Goal: Task Accomplishment & Management: Complete application form

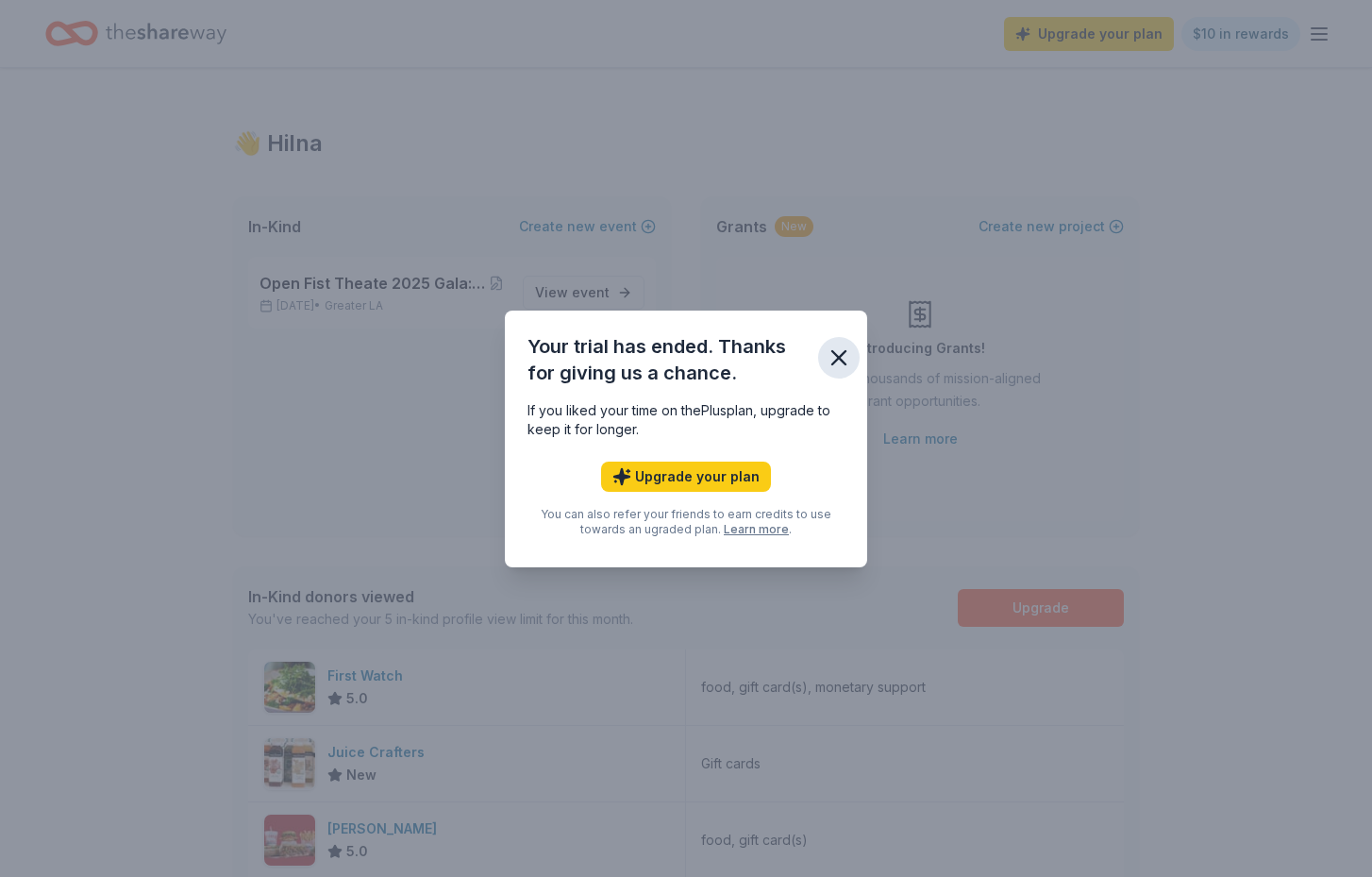
click at [838, 352] on icon "button" at bounding box center [839, 357] width 27 height 27
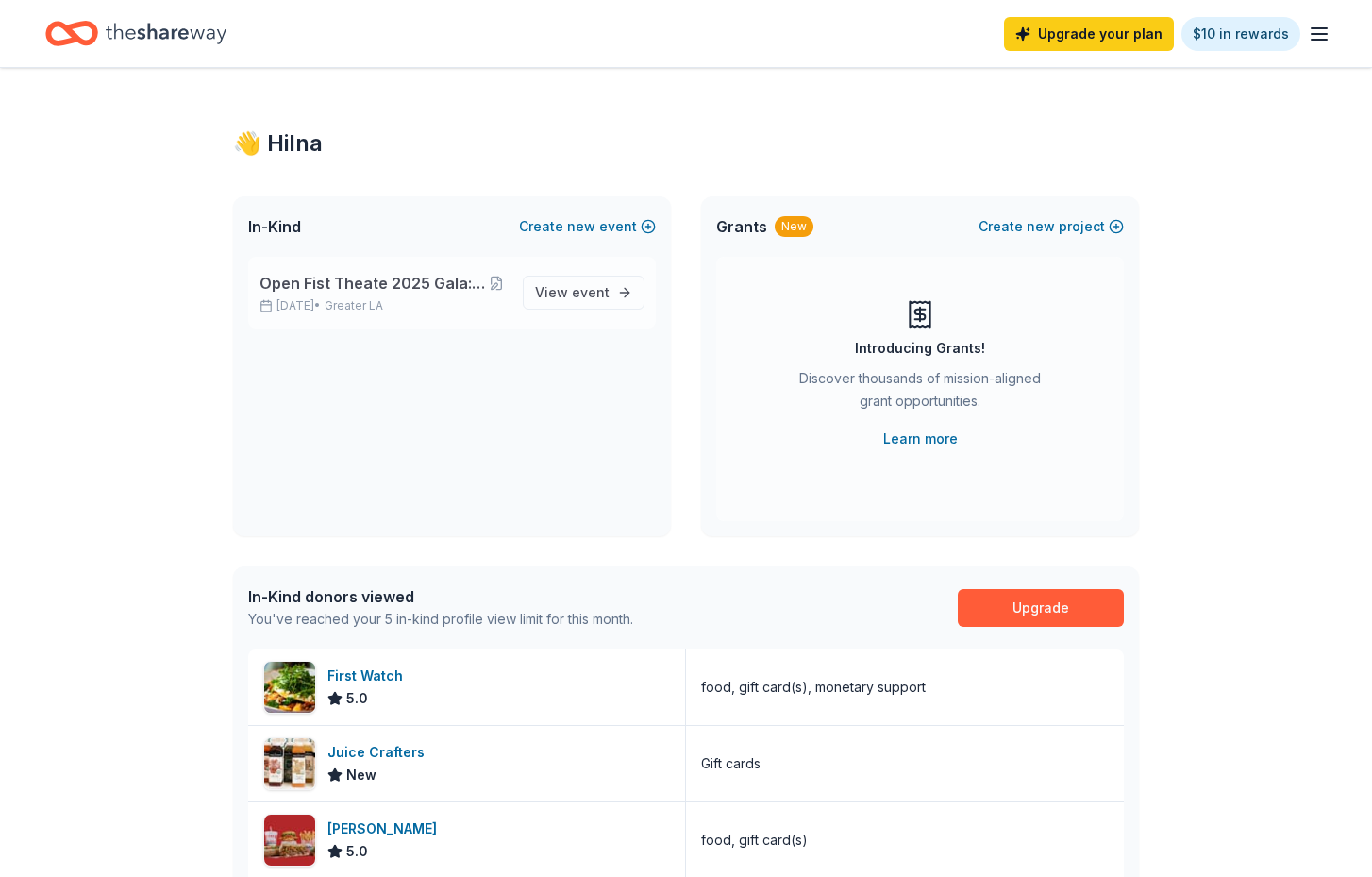
click at [377, 287] on span "Open Fist Theate 2025 Gala: A Night at the Museum" at bounding box center [373, 283] width 227 height 23
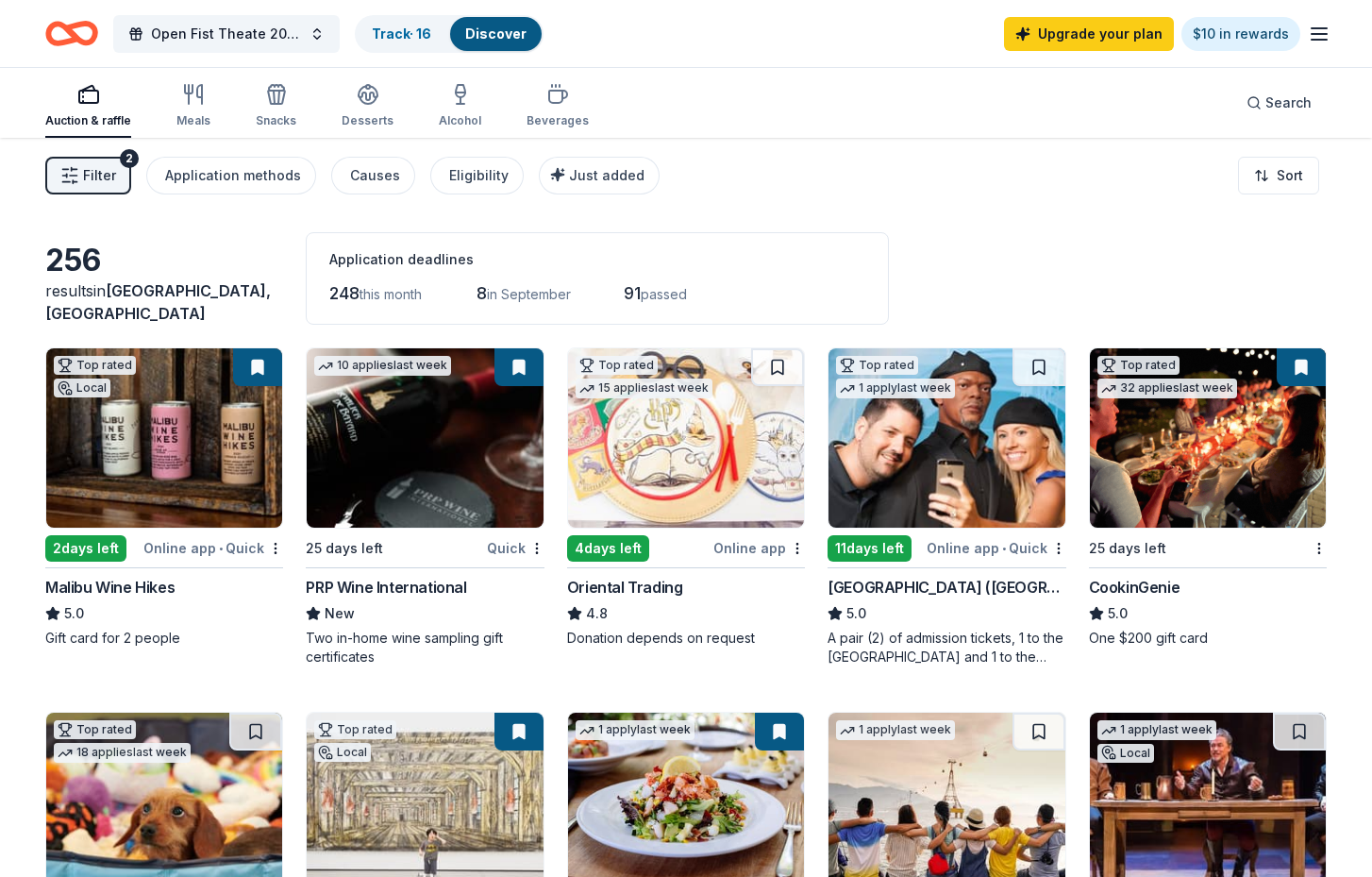
click at [86, 172] on span "Filter" at bounding box center [99, 175] width 33 height 23
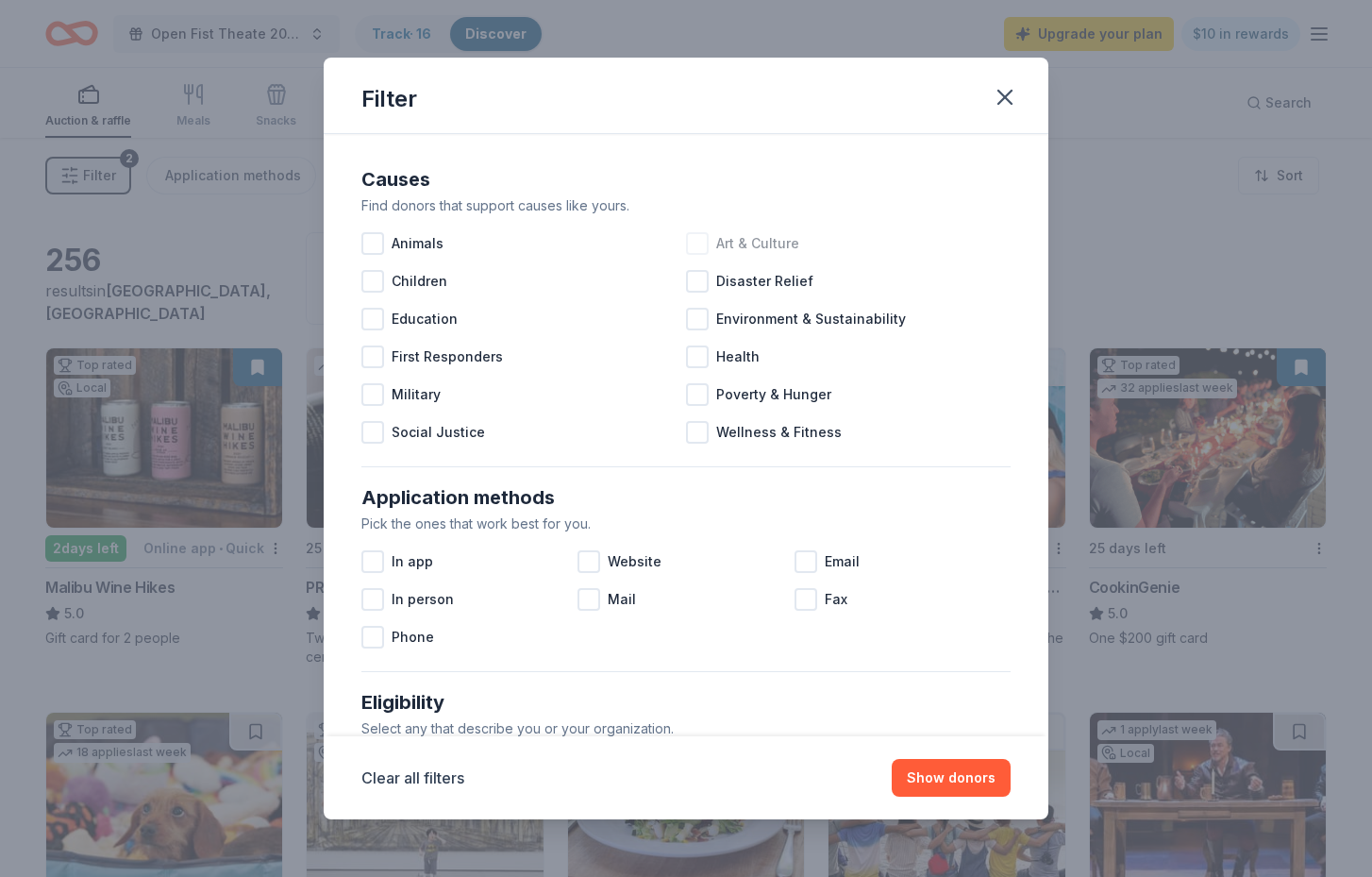
click at [699, 242] on div at bounding box center [697, 243] width 23 height 23
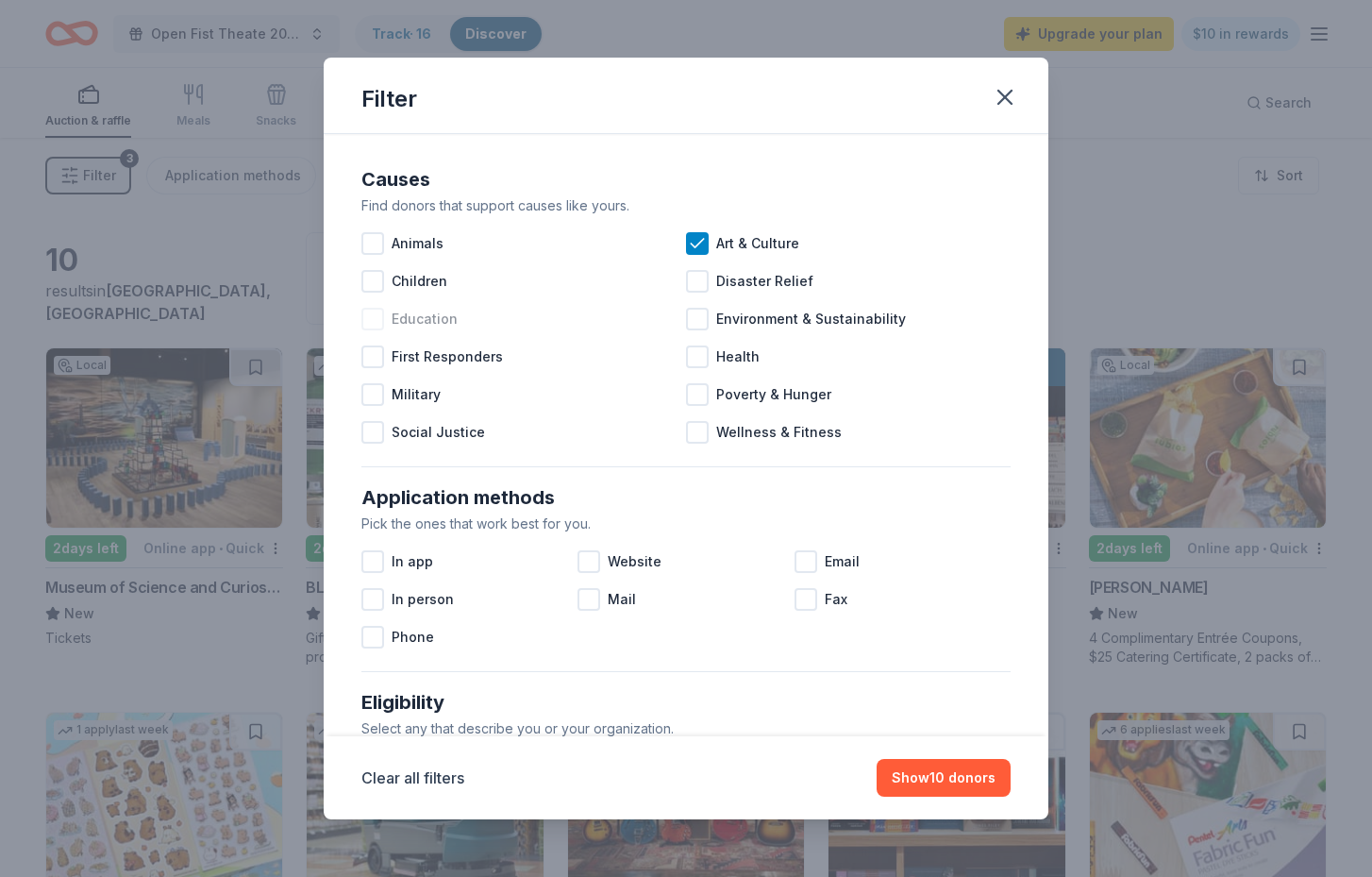
click at [370, 314] on div at bounding box center [372, 319] width 23 height 23
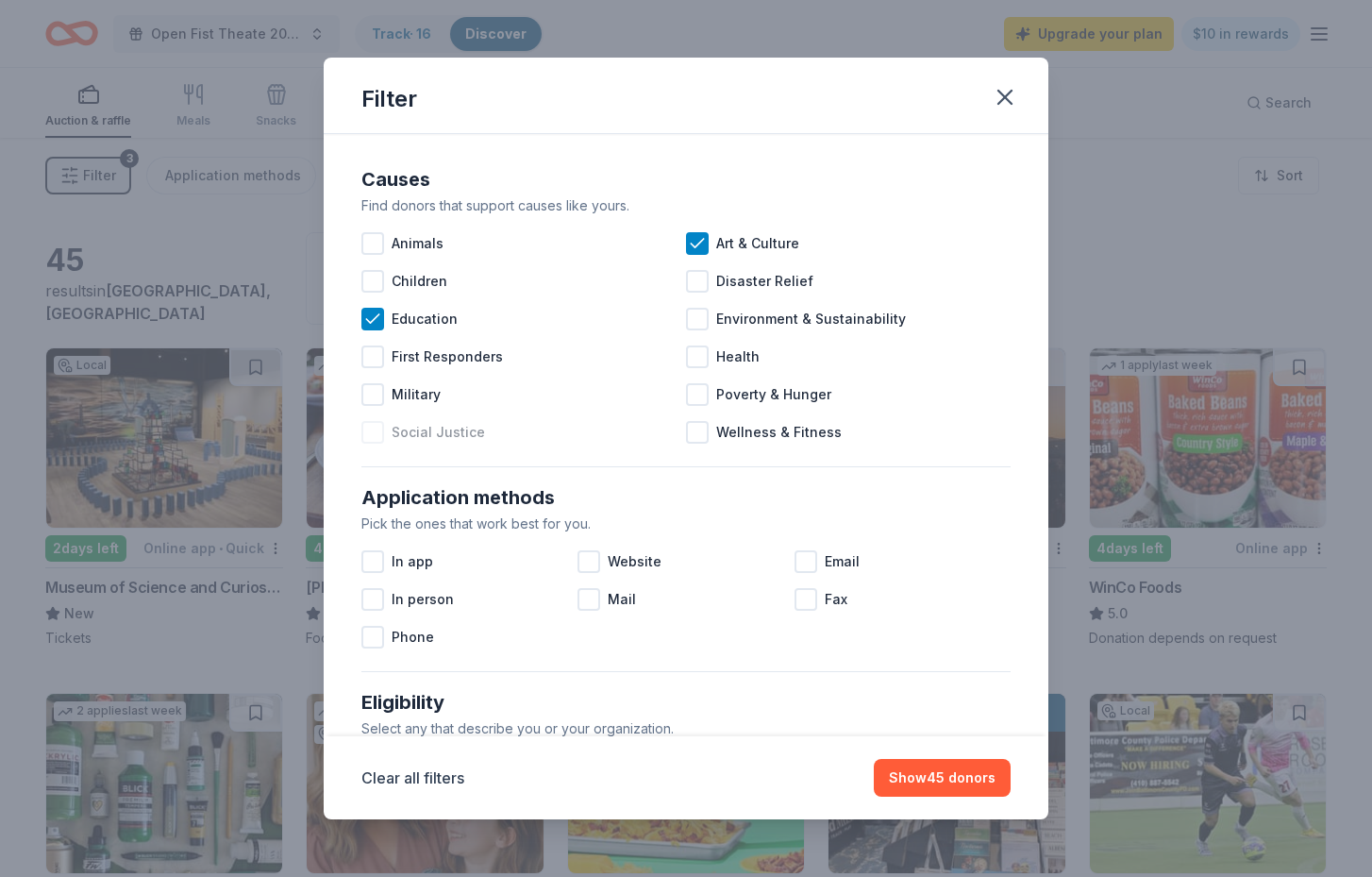
click at [372, 426] on div at bounding box center [372, 432] width 23 height 23
click at [590, 557] on div at bounding box center [588, 561] width 23 height 23
click at [933, 623] on div "In app Website Email In person Mail Fax Phone" at bounding box center [686, 599] width 649 height 113
drag, startPoint x: 847, startPoint y: 687, endPoint x: 844, endPoint y: 610, distance: 77.1
click at [844, 608] on div "Causes Find donors that support causes like yours. Animals Art & Culture Childr…" at bounding box center [686, 812] width 649 height 1327
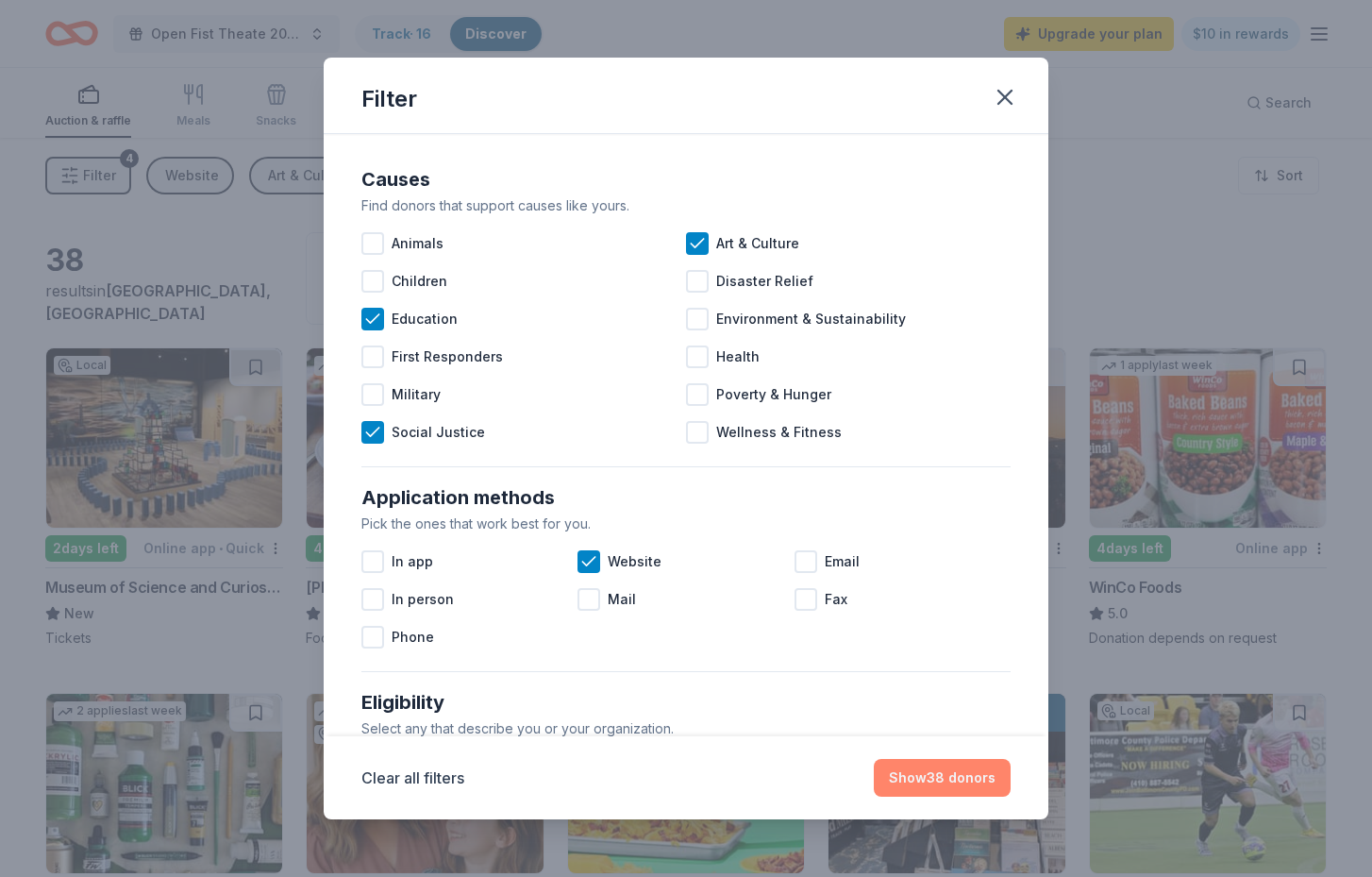
click at [965, 775] on button "Show 38 donors" at bounding box center [942, 777] width 136 height 38
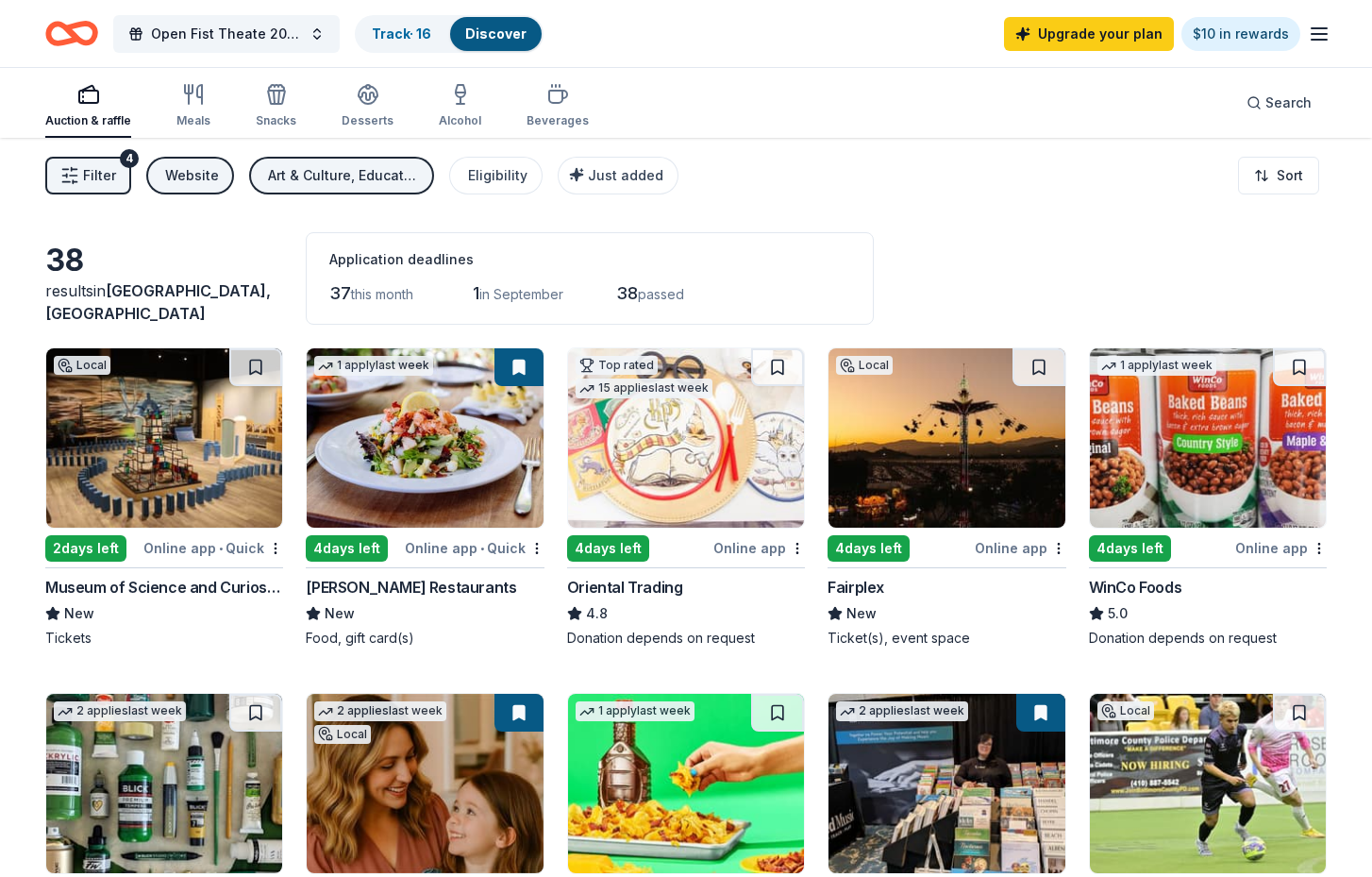
click at [517, 371] on button at bounding box center [519, 367] width 49 height 38
click at [518, 365] on button at bounding box center [519, 367] width 49 height 38
click at [518, 366] on button at bounding box center [519, 367] width 49 height 38
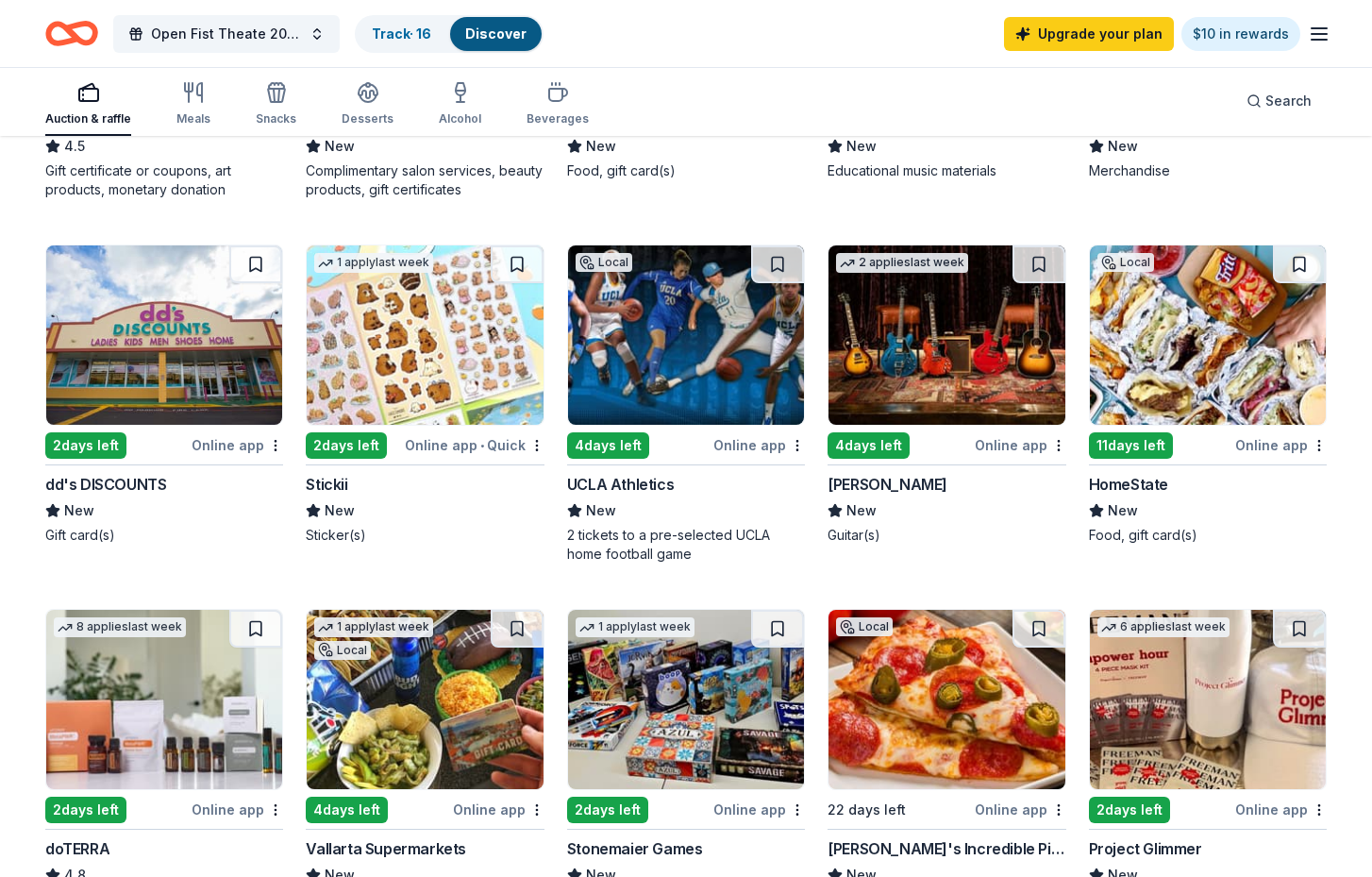
scroll to position [821, 0]
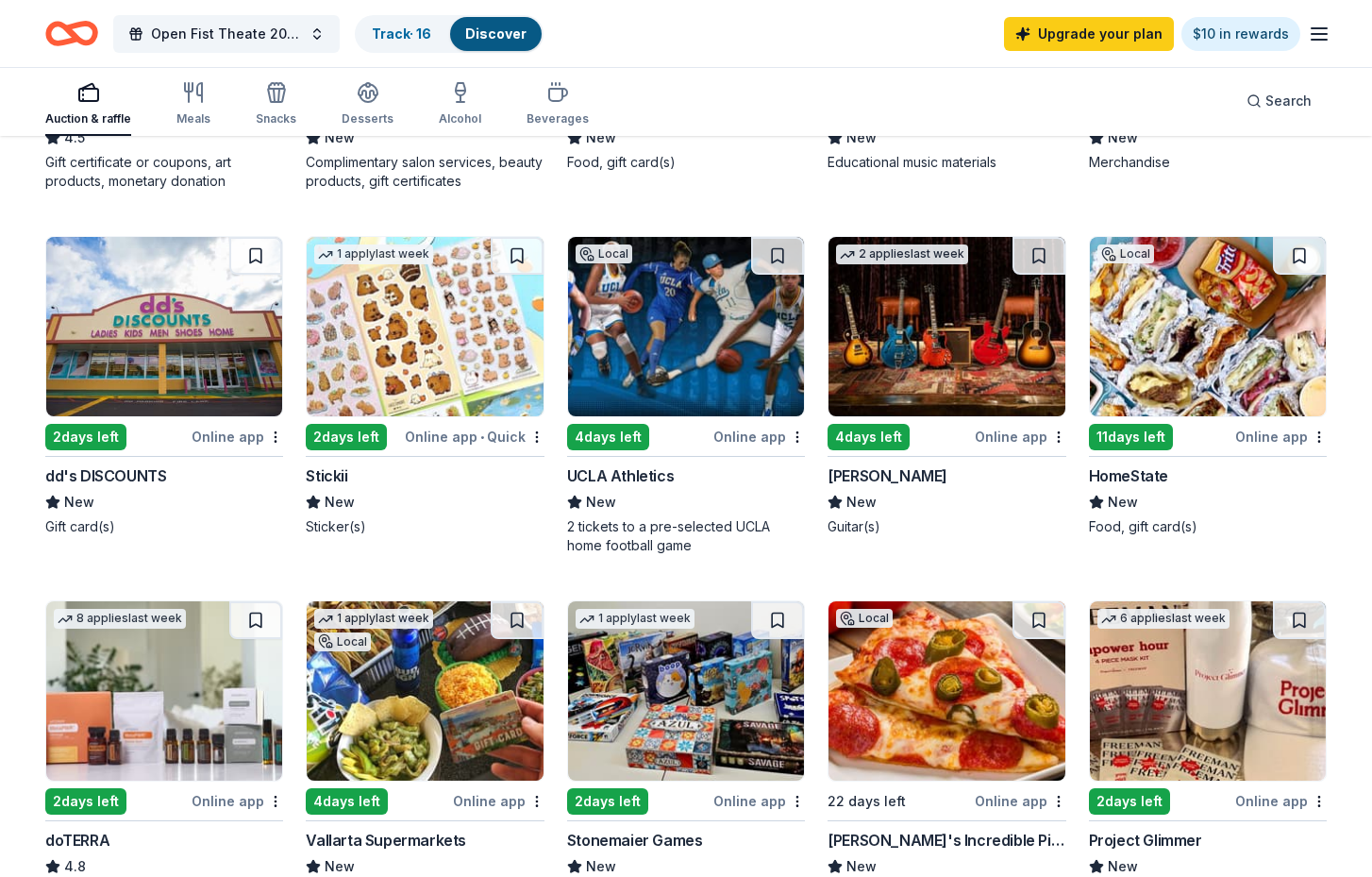
click at [740, 438] on div "Online app" at bounding box center [760, 437] width 92 height 24
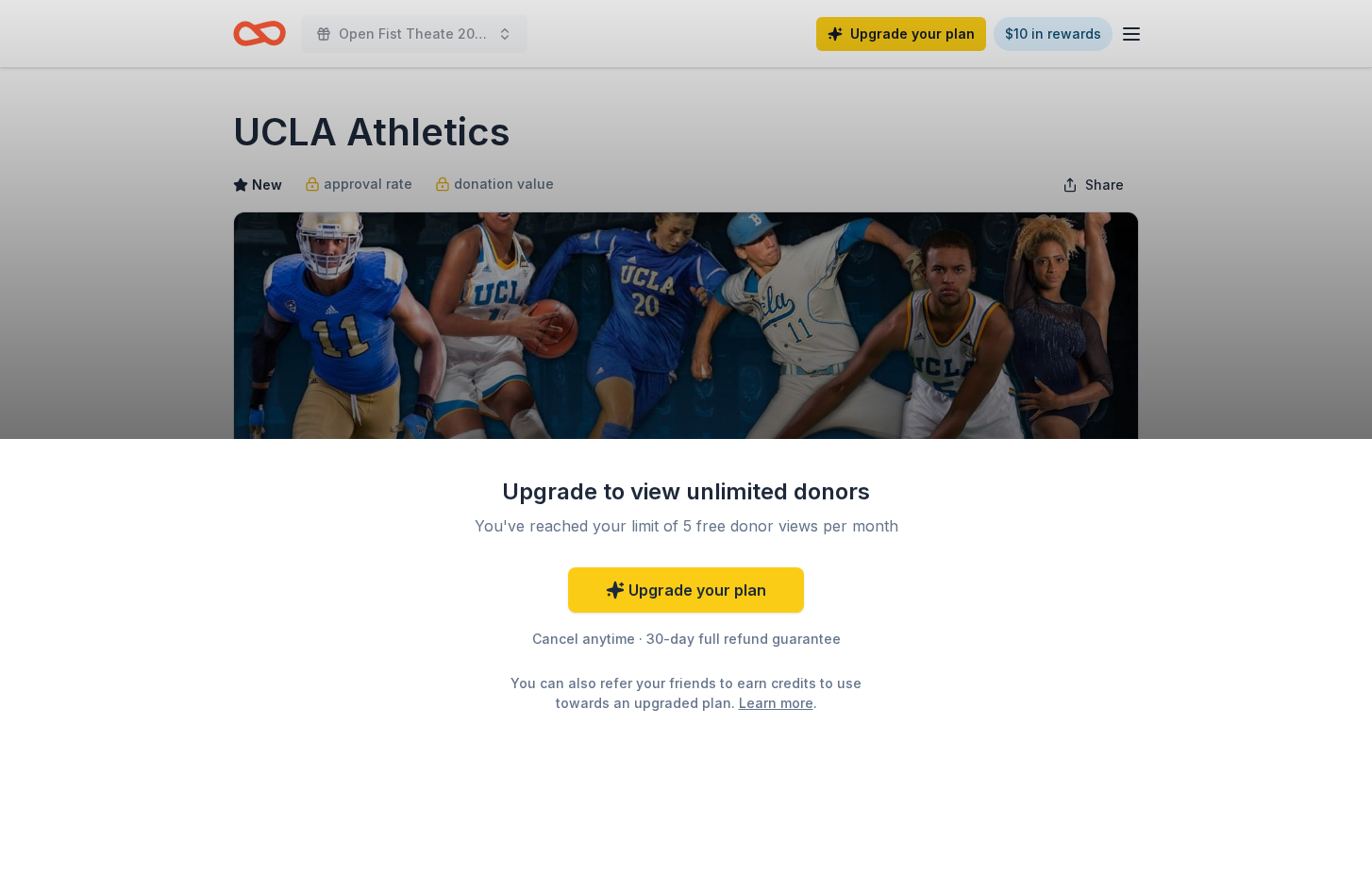
click at [1058, 699] on div "Upgrade to view unlimited donors You've reached your limit of 5 free donor view…" at bounding box center [686, 658] width 1372 height 439
click at [1219, 341] on div "Upgrade to view unlimited donors You've reached your limit of 5 free donor view…" at bounding box center [686, 438] width 1372 height 877
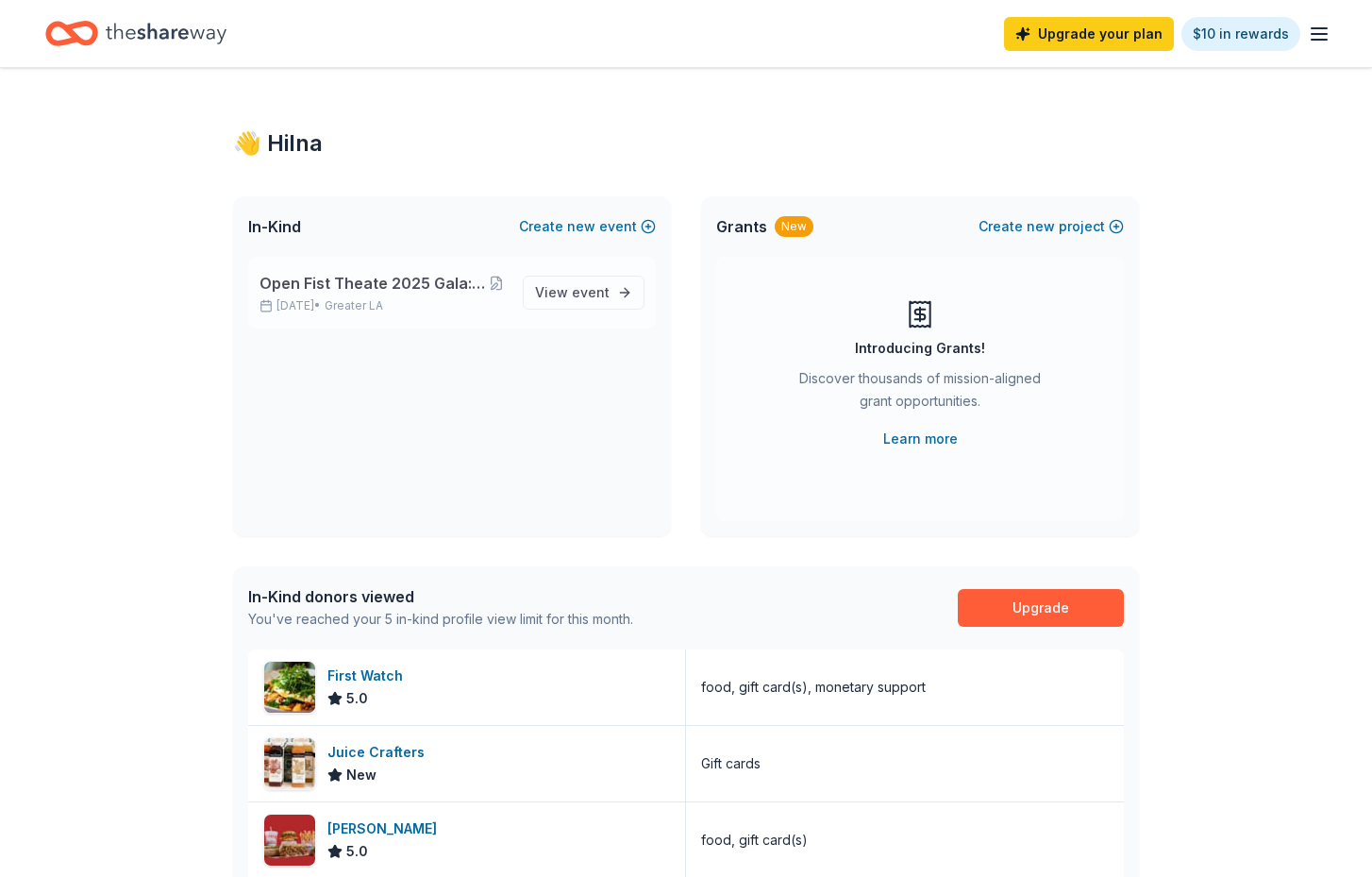
click at [383, 307] on span "Greater LA" at bounding box center [353, 306] width 59 height 15
click at [1139, 43] on link "Upgrade your plan" at bounding box center [1089, 34] width 170 height 34
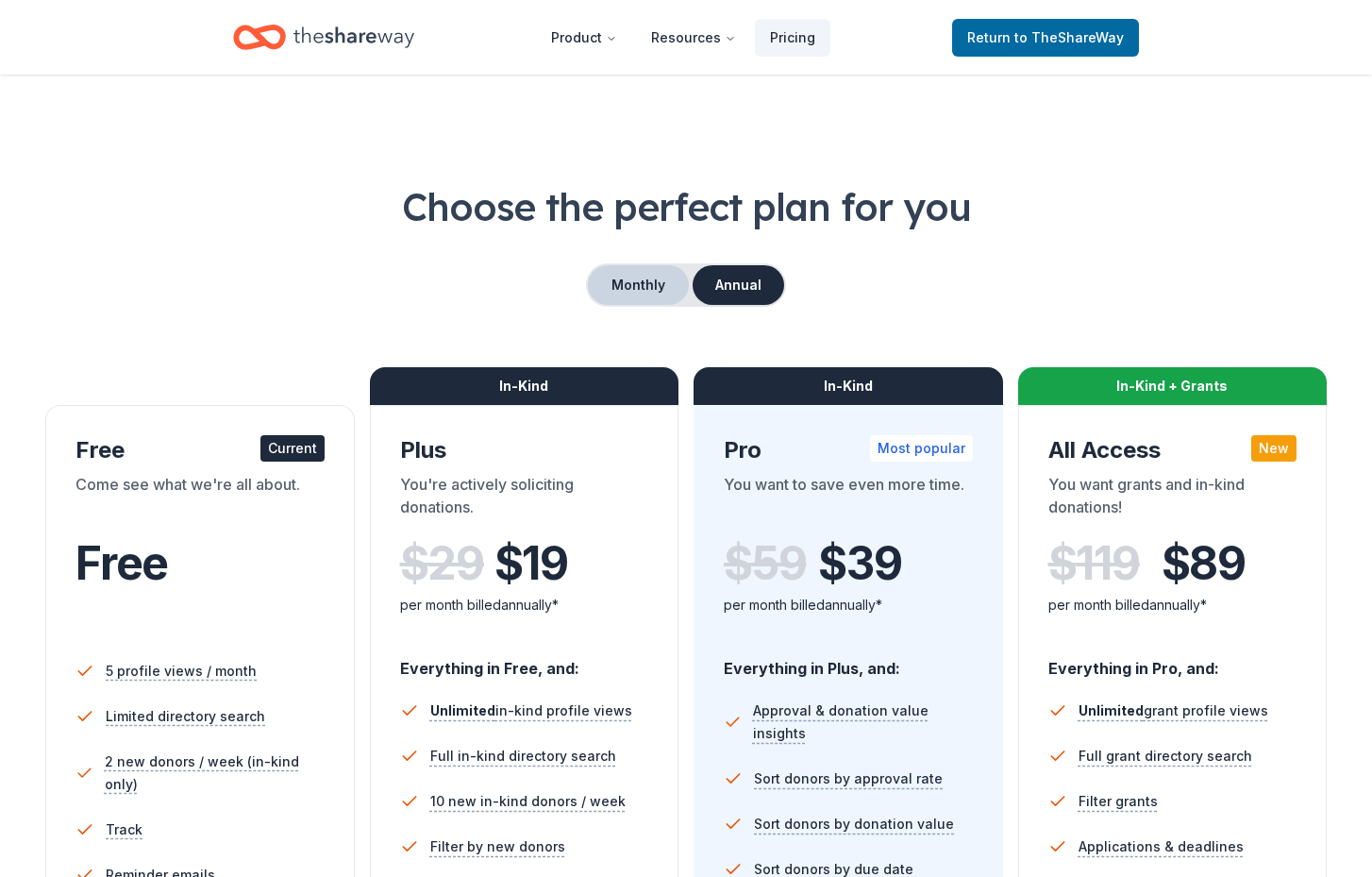
click at [655, 275] on button "Monthly" at bounding box center [638, 285] width 101 height 40
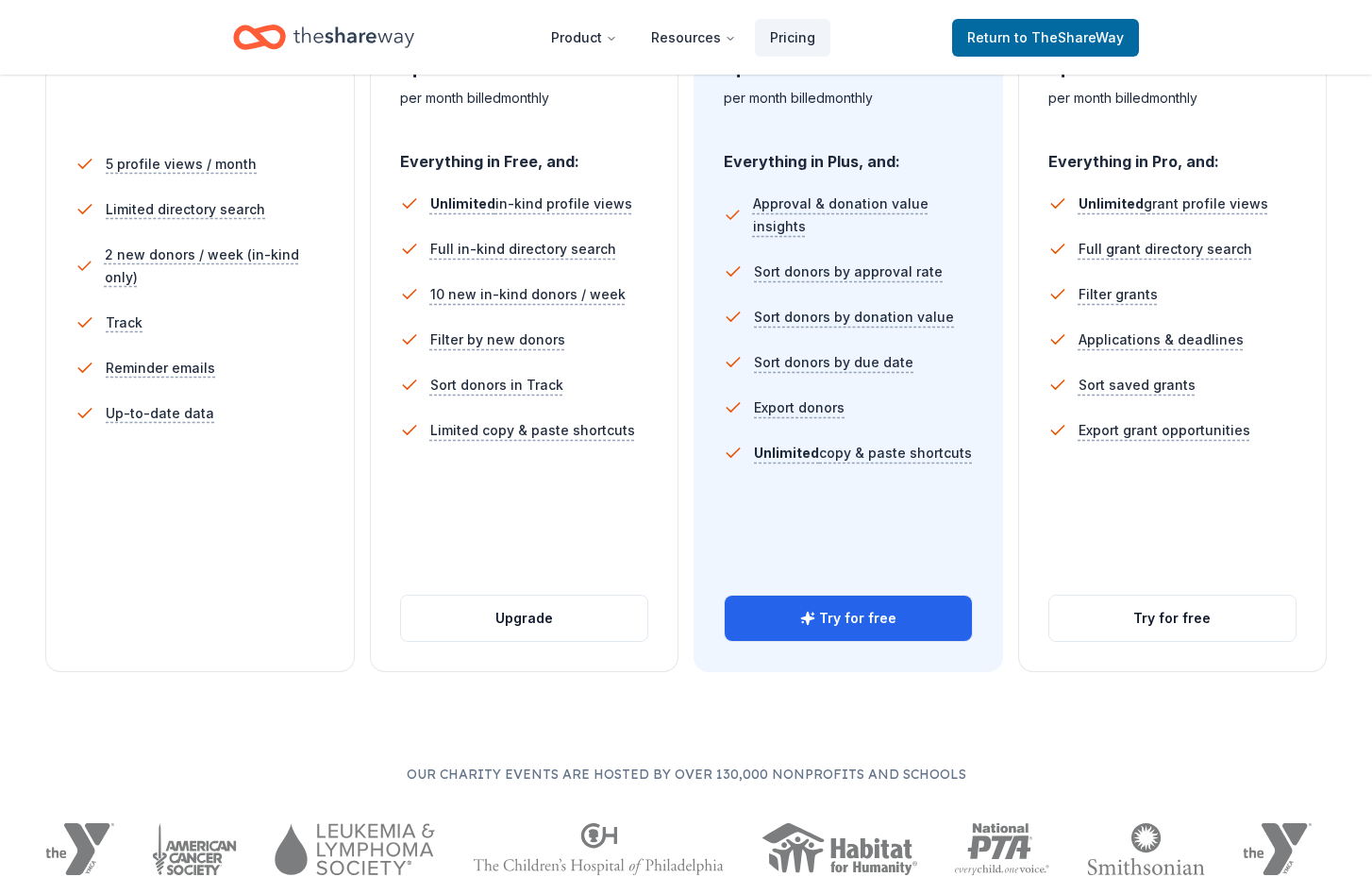
scroll to position [512, 0]
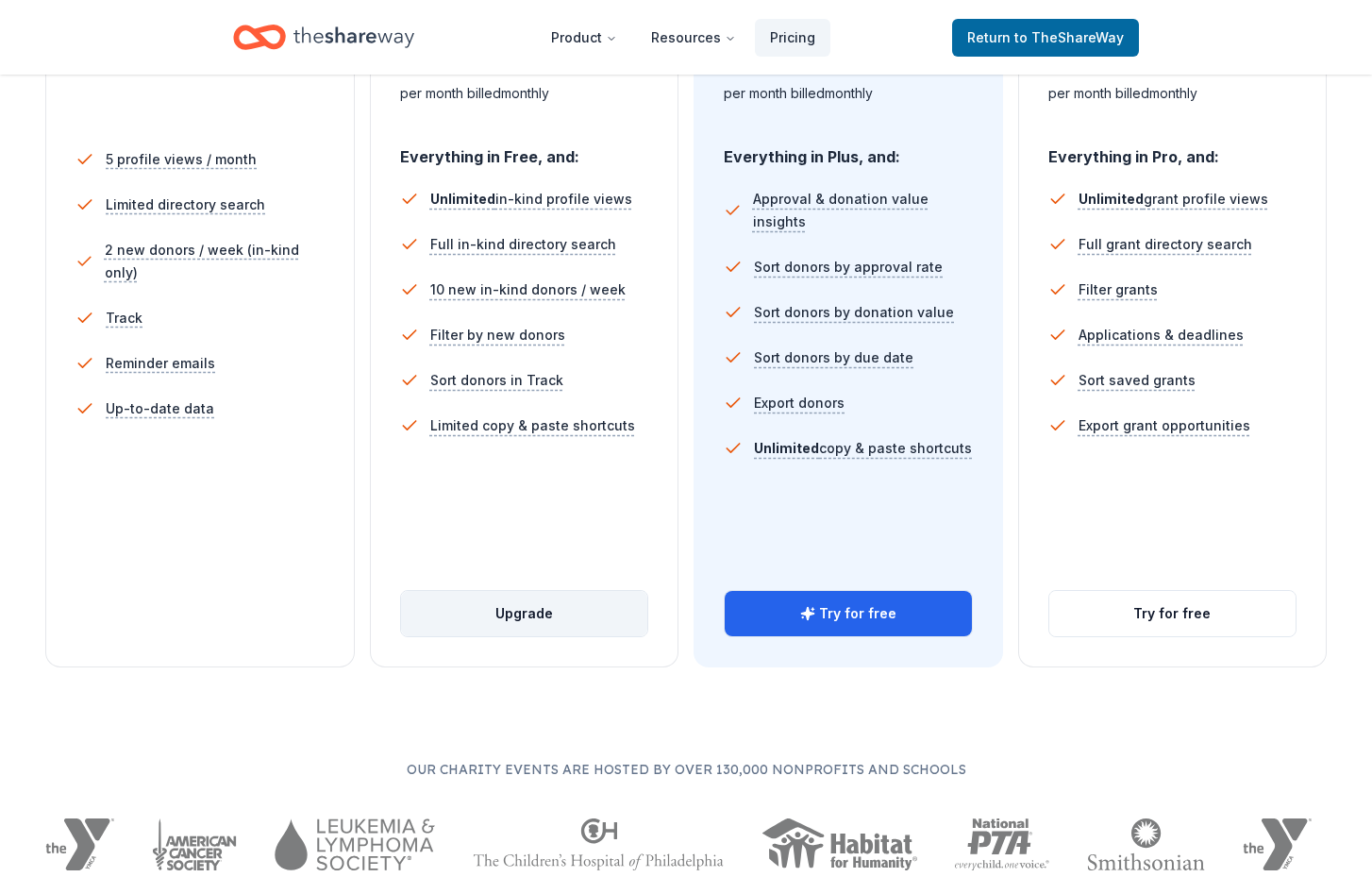
click at [561, 615] on button "Upgrade" at bounding box center [525, 613] width 247 height 46
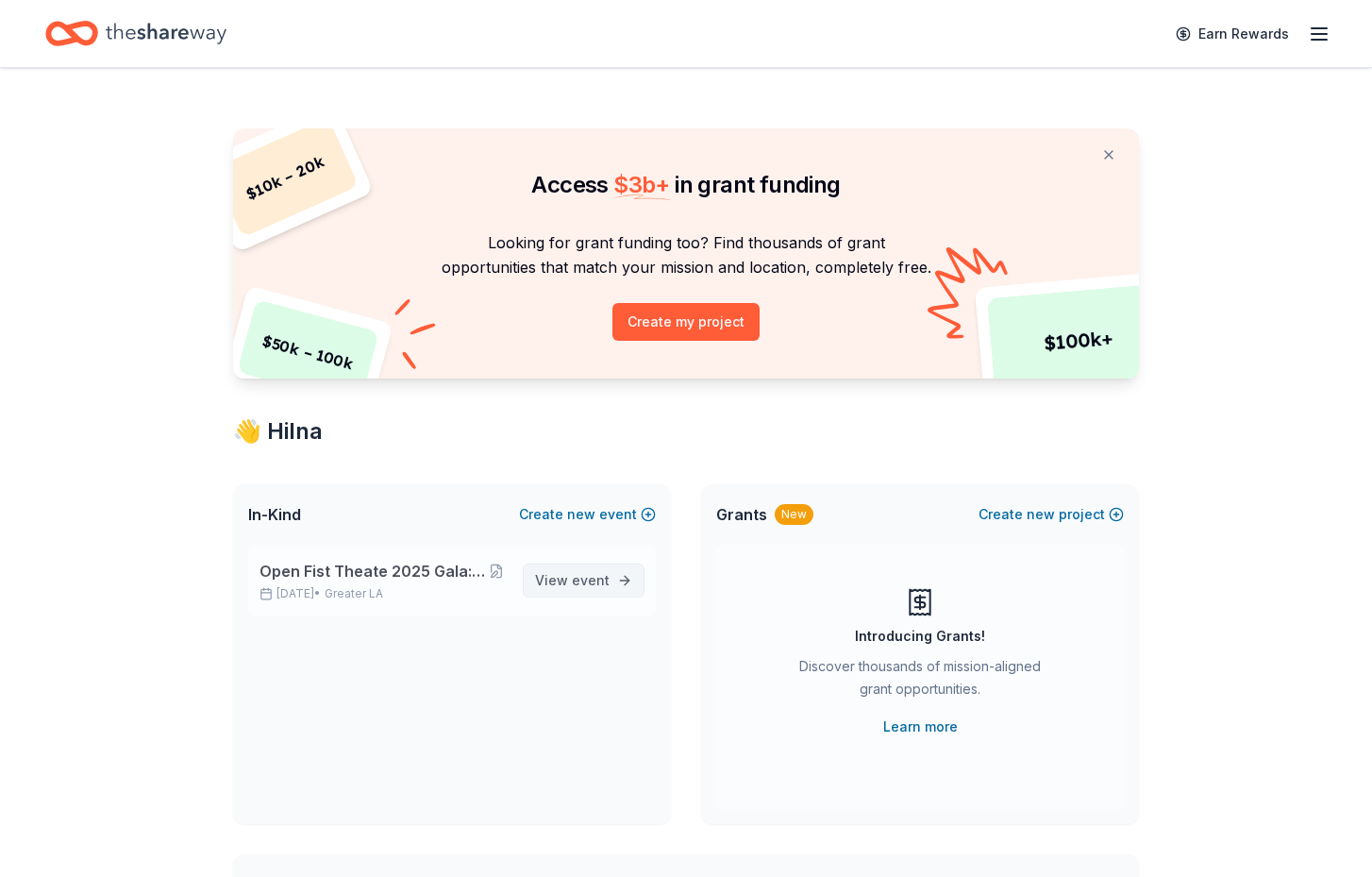
click at [568, 571] on span "View event" at bounding box center [572, 580] width 75 height 23
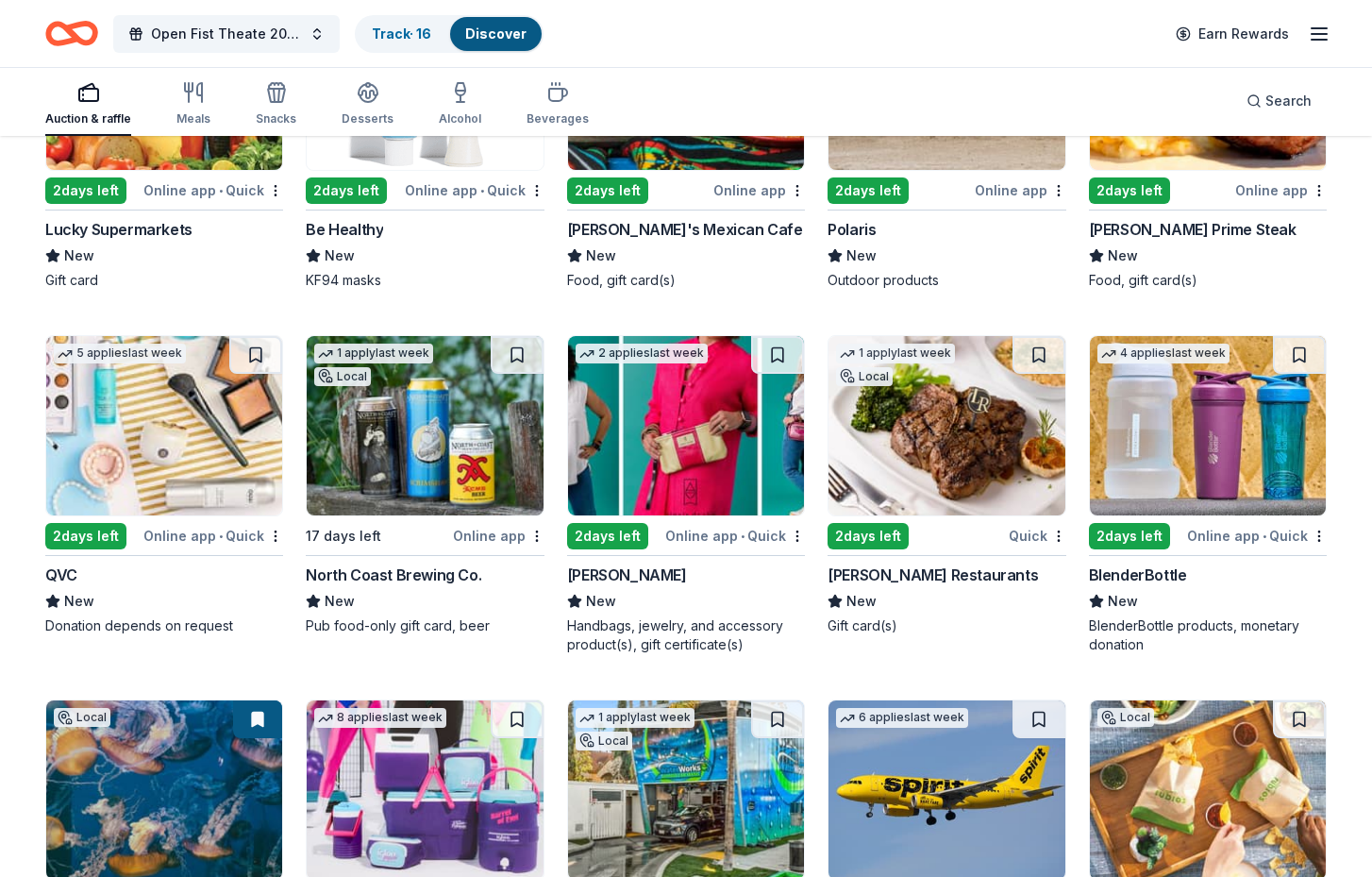
scroll to position [13945, 0]
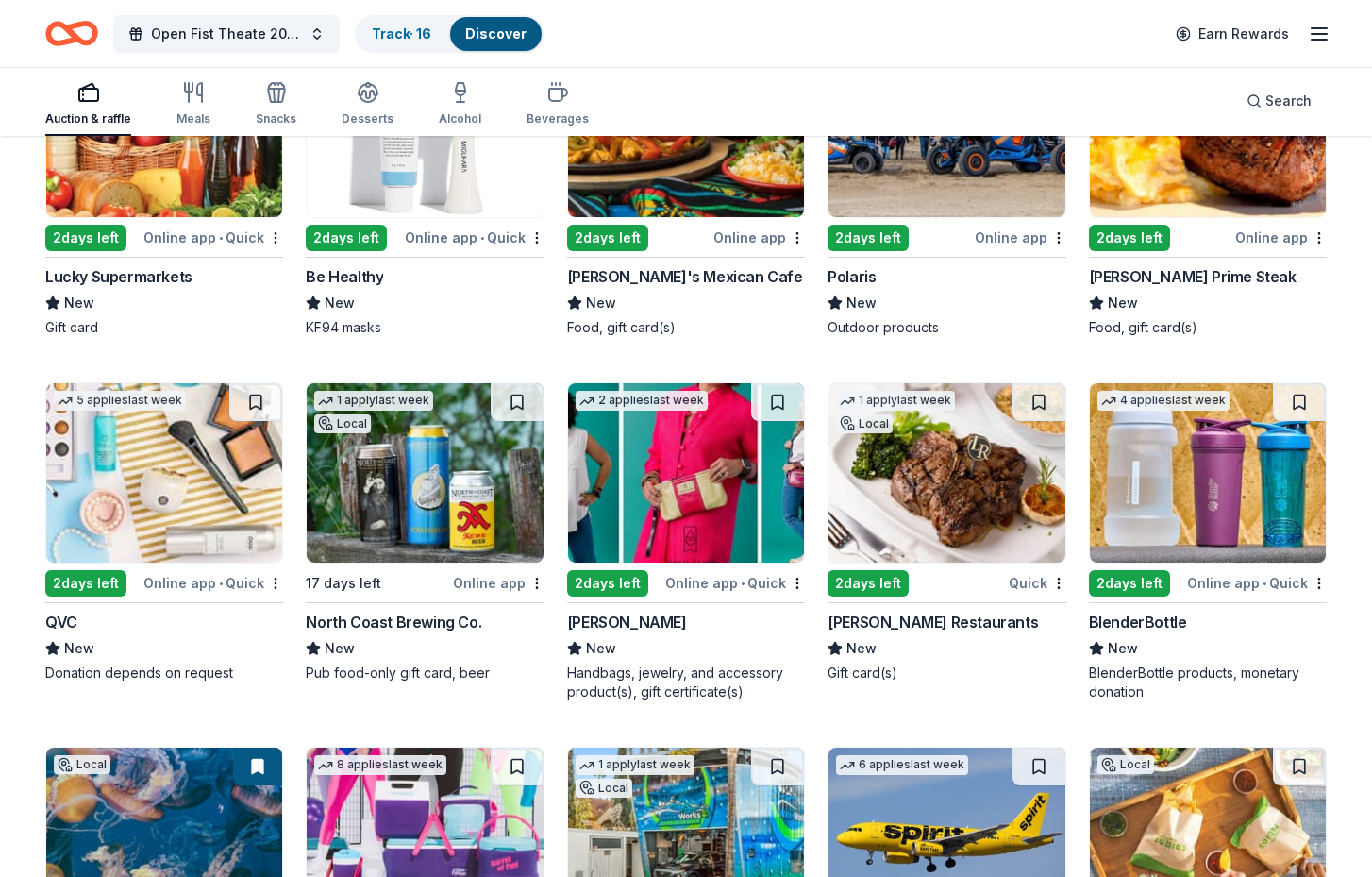
click at [710, 517] on img at bounding box center [686, 473] width 236 height 179
click at [408, 36] on link "Track · 16" at bounding box center [402, 34] width 60 height 16
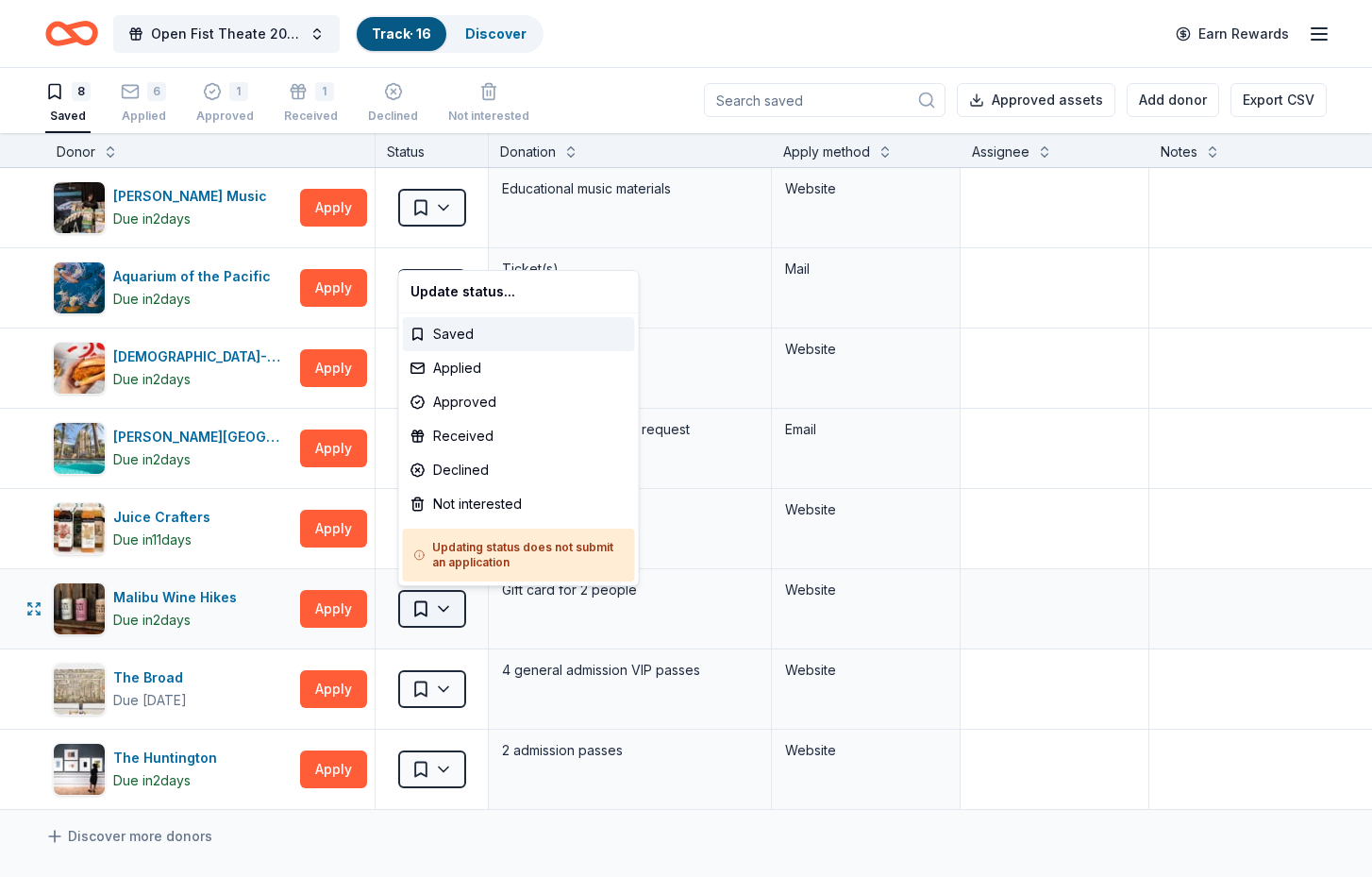
click at [447, 610] on html "Open Fist Theate 2025 Gala: A Night at the Museum Track · 16 Discover Earn Rewa…" at bounding box center [686, 437] width 1372 height 877
click at [443, 371] on div "Applied" at bounding box center [519, 368] width 232 height 34
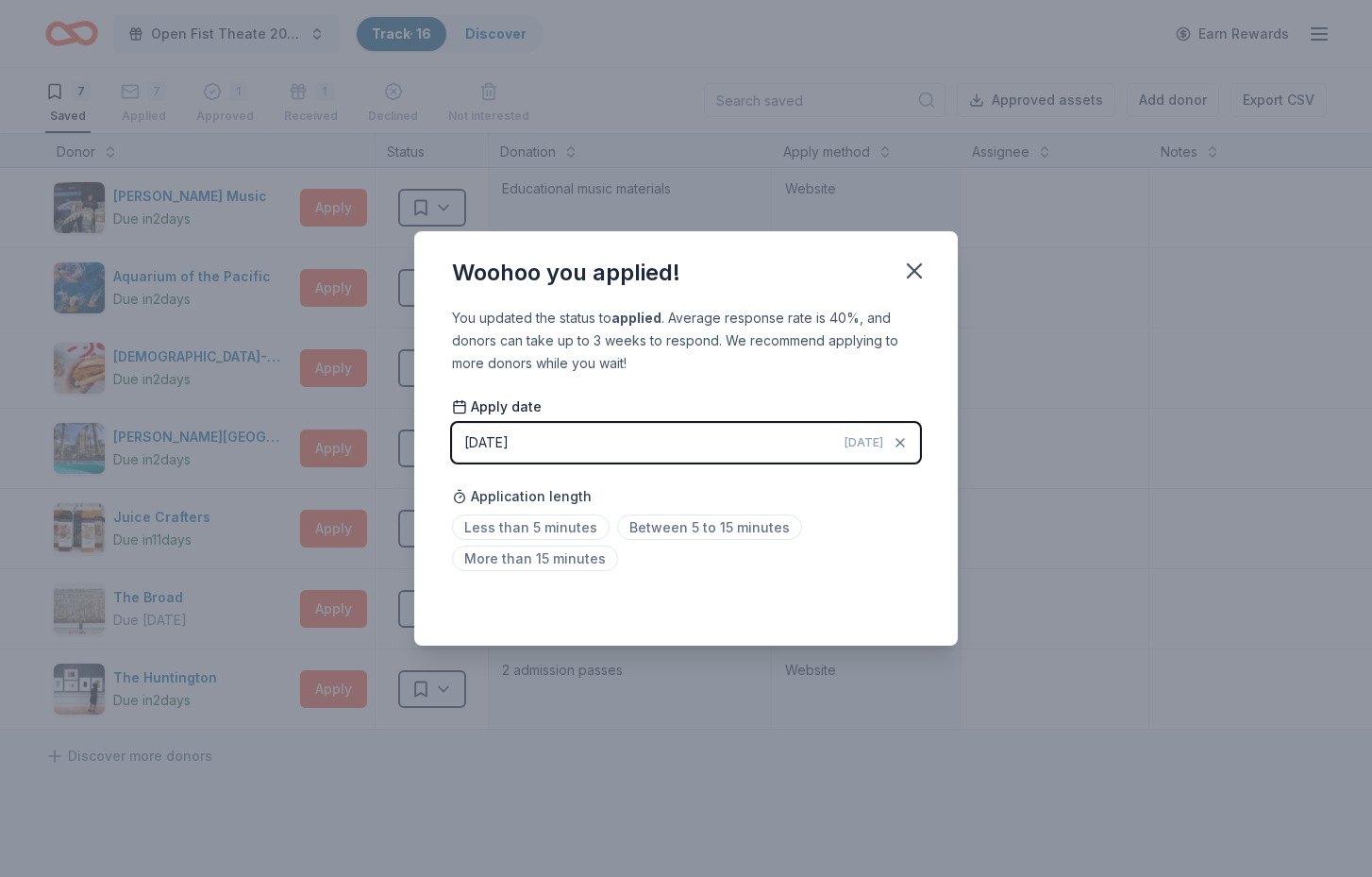
click at [888, 609] on div "Saved" at bounding box center [686, 603] width 468 height 23
click at [914, 265] on icon "button" at bounding box center [914, 271] width 27 height 27
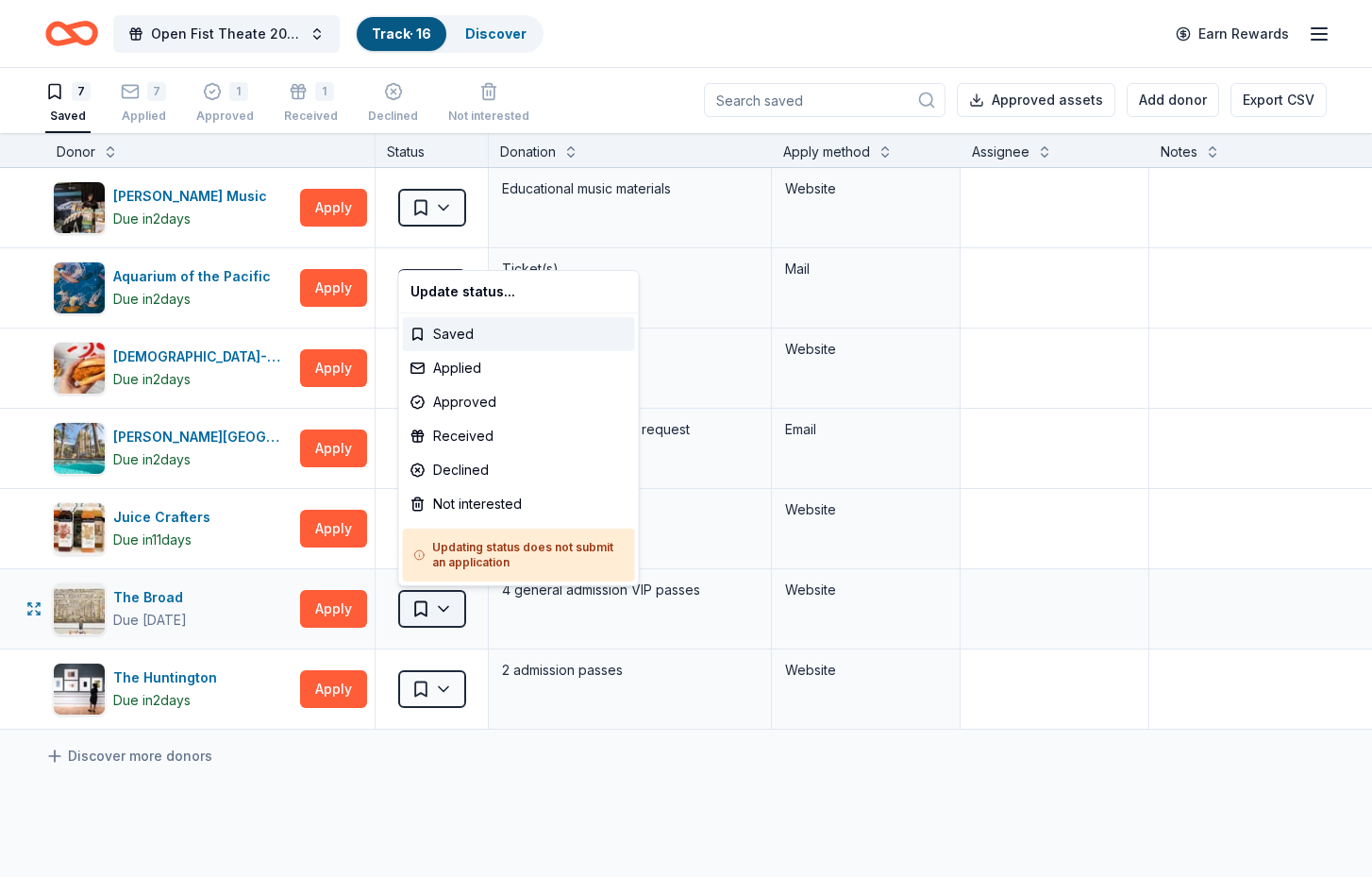
click at [439, 609] on html "Open Fist Theate 2025 Gala: A Night at the Museum Track · 16 Discover Earn Rewa…" at bounding box center [686, 437] width 1372 height 877
click at [460, 356] on div "Applied" at bounding box center [519, 368] width 232 height 34
click at [459, 372] on div "Applied" at bounding box center [519, 368] width 232 height 34
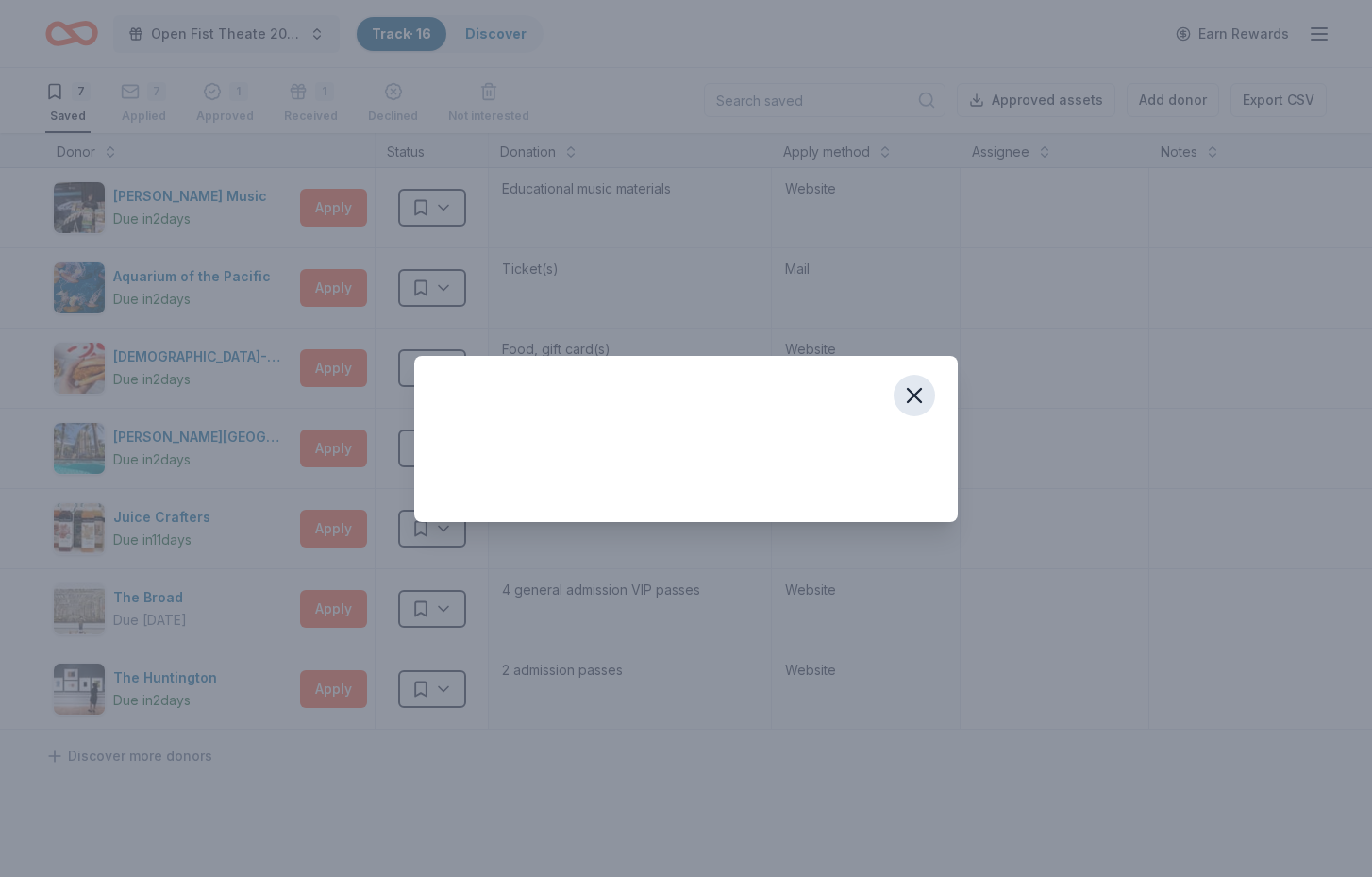
click at [913, 393] on icon "button" at bounding box center [914, 395] width 13 height 13
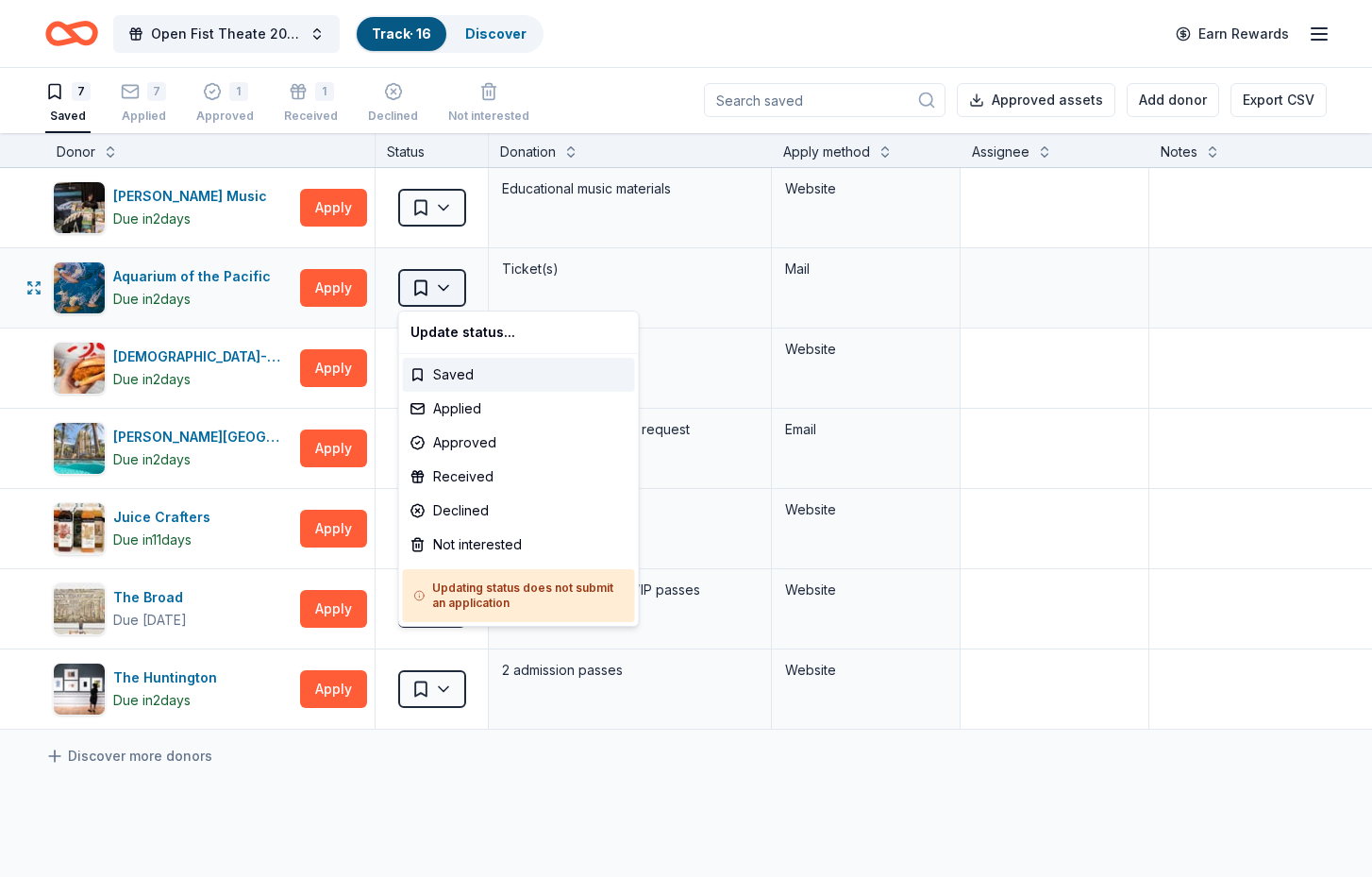
click at [446, 284] on html "Open Fist Theate 2025 Gala: A Night at the Museum Track · 16 Discover Earn Rewa…" at bounding box center [686, 437] width 1372 height 877
click at [456, 407] on div "Applied" at bounding box center [519, 408] width 232 height 34
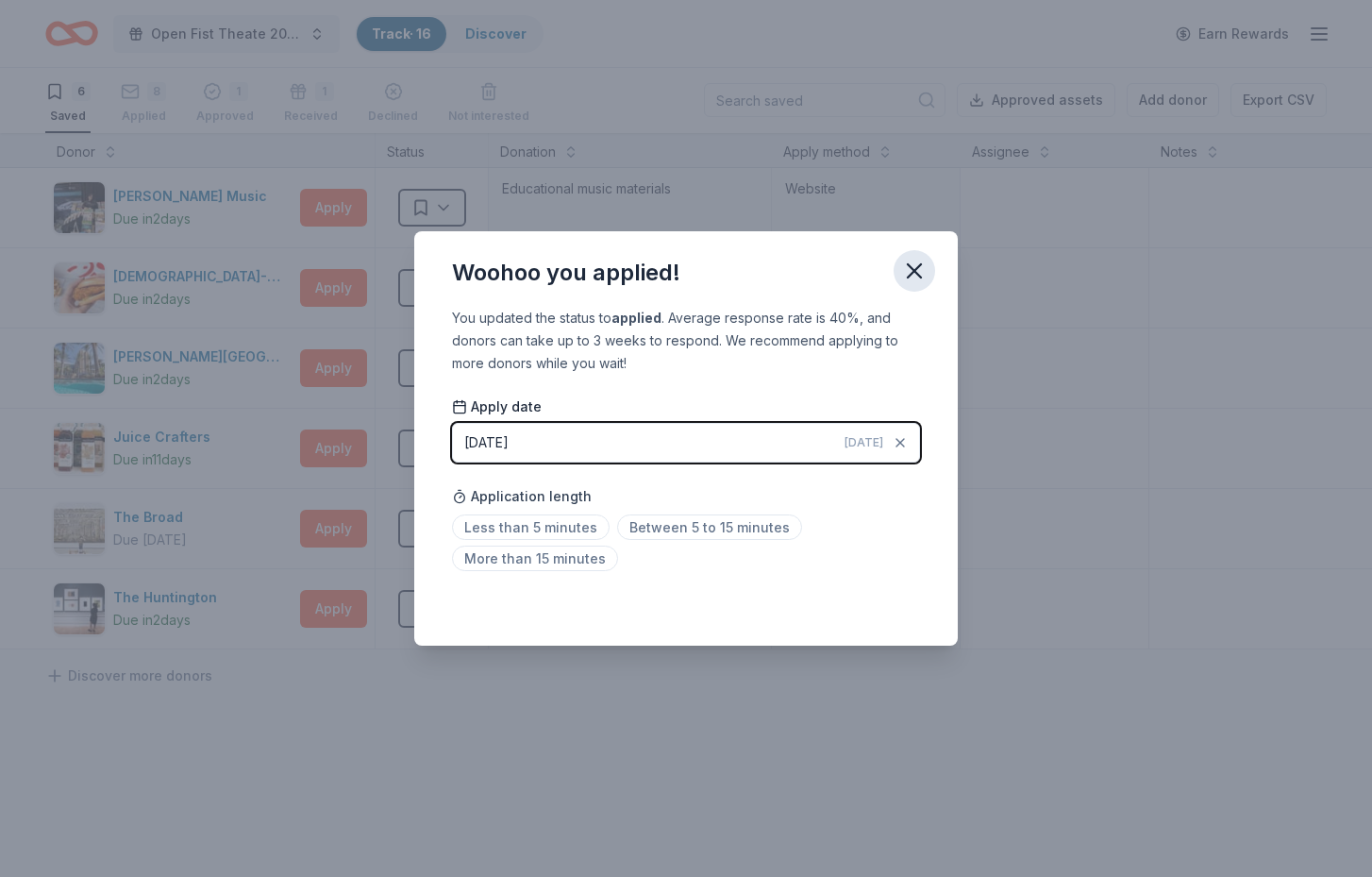
click at [914, 266] on icon "button" at bounding box center [914, 271] width 27 height 27
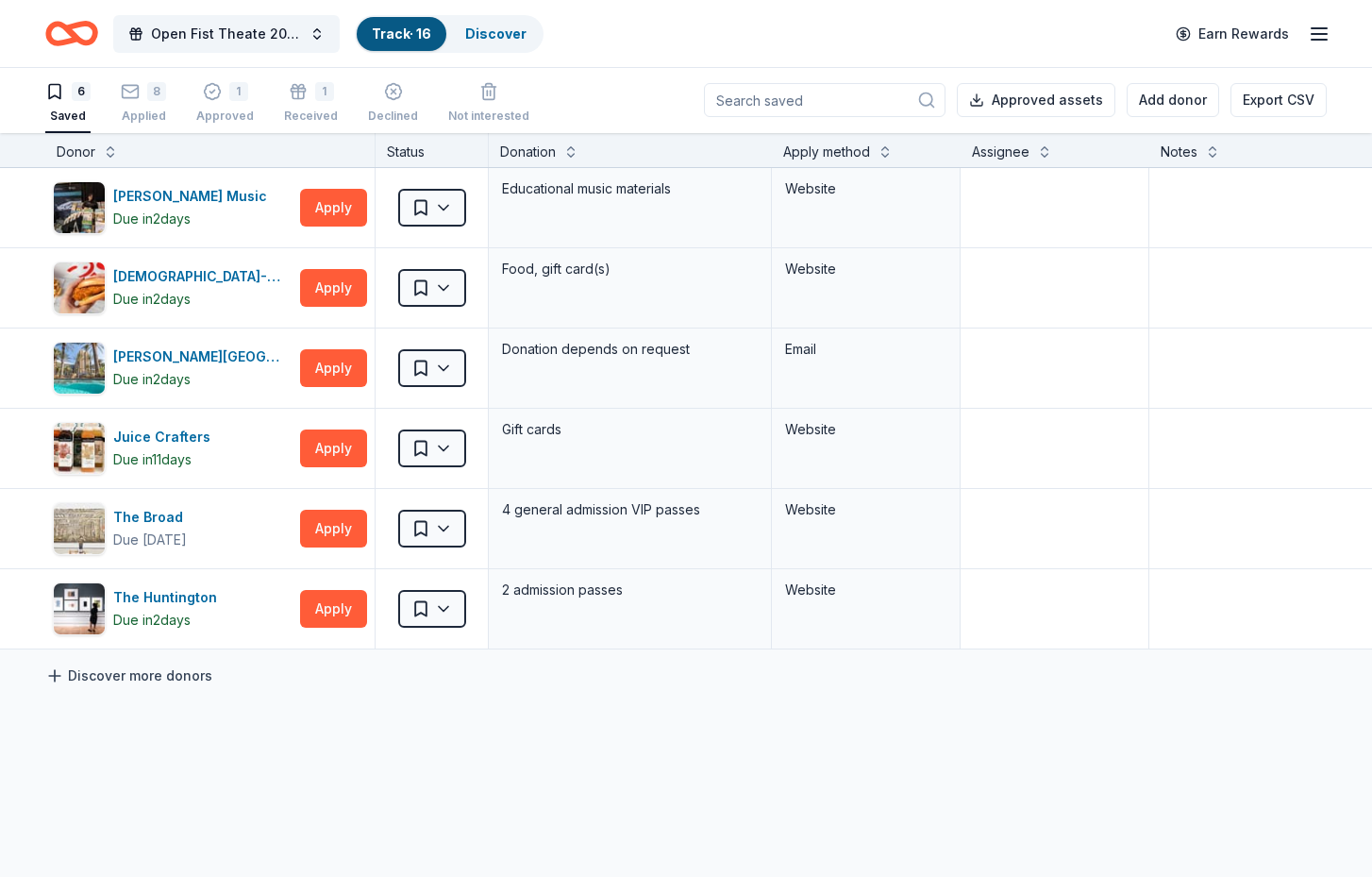
click at [99, 677] on link "Discover more donors" at bounding box center [129, 675] width 167 height 23
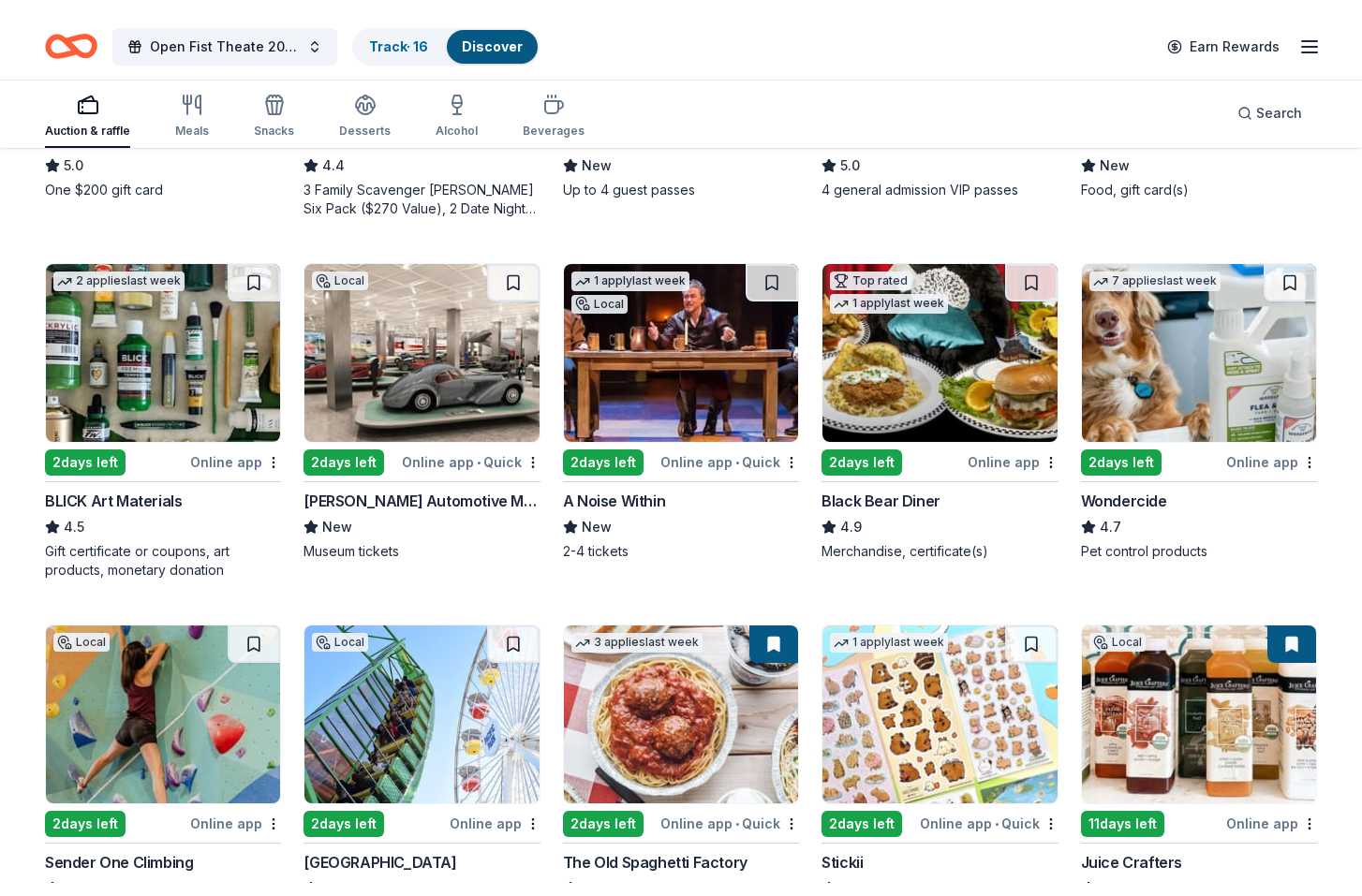
scroll to position [858, 0]
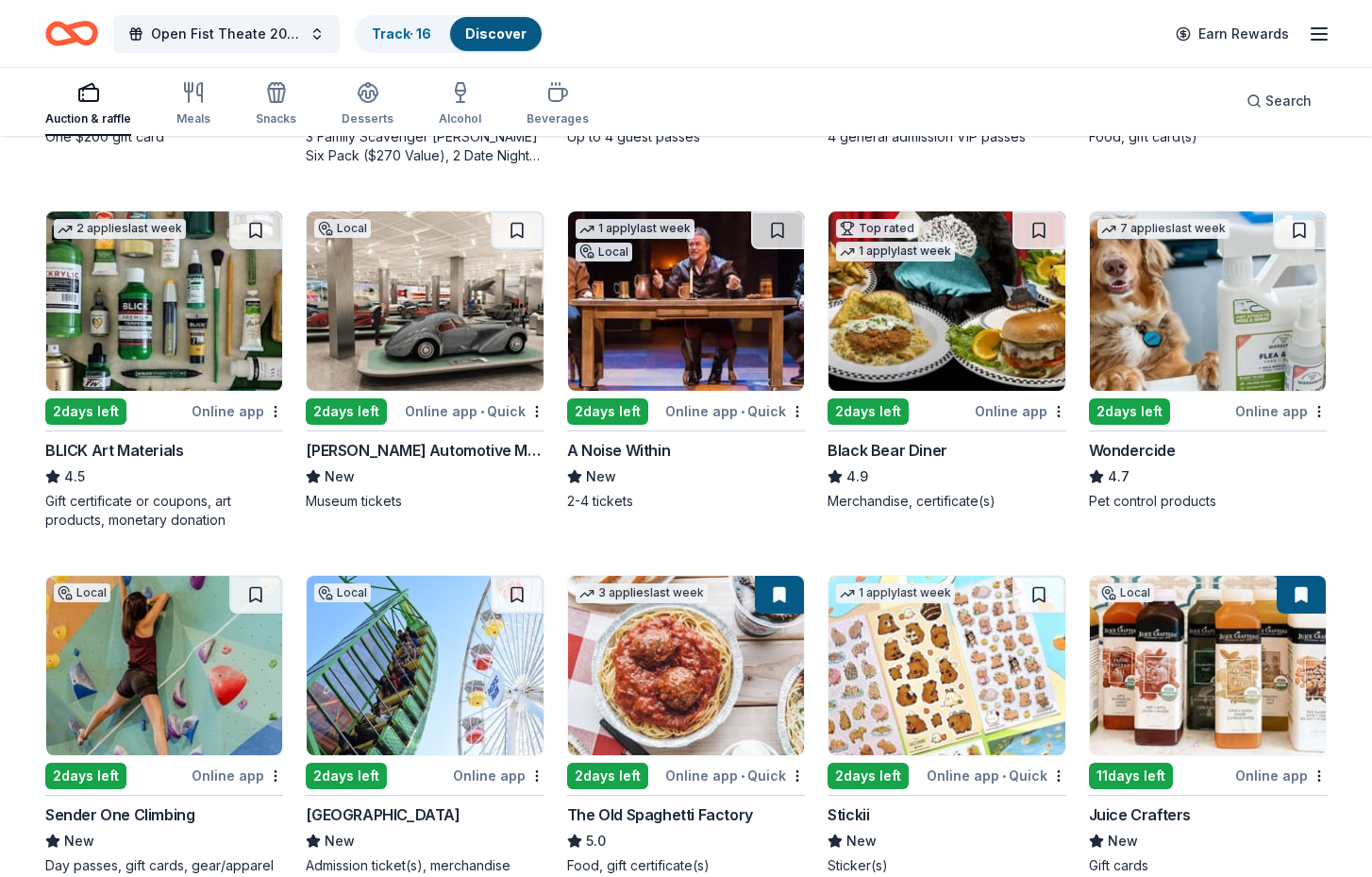
click at [698, 400] on div "Online app • Quick" at bounding box center [735, 411] width 139 height 24
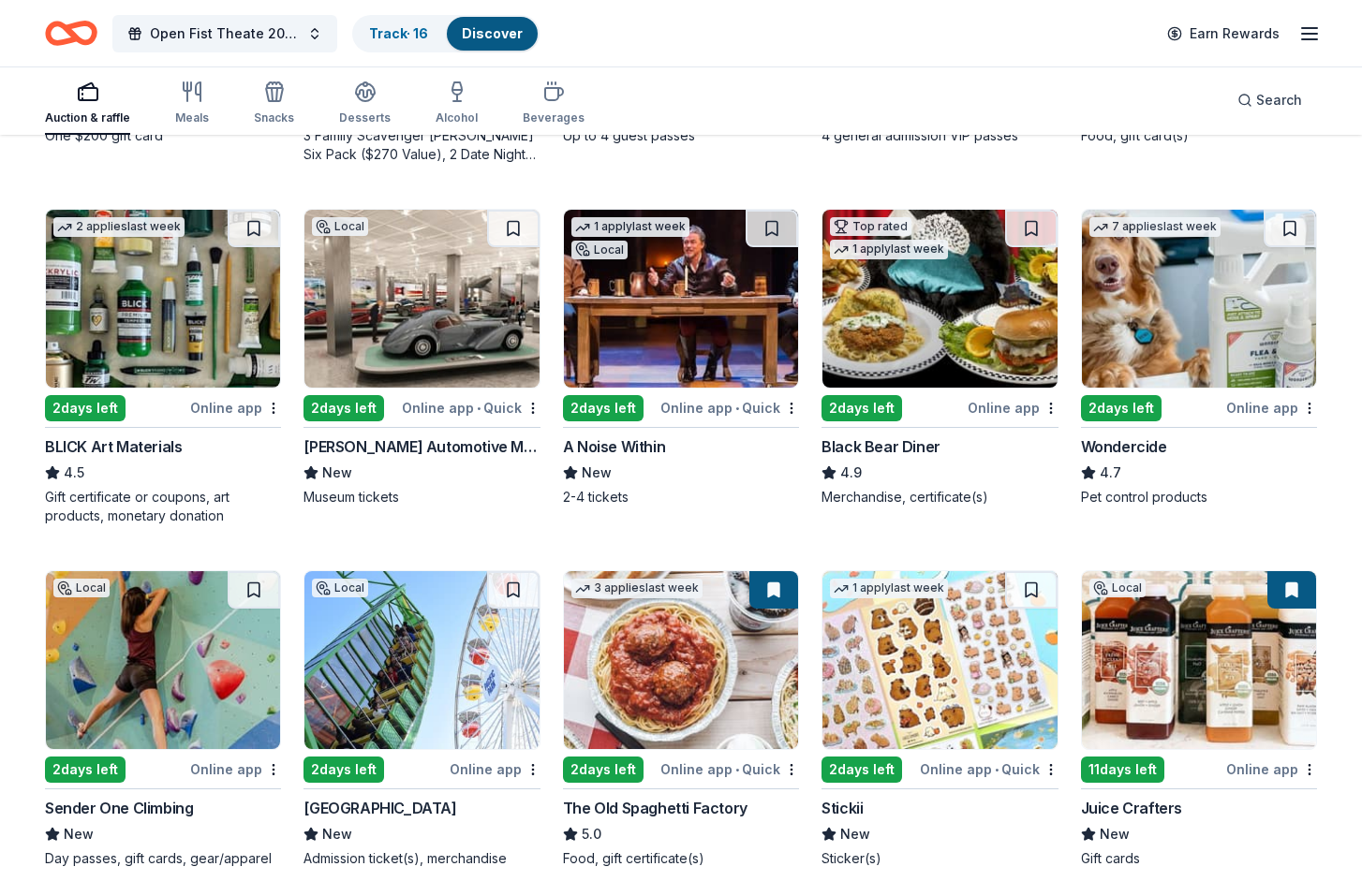
click at [83, 106] on div "Auction & raffle" at bounding box center [88, 104] width 85 height 45
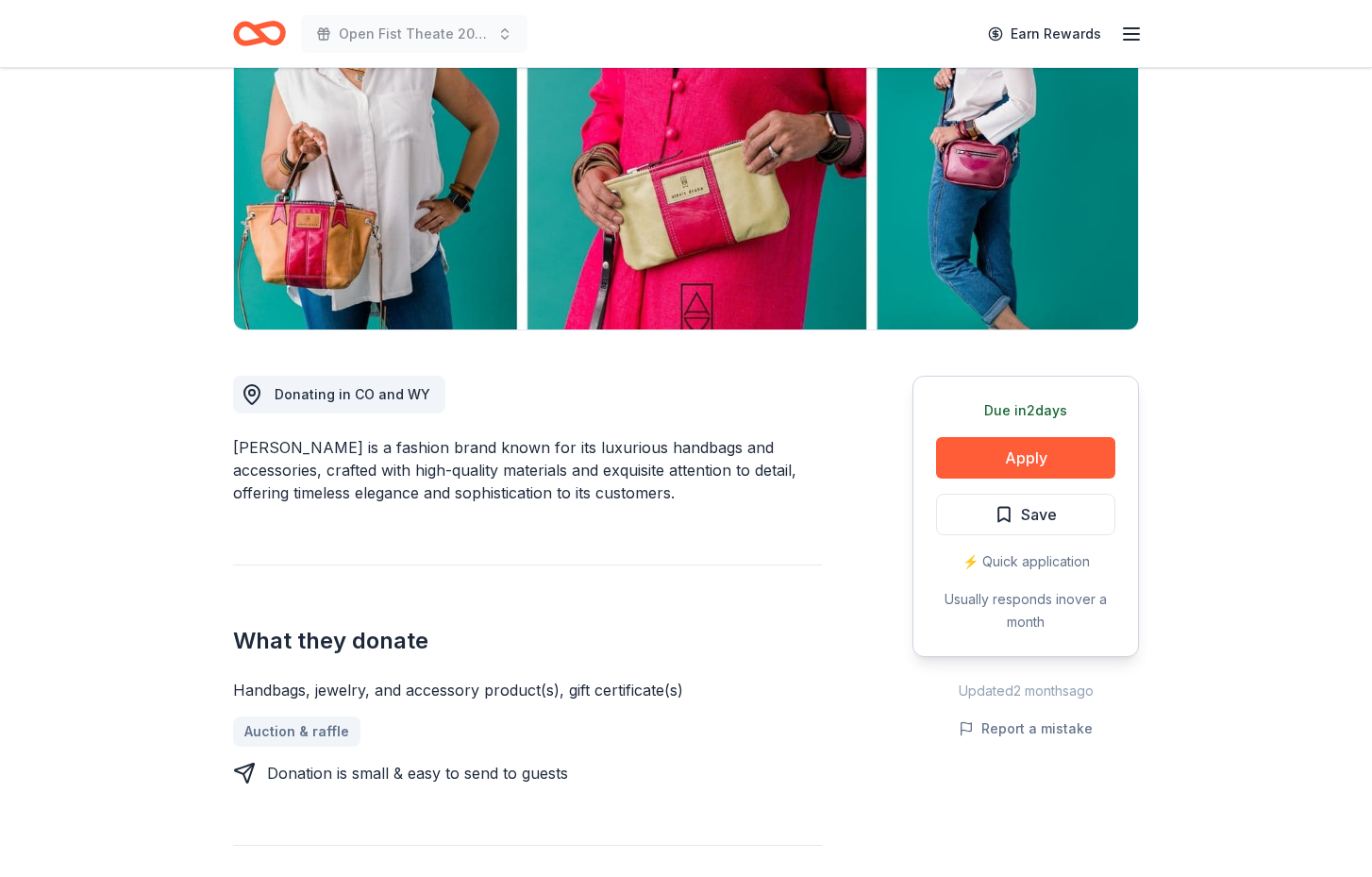
scroll to position [248, 0]
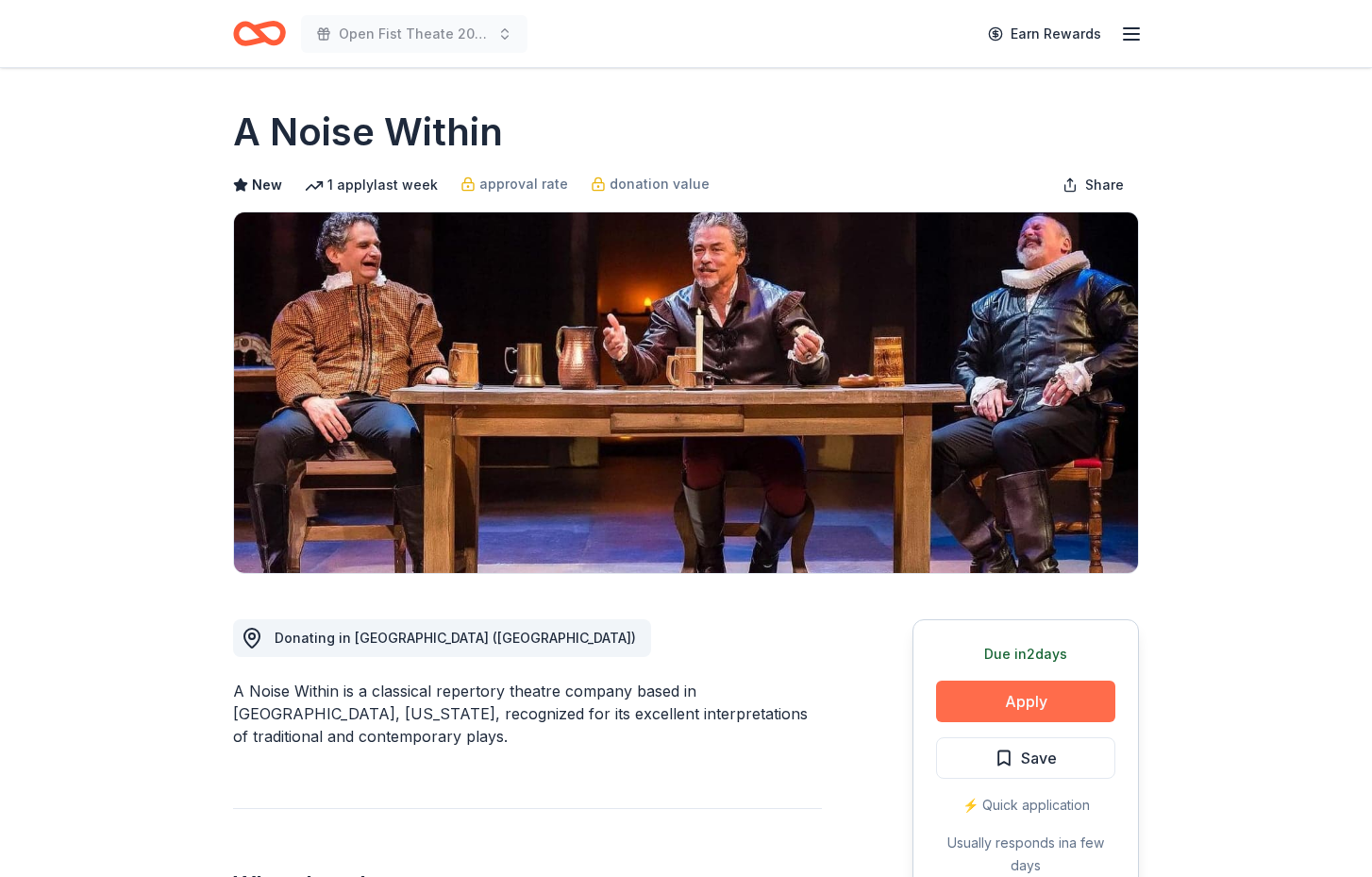
click at [1052, 701] on button "Apply" at bounding box center [1026, 702] width 179 height 42
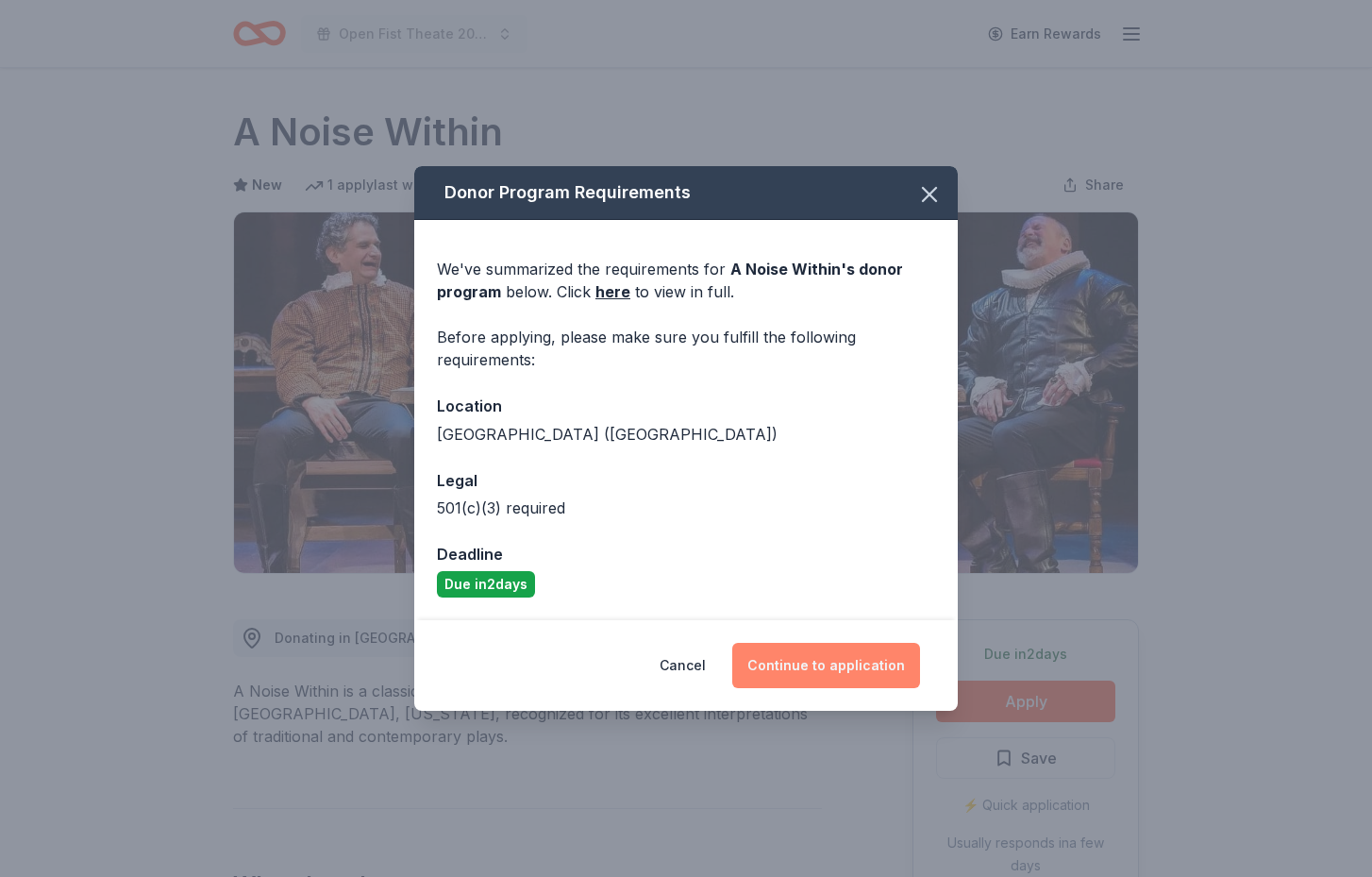
click at [844, 672] on button "Continue to application" at bounding box center [826, 666] width 188 height 46
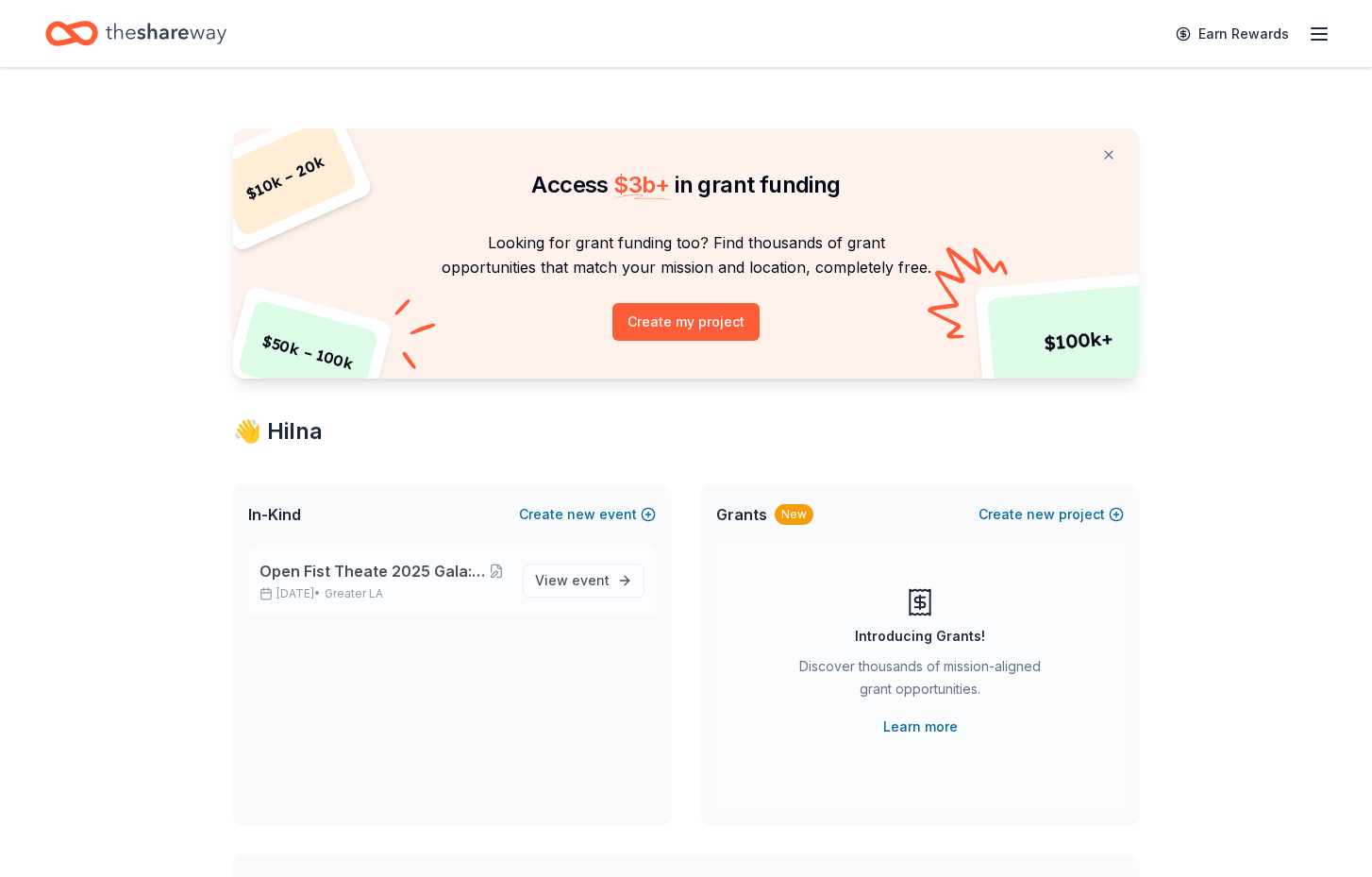
click at [356, 587] on p "[DATE] • Greater LA" at bounding box center [383, 593] width 248 height 15
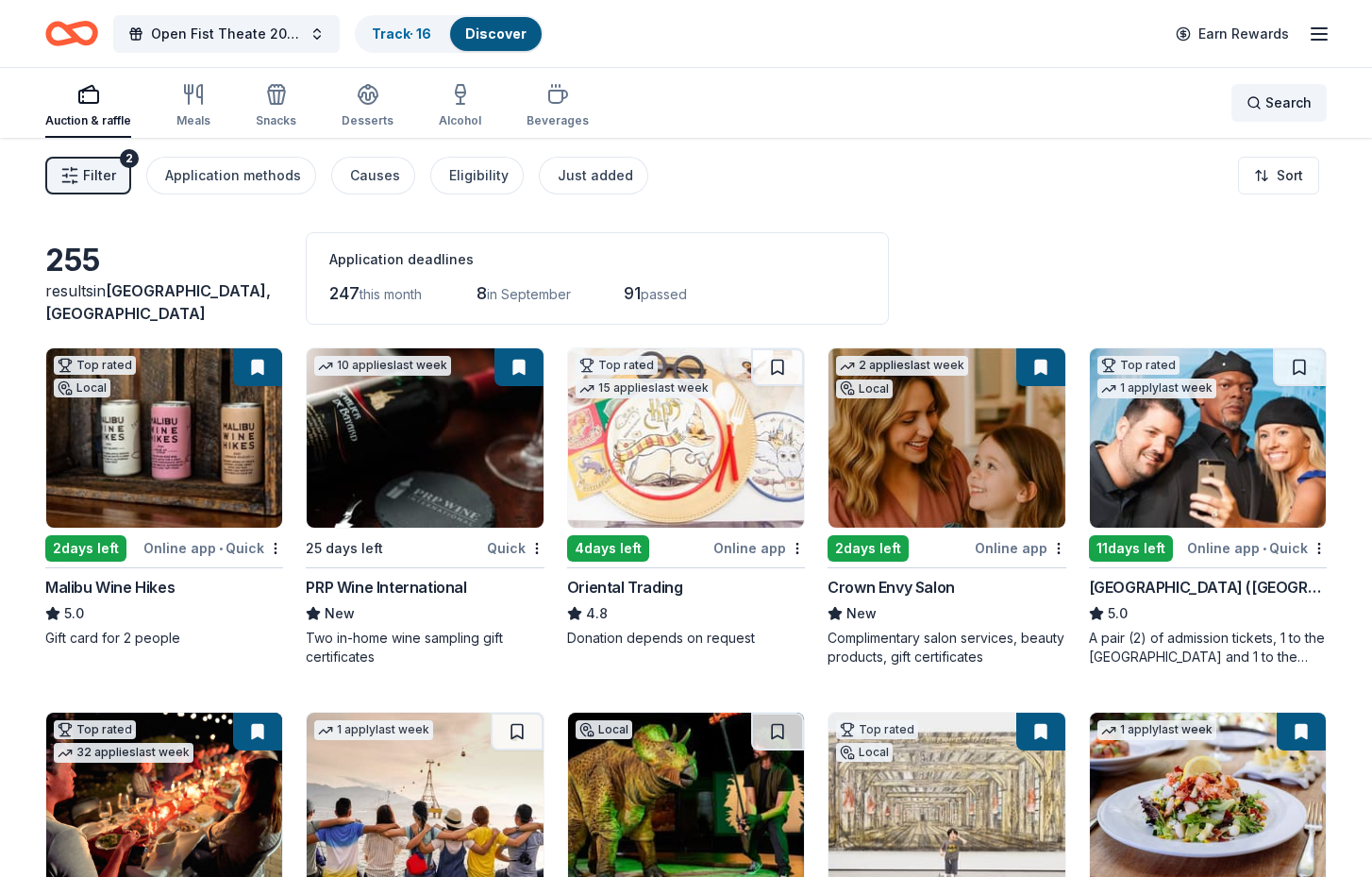
click at [1257, 101] on div "Search" at bounding box center [1278, 103] width 65 height 23
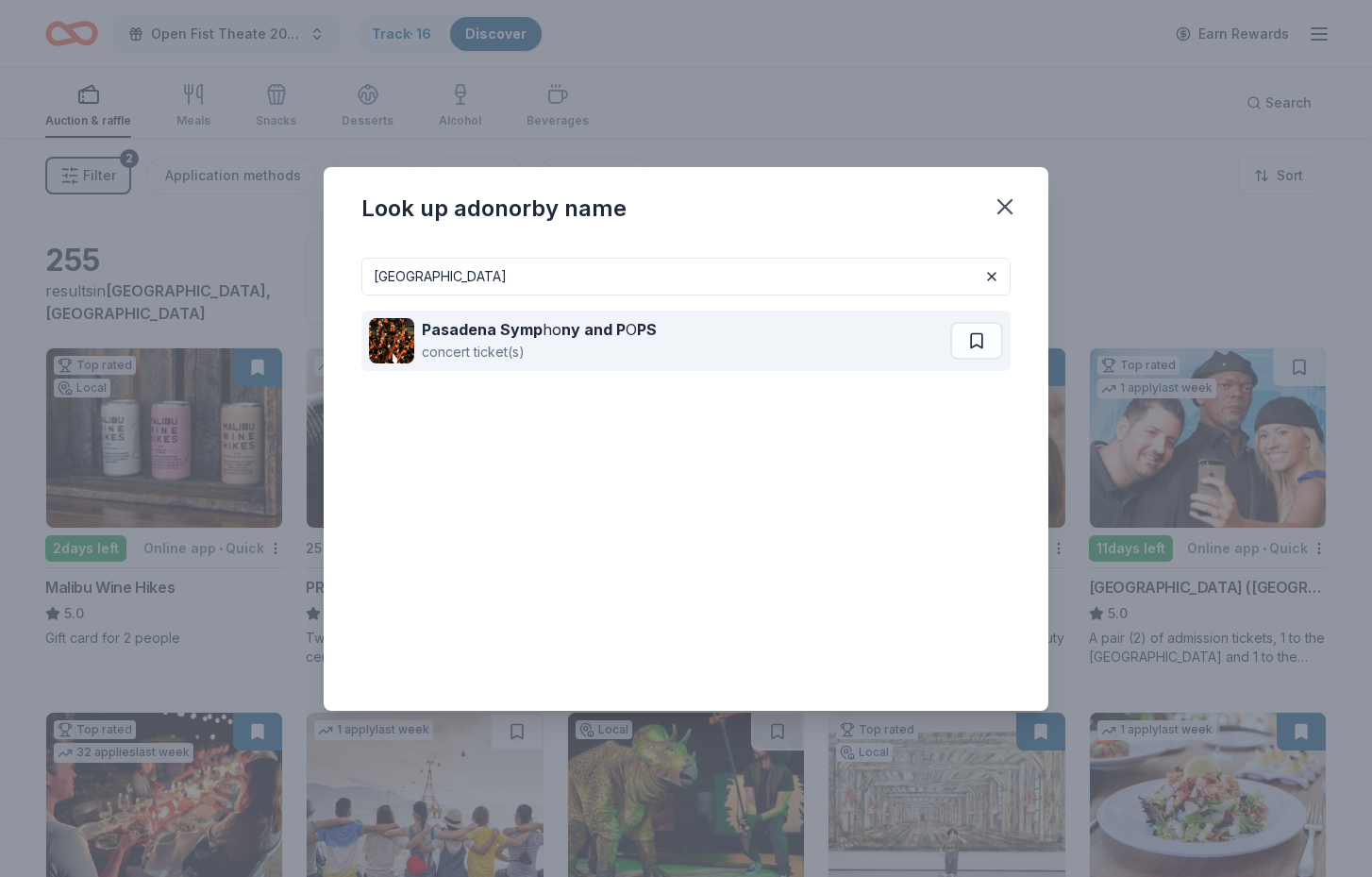
drag, startPoint x: 858, startPoint y: 282, endPoint x: 611, endPoint y: 338, distance: 253.3
click at [611, 338] on div "Pasadena Symp ho ny and P O PS" at bounding box center [540, 329] width 235 height 23
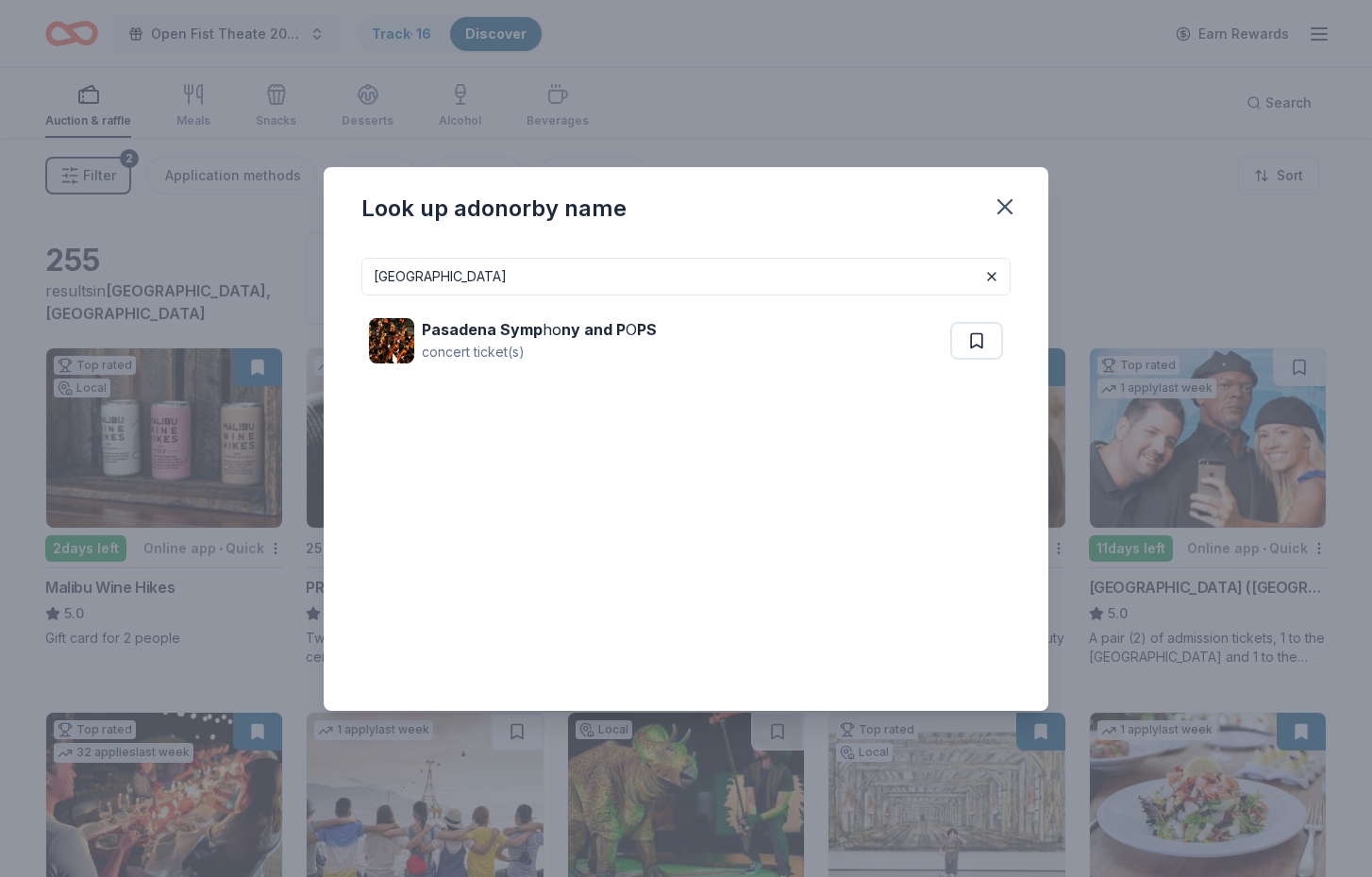
click at [495, 284] on input "pasadena gym" at bounding box center [686, 277] width 649 height 38
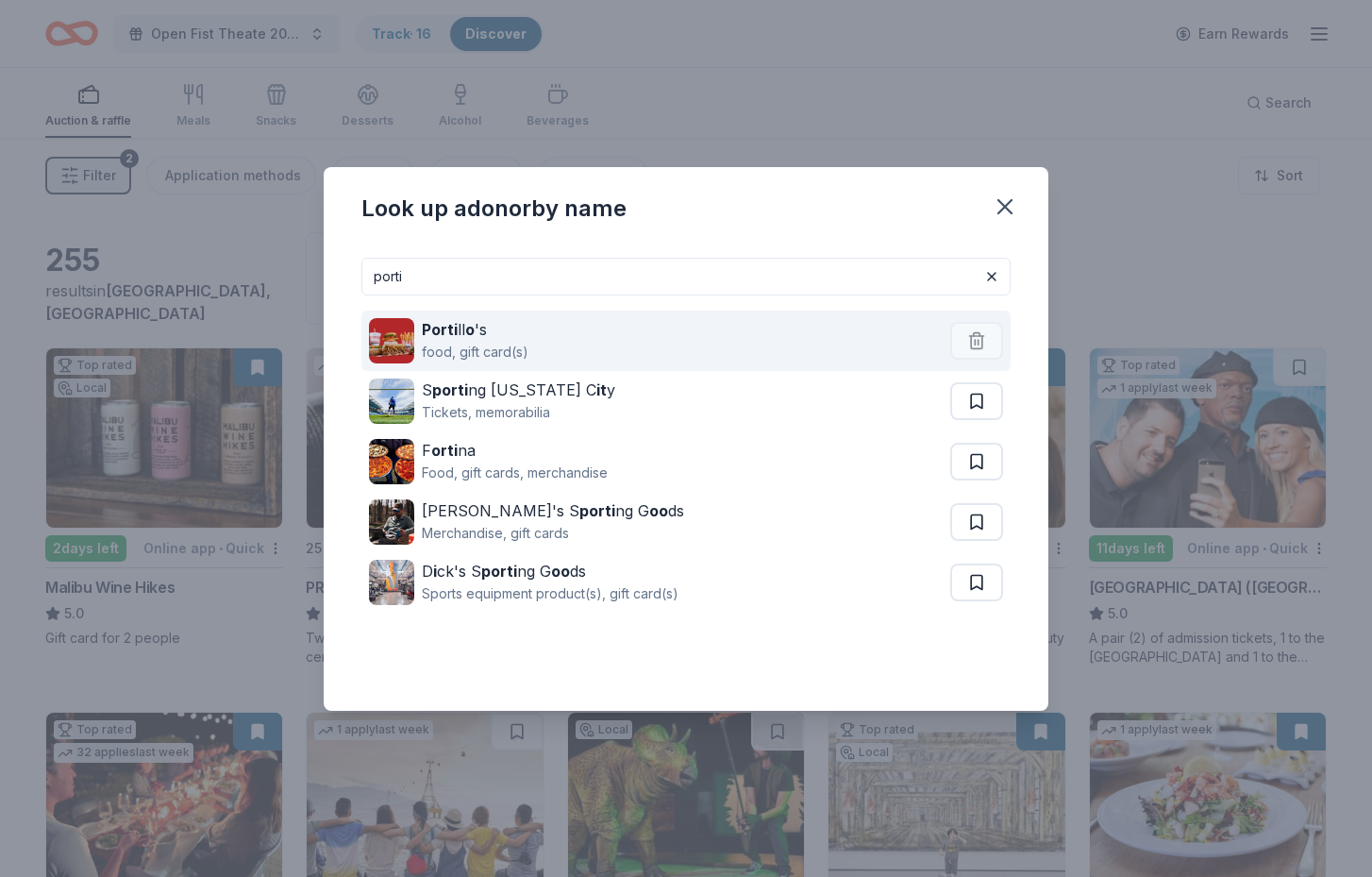
type input "porti"
click at [483, 339] on div "Porti ll o 's" at bounding box center [475, 329] width 107 height 23
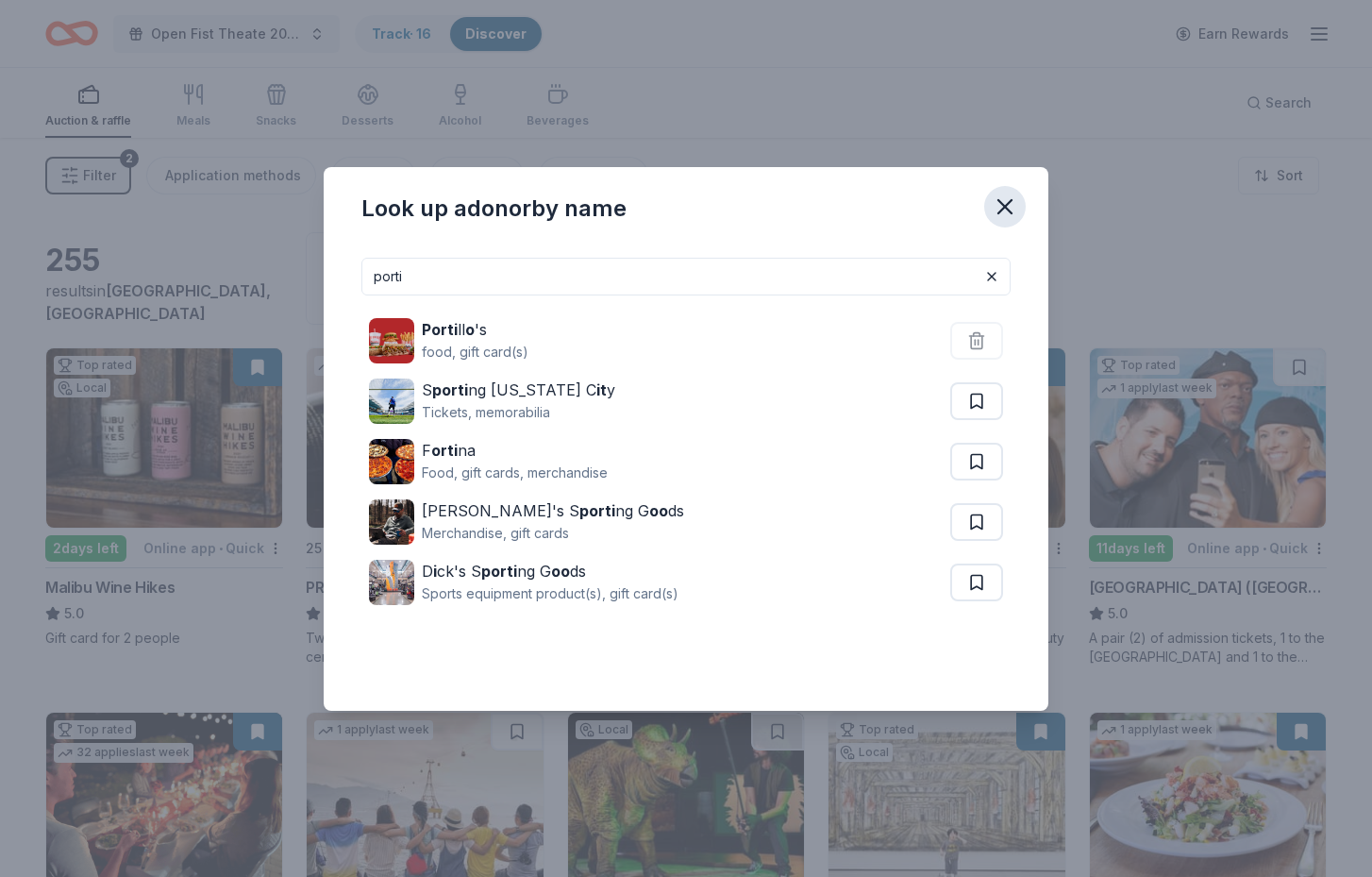
click at [1006, 204] on icon "button" at bounding box center [1005, 206] width 27 height 27
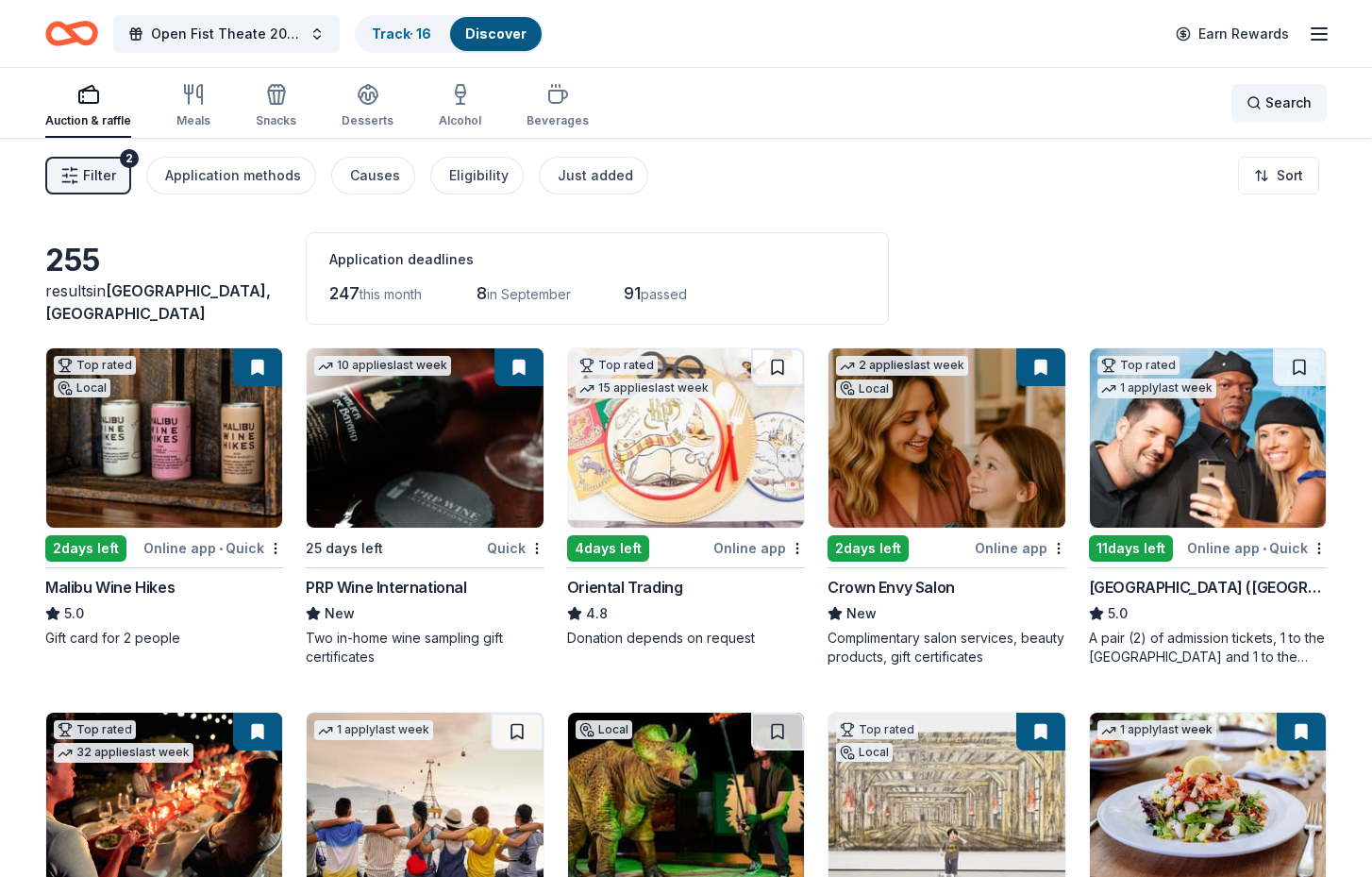
click at [1271, 103] on span "Search" at bounding box center [1288, 103] width 46 height 23
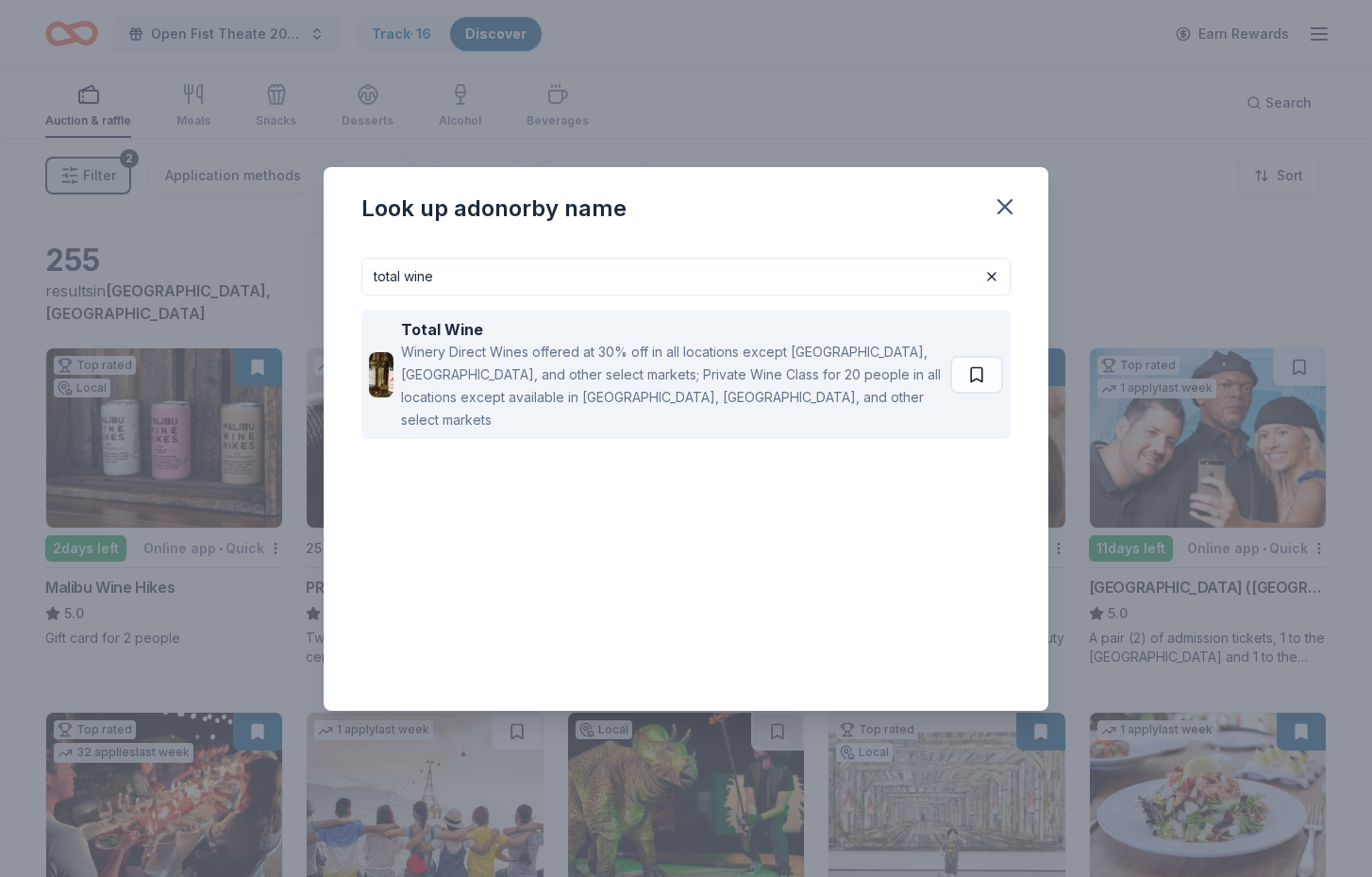
click at [598, 346] on div "Winery Direct Wines offered at 30% off in all locations except CT, MA, and othe…" at bounding box center [672, 385] width 542 height 91
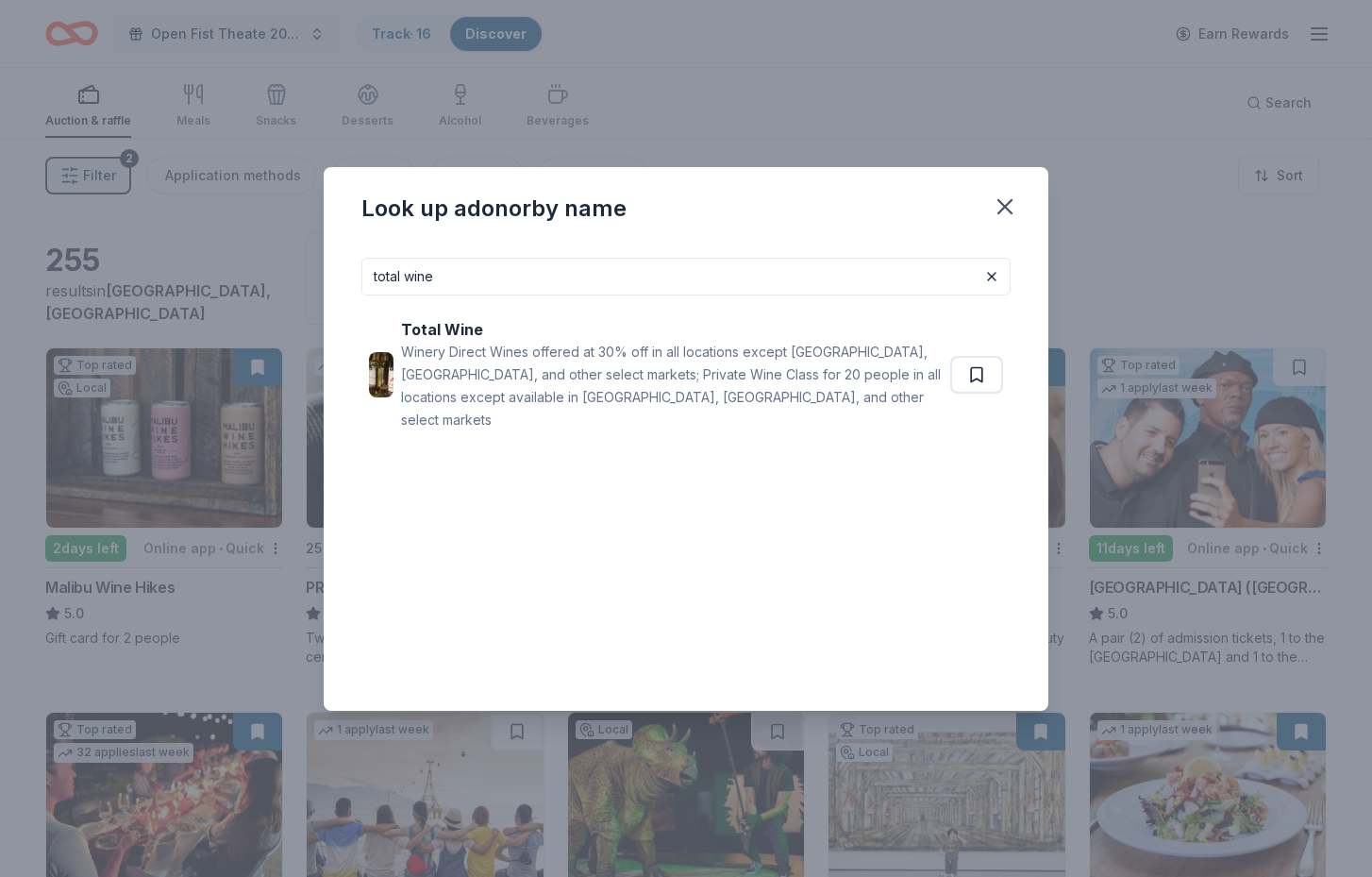
drag, startPoint x: 402, startPoint y: 276, endPoint x: 236, endPoint y: 271, distance: 166.1
click at [236, 272] on div "Look up a donor by name total wine Total Wine Winery Direct Wines offered at 30…" at bounding box center [686, 438] width 1372 height 877
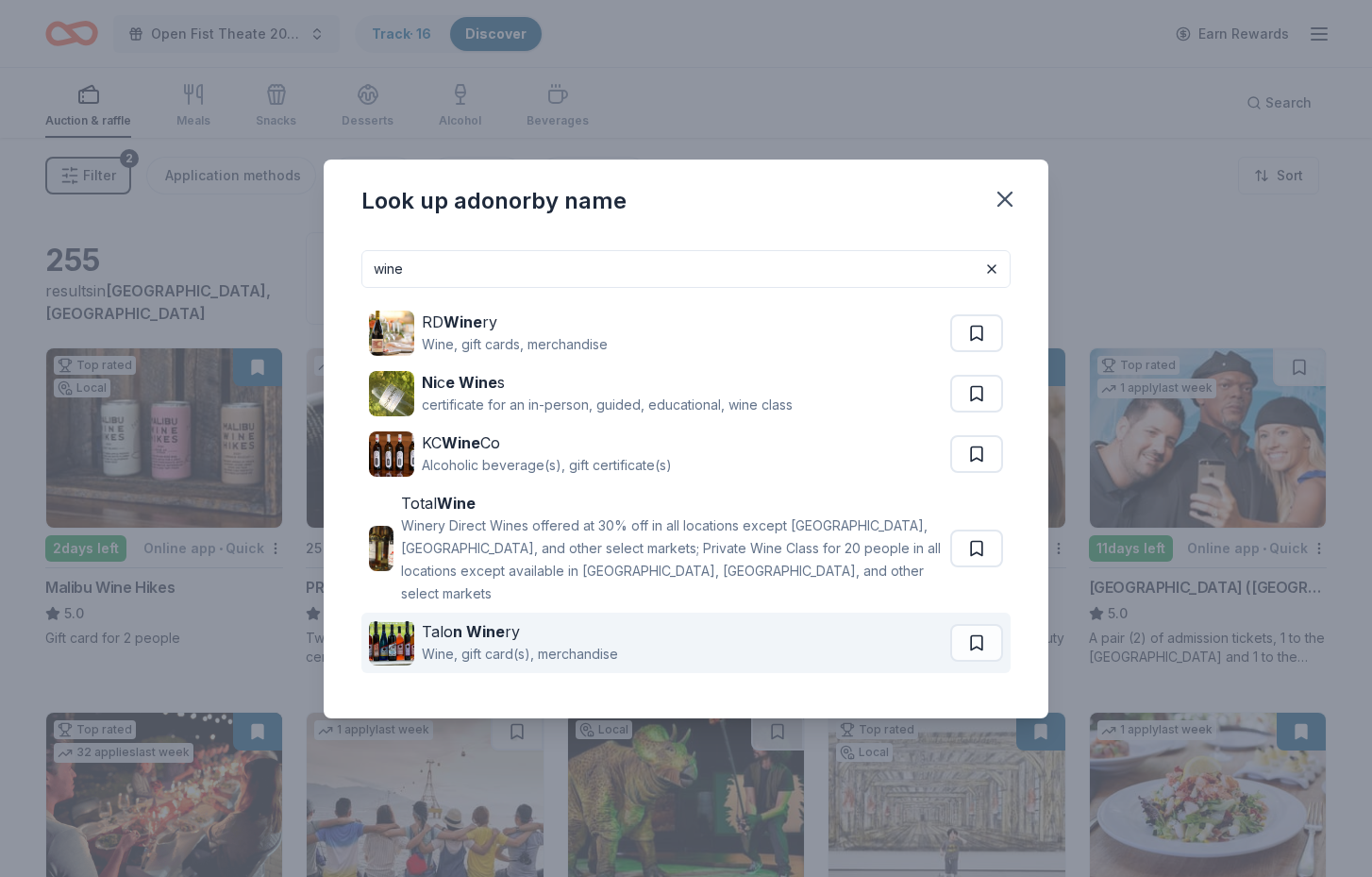
click at [603, 624] on div "Talo n Wine ry" at bounding box center [520, 631] width 196 height 23
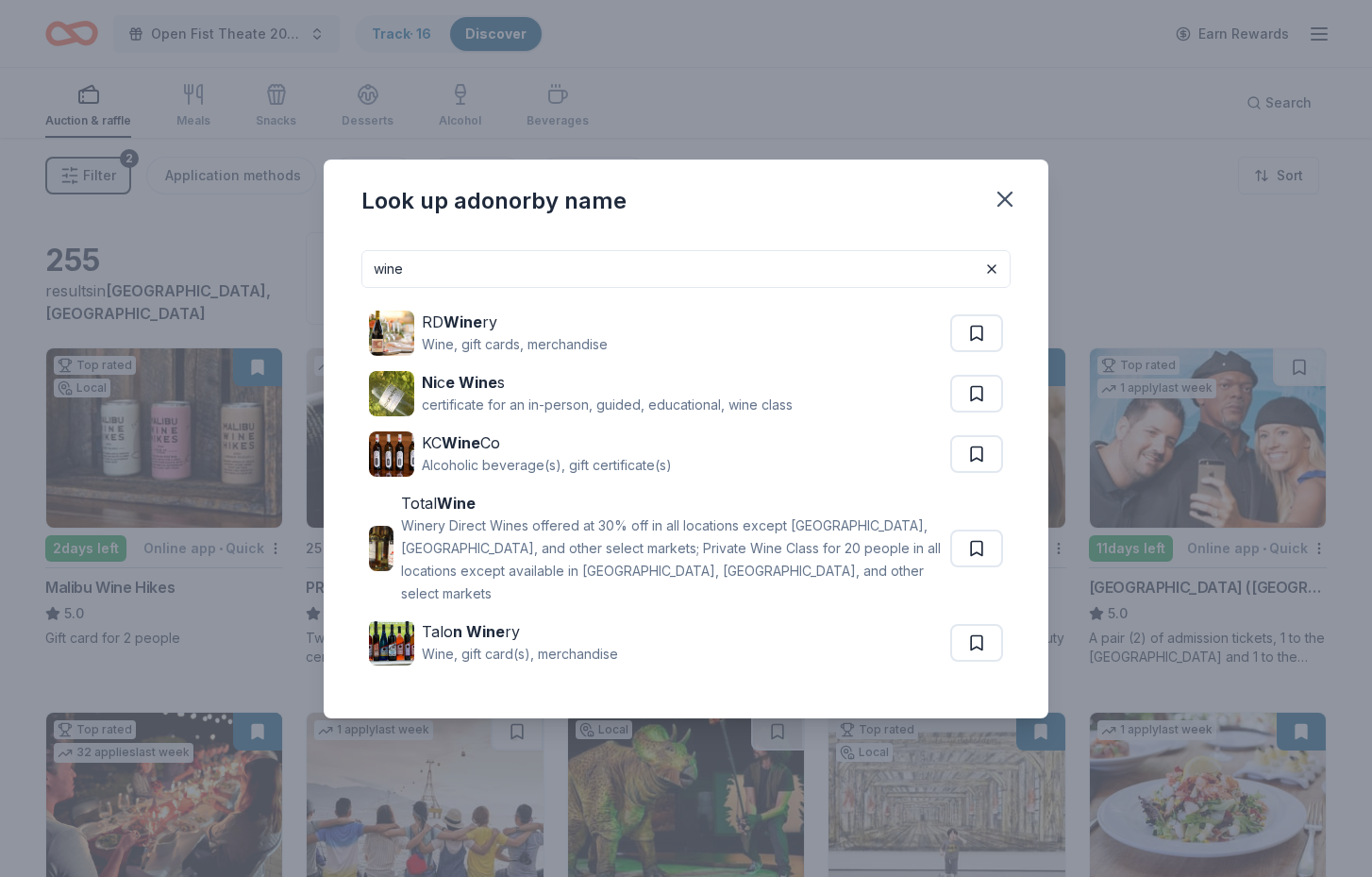
click at [428, 279] on input "wine" at bounding box center [686, 269] width 649 height 38
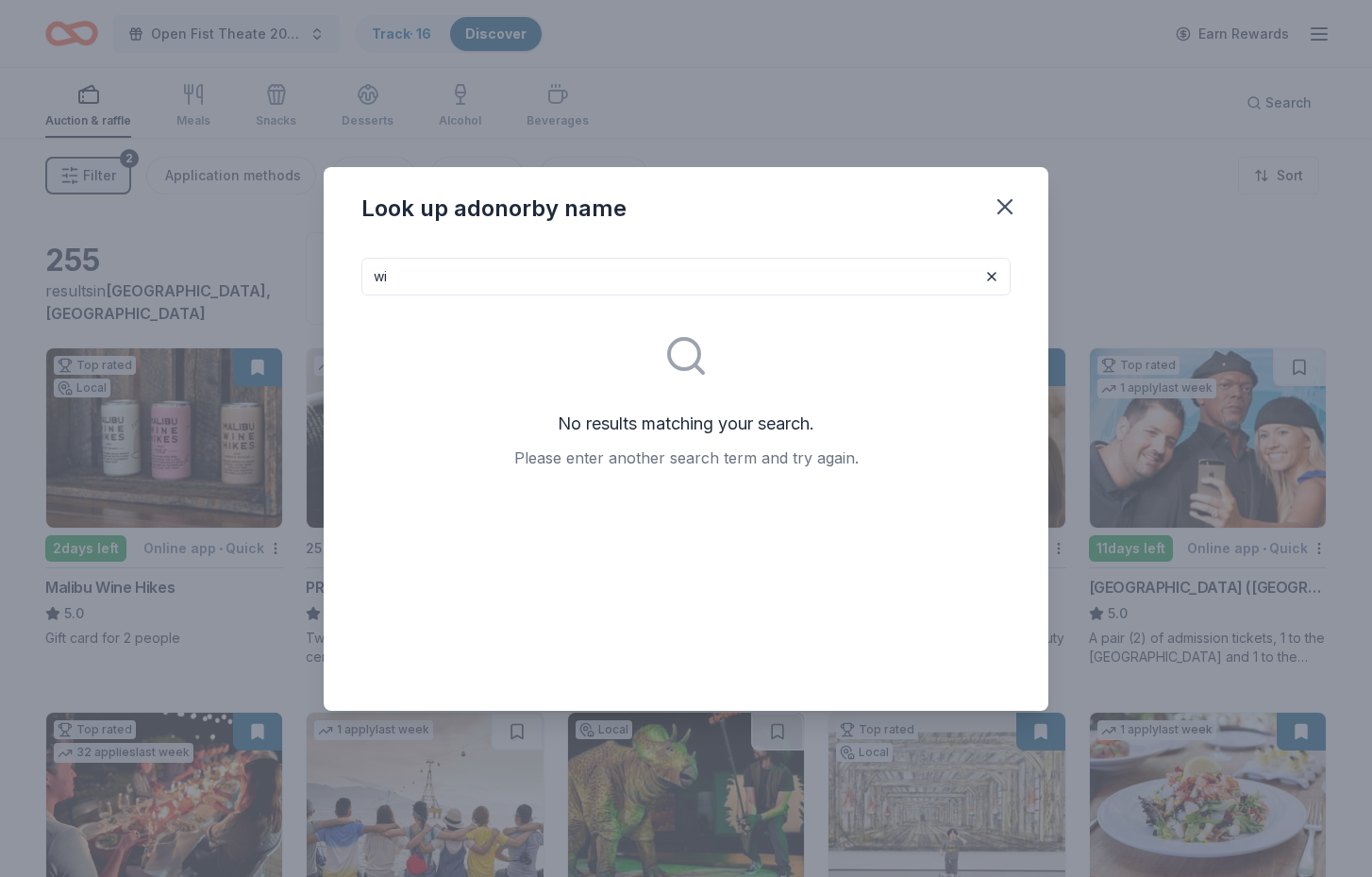
type input "w"
type input "winery"
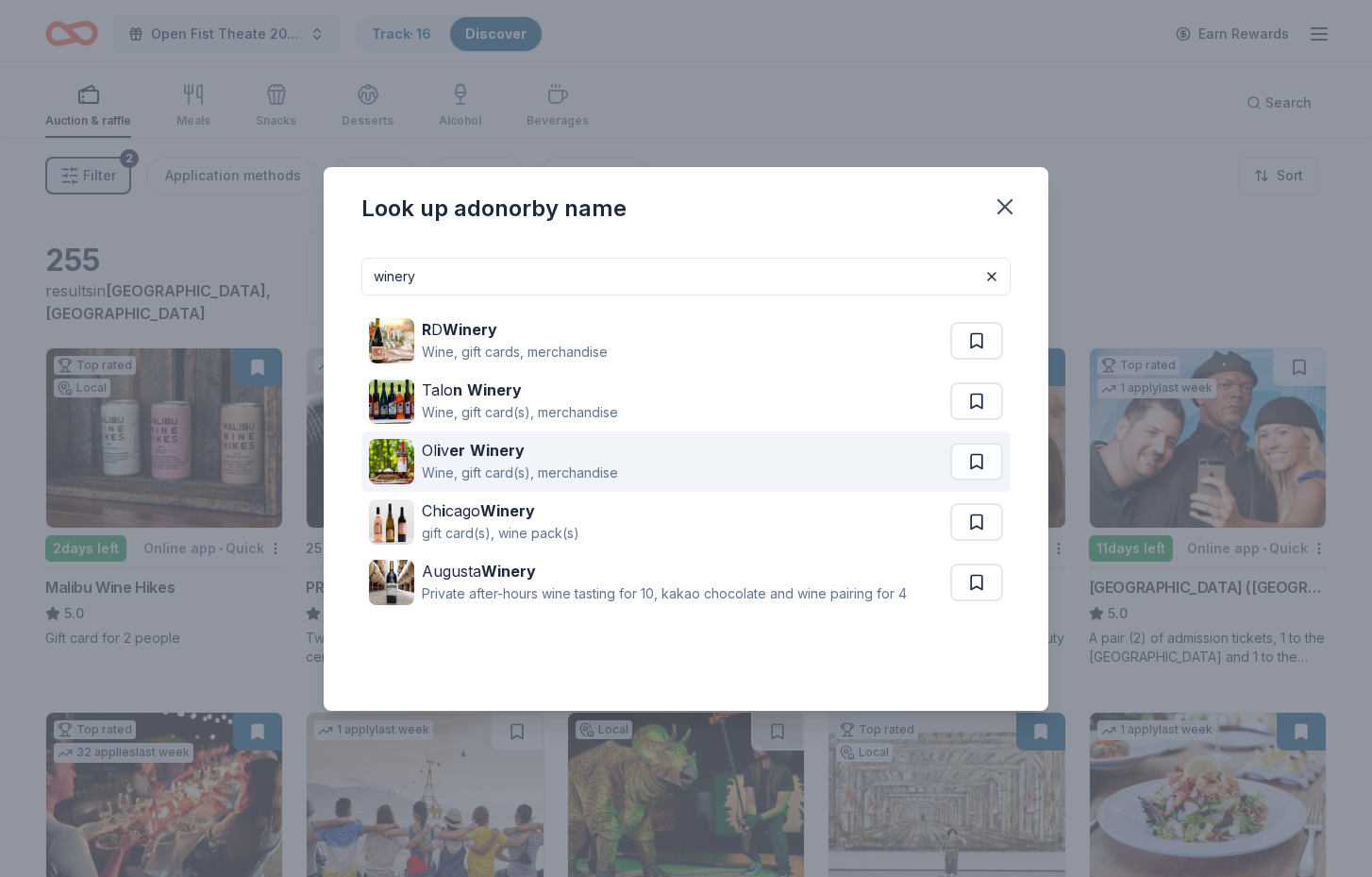
click at [562, 451] on div "Ol i v er Winery" at bounding box center [520, 450] width 196 height 23
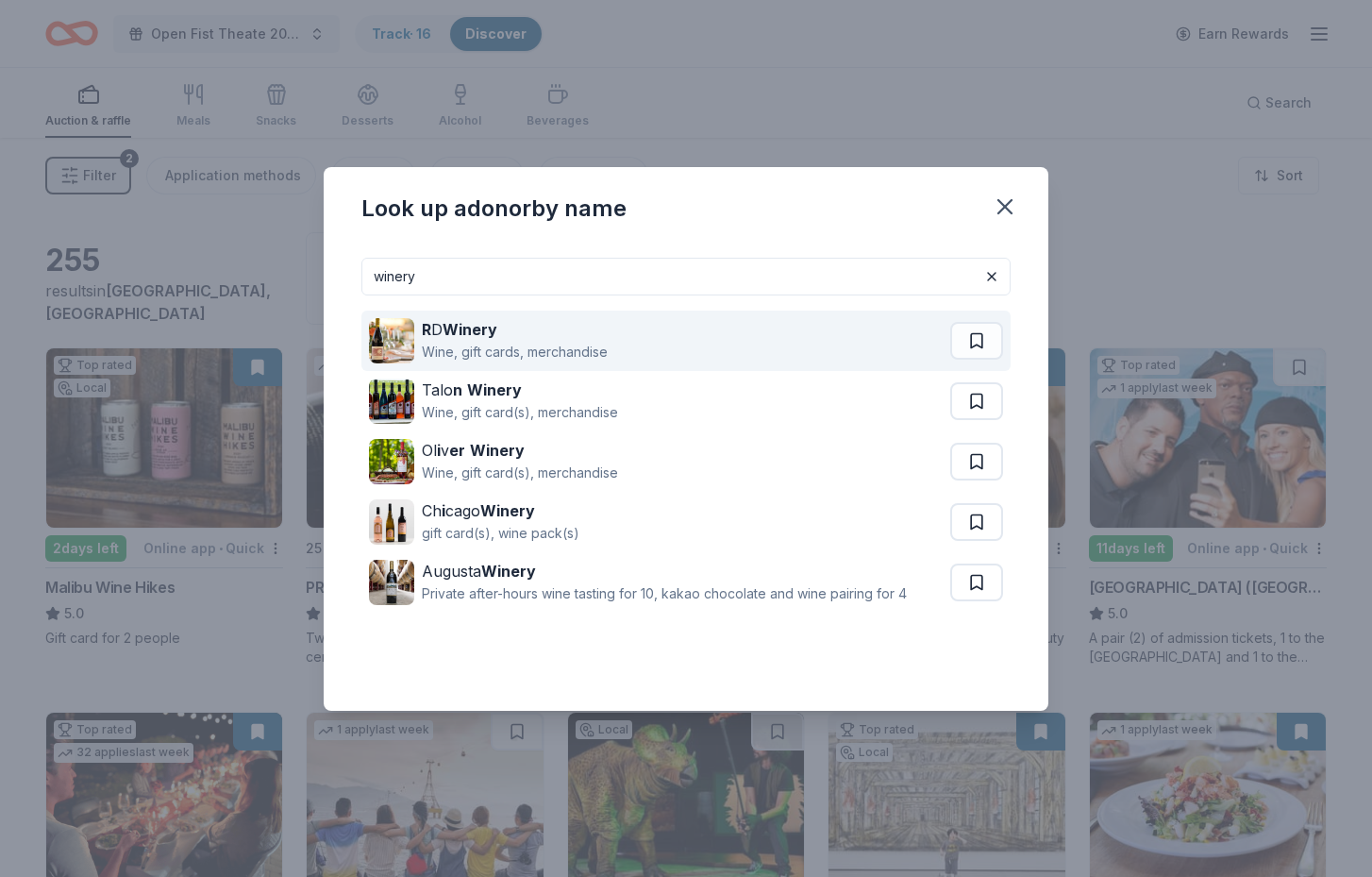
click at [619, 341] on div "R D Winery Wine, gift cards, merchandise" at bounding box center [660, 340] width 581 height 61
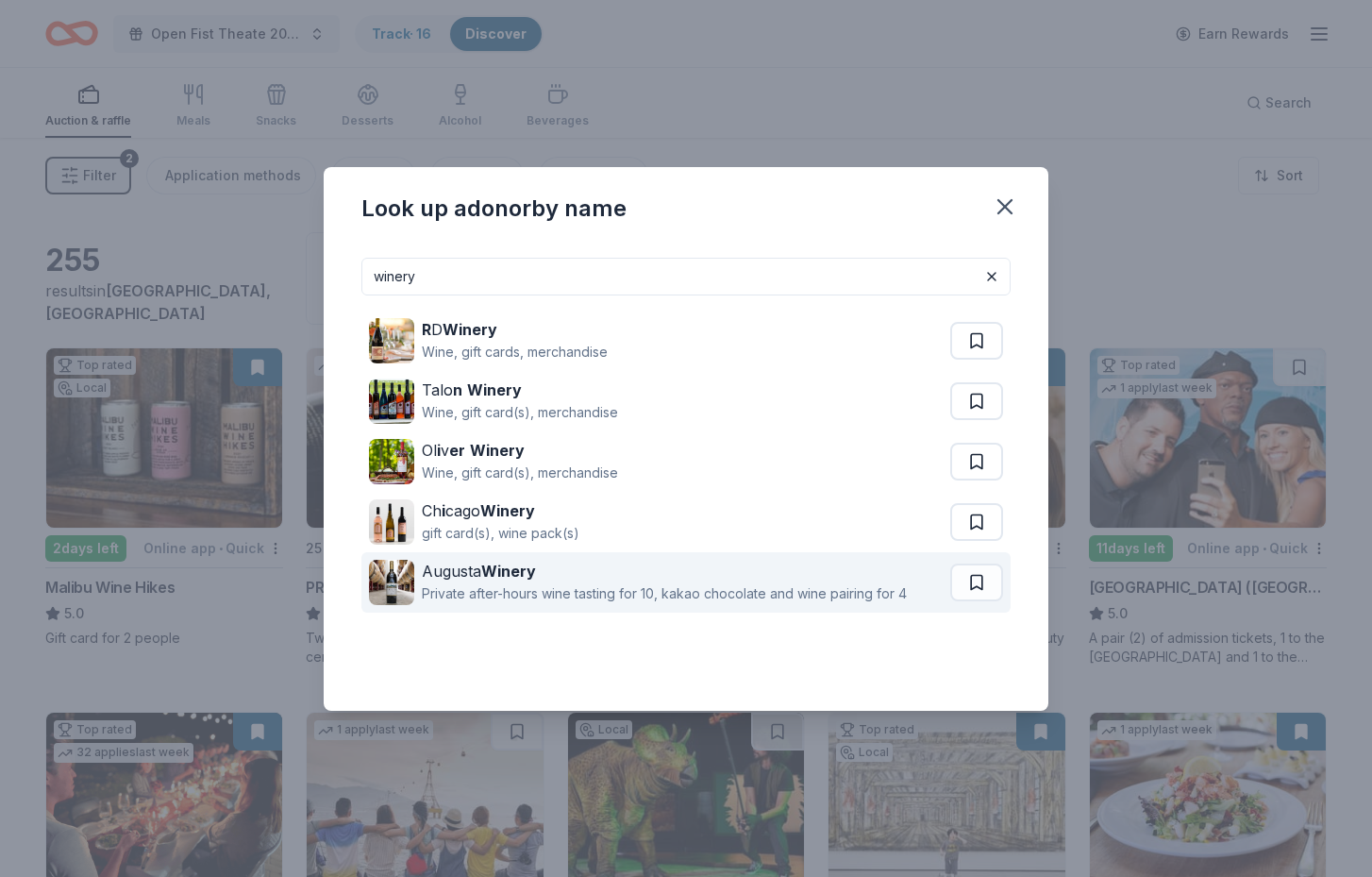
click at [769, 585] on div "Private after-hours wine tasting for 10, kakao chocolate and wine pairing for 4" at bounding box center [664, 593] width 485 height 23
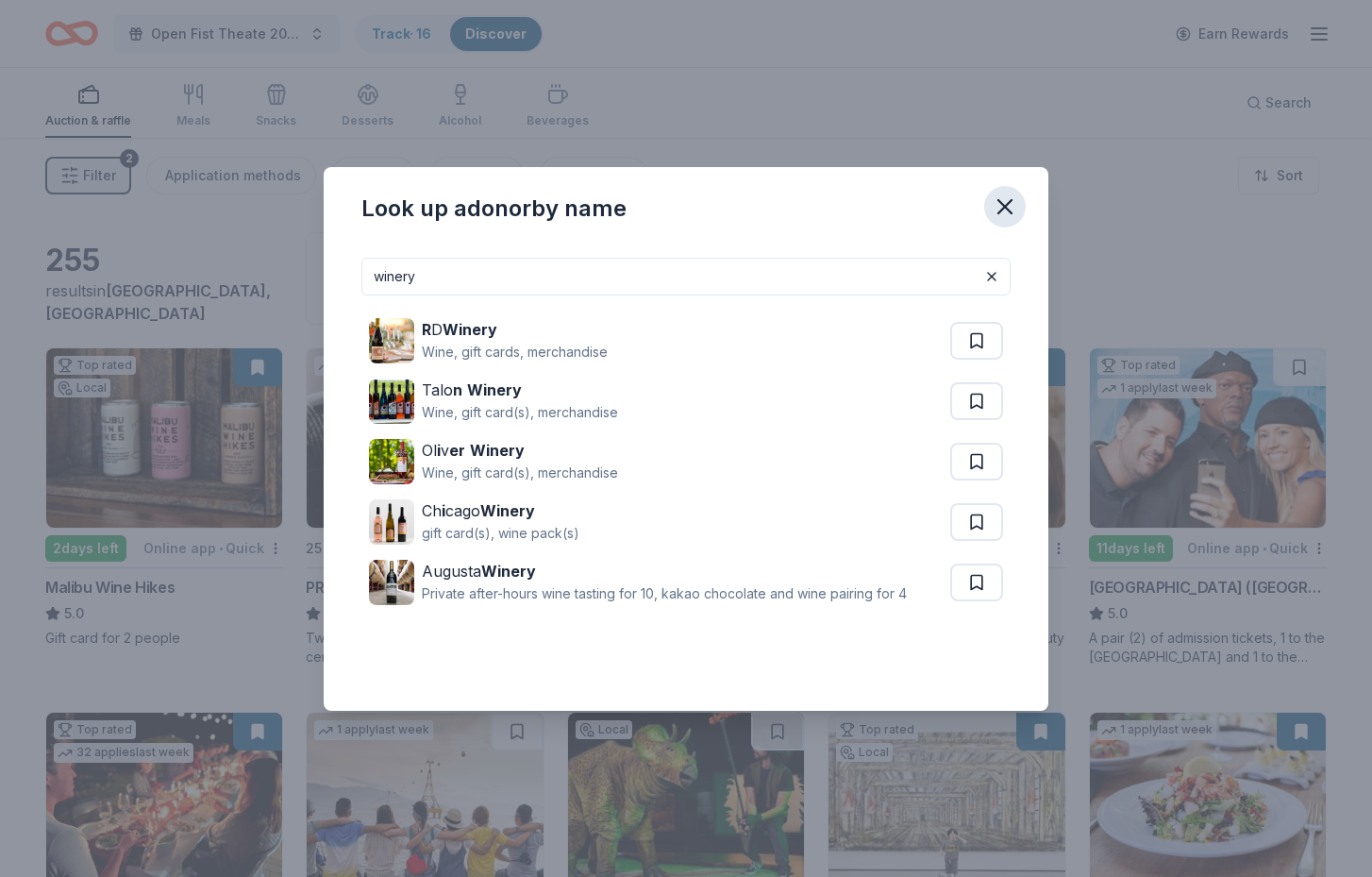
click at [1006, 199] on icon "button" at bounding box center [1005, 206] width 27 height 27
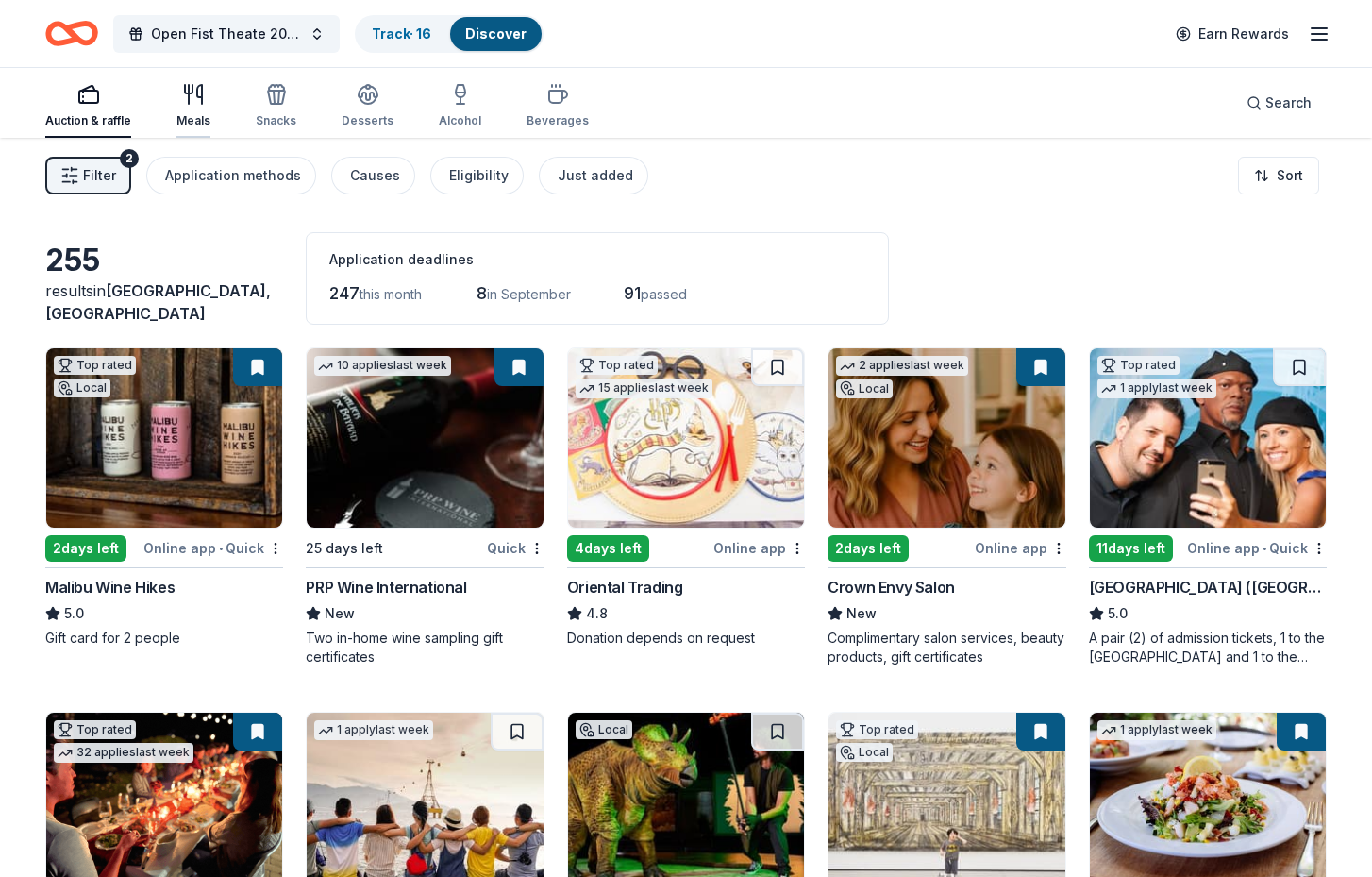
click at [188, 111] on div "Meals" at bounding box center [193, 106] width 34 height 46
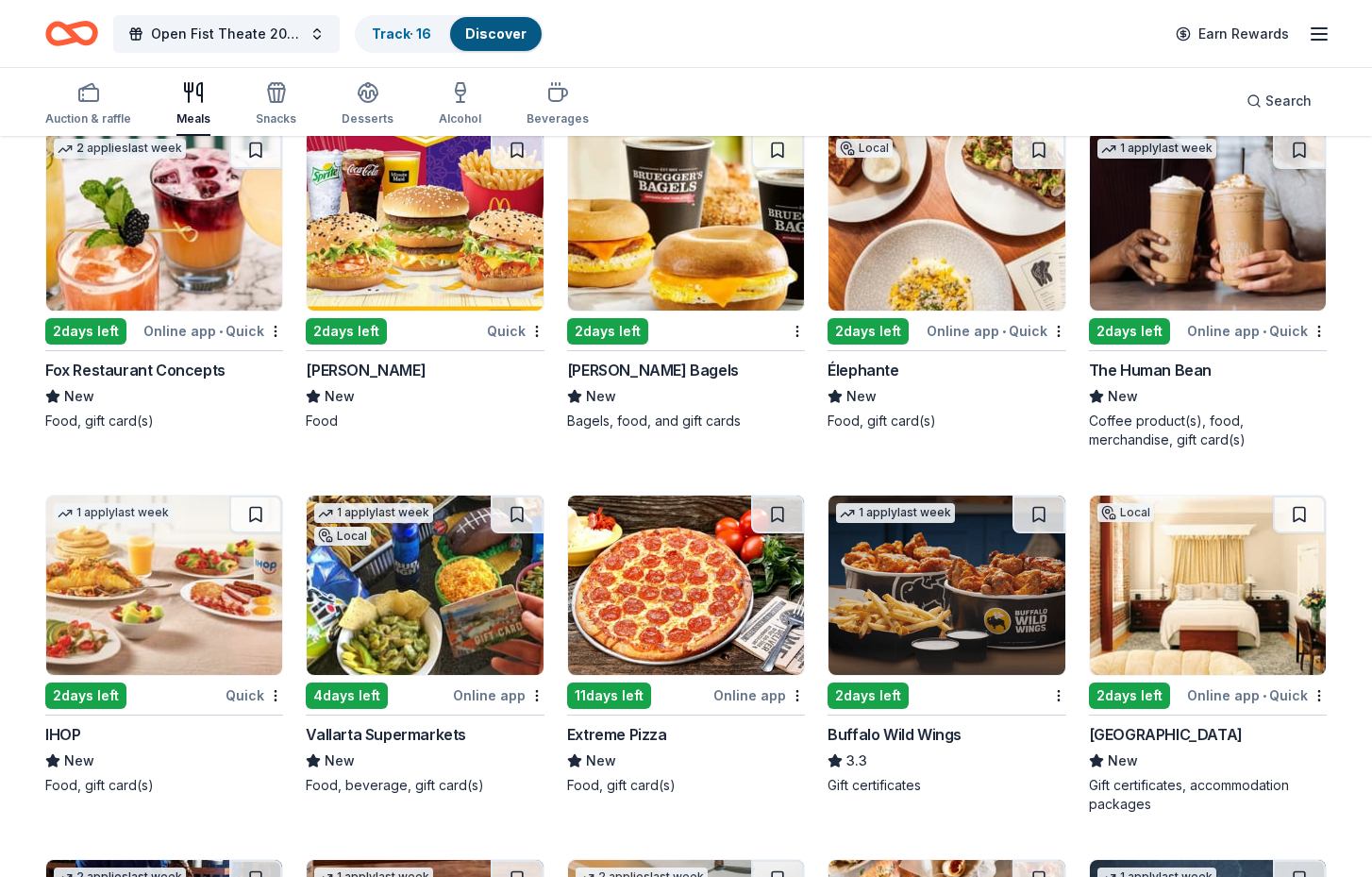
scroll to position [2060, 0]
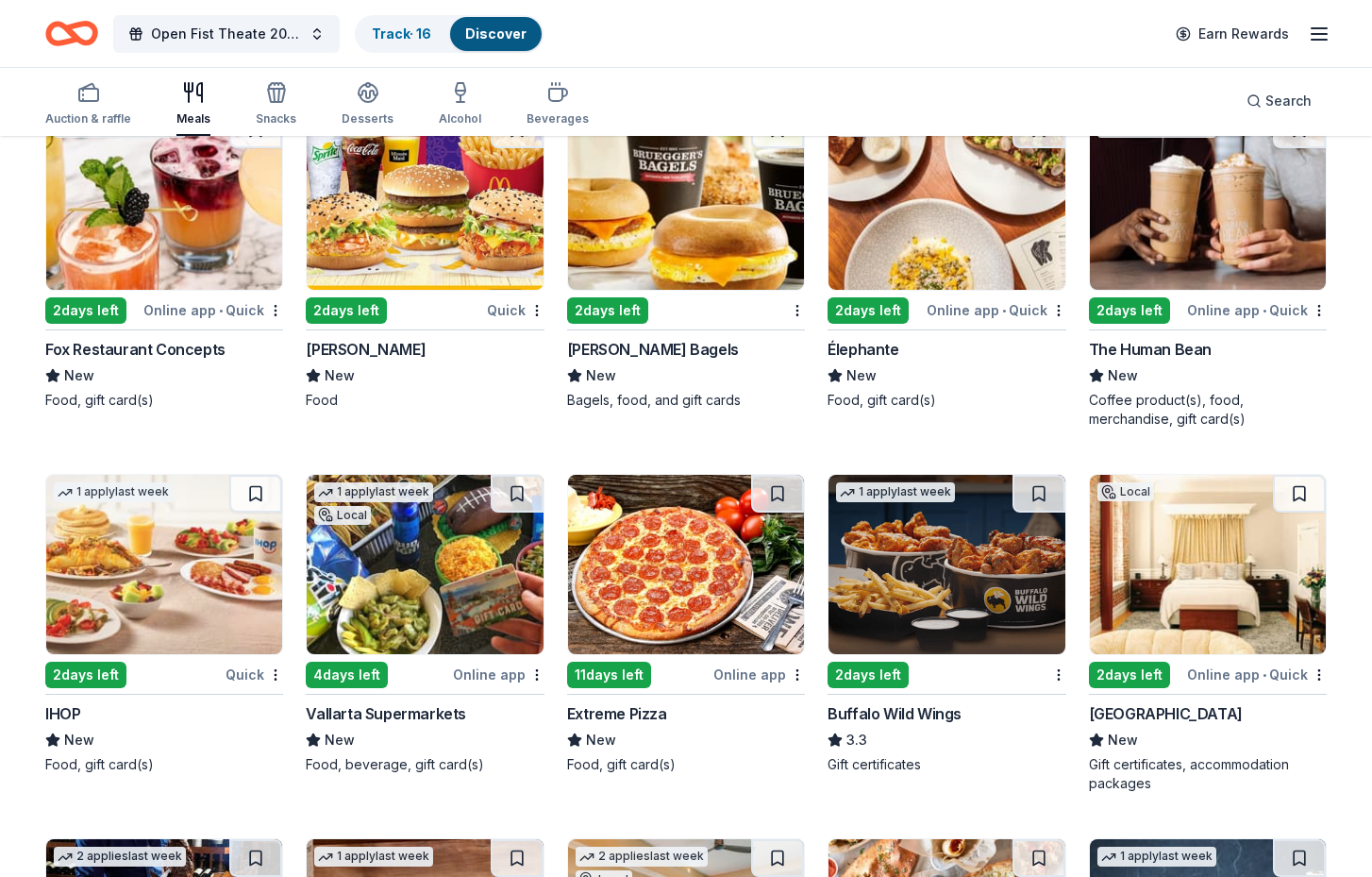
click at [118, 351] on div "Fox Restaurant Concepts" at bounding box center [135, 348] width 180 height 23
click at [932, 235] on img at bounding box center [946, 200] width 236 height 179
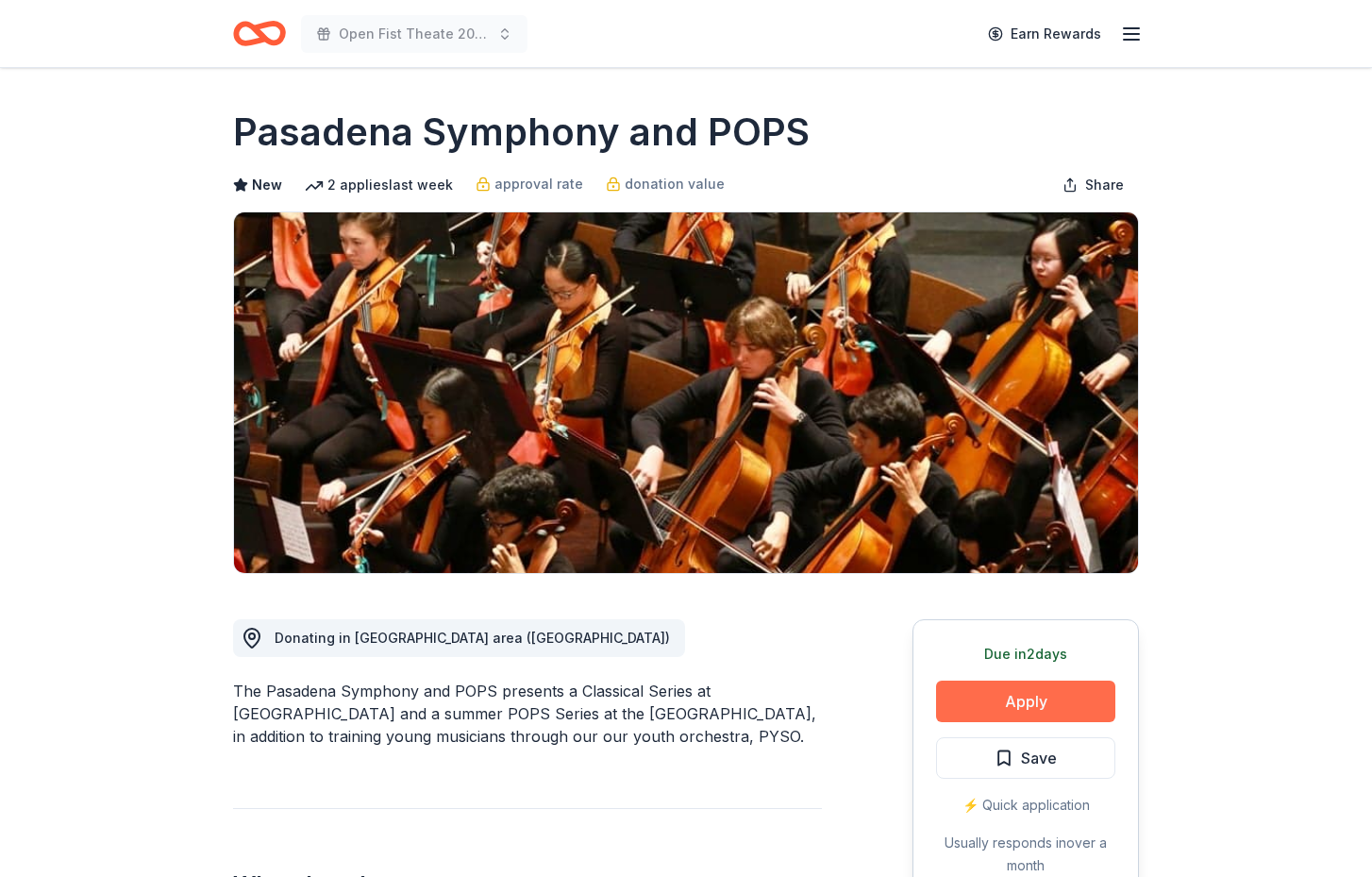
click at [1054, 708] on button "Apply" at bounding box center [1026, 702] width 179 height 42
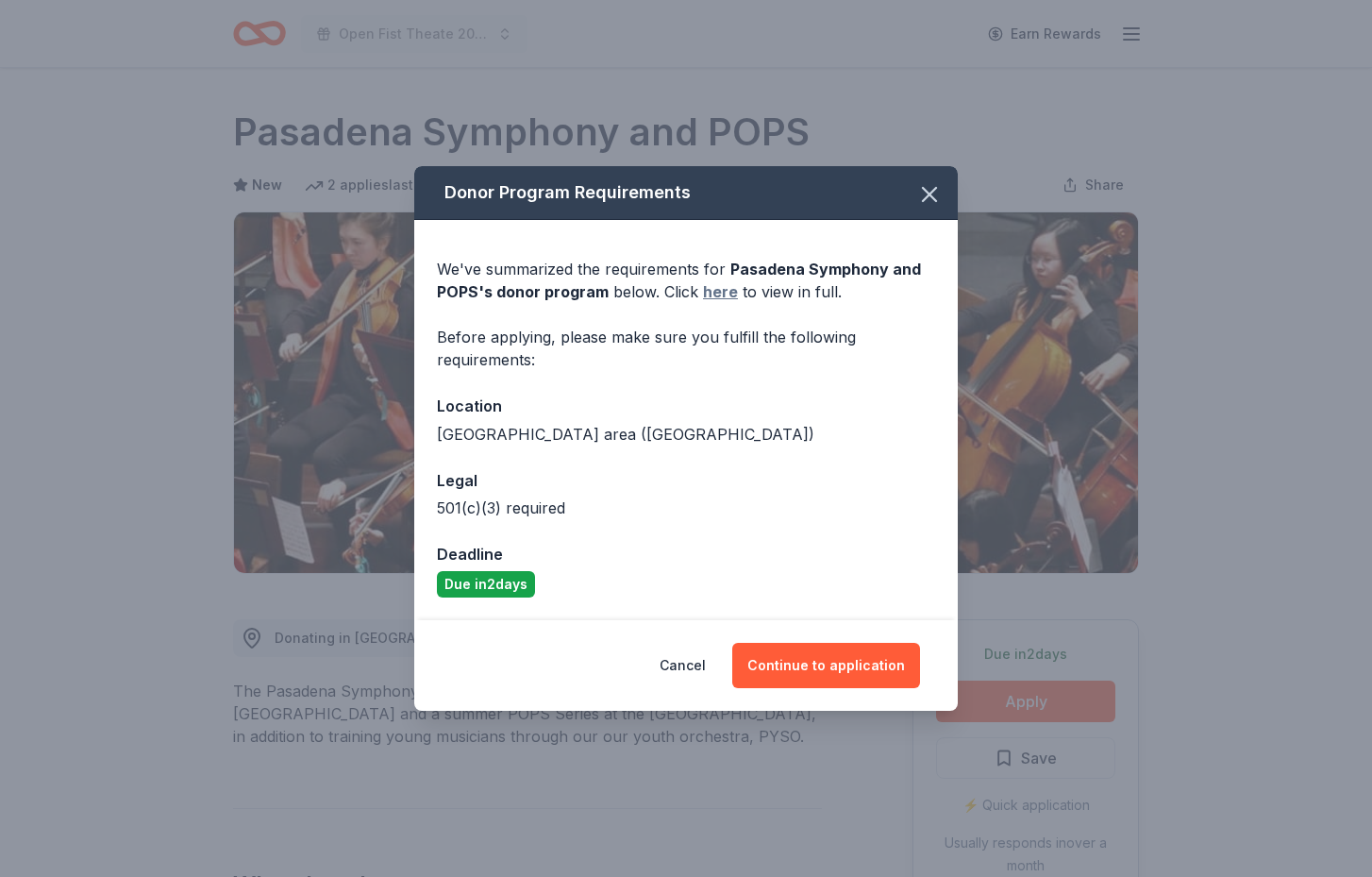
click at [721, 290] on link "here" at bounding box center [720, 292] width 35 height 23
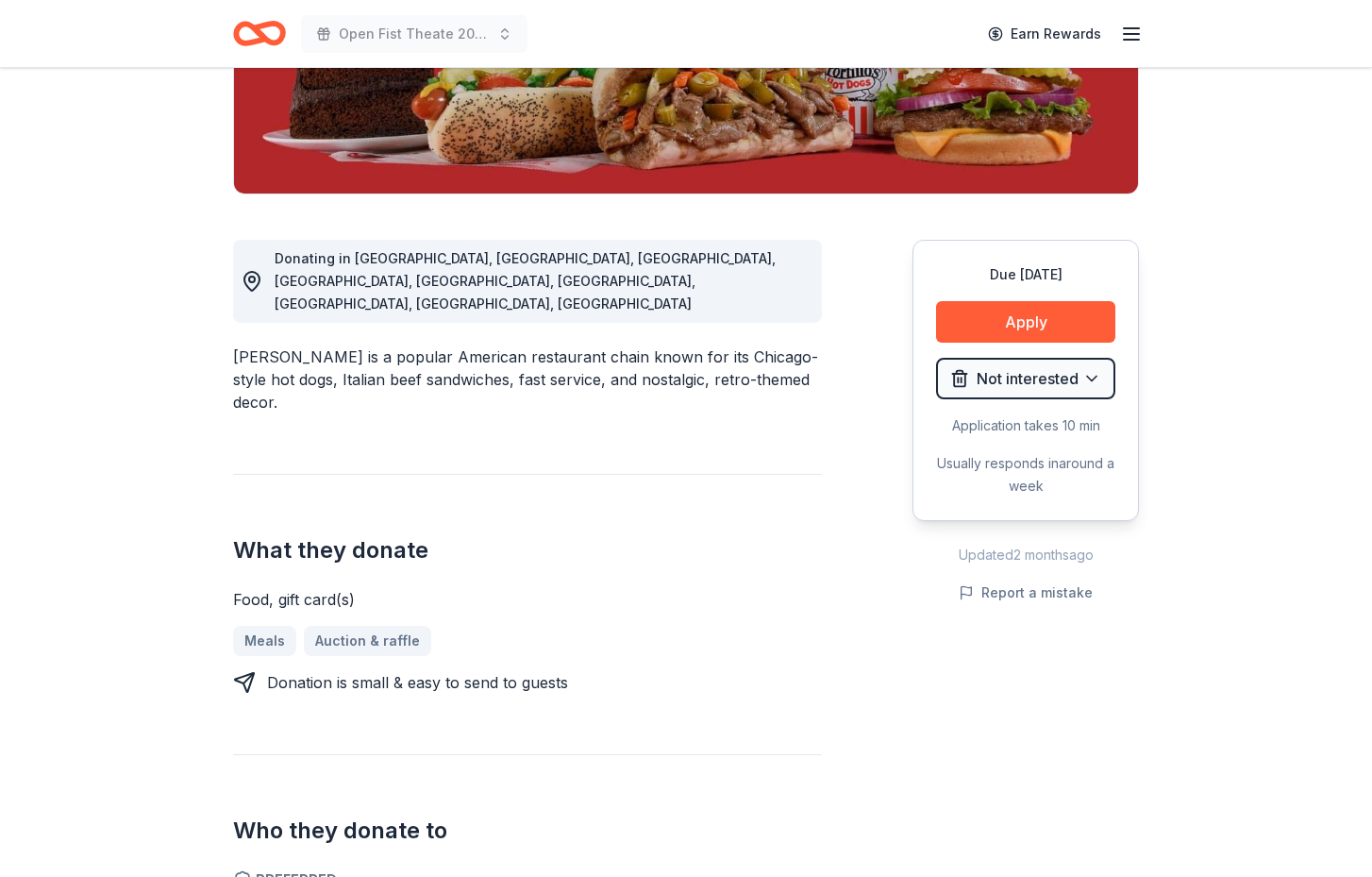
scroll to position [373, 0]
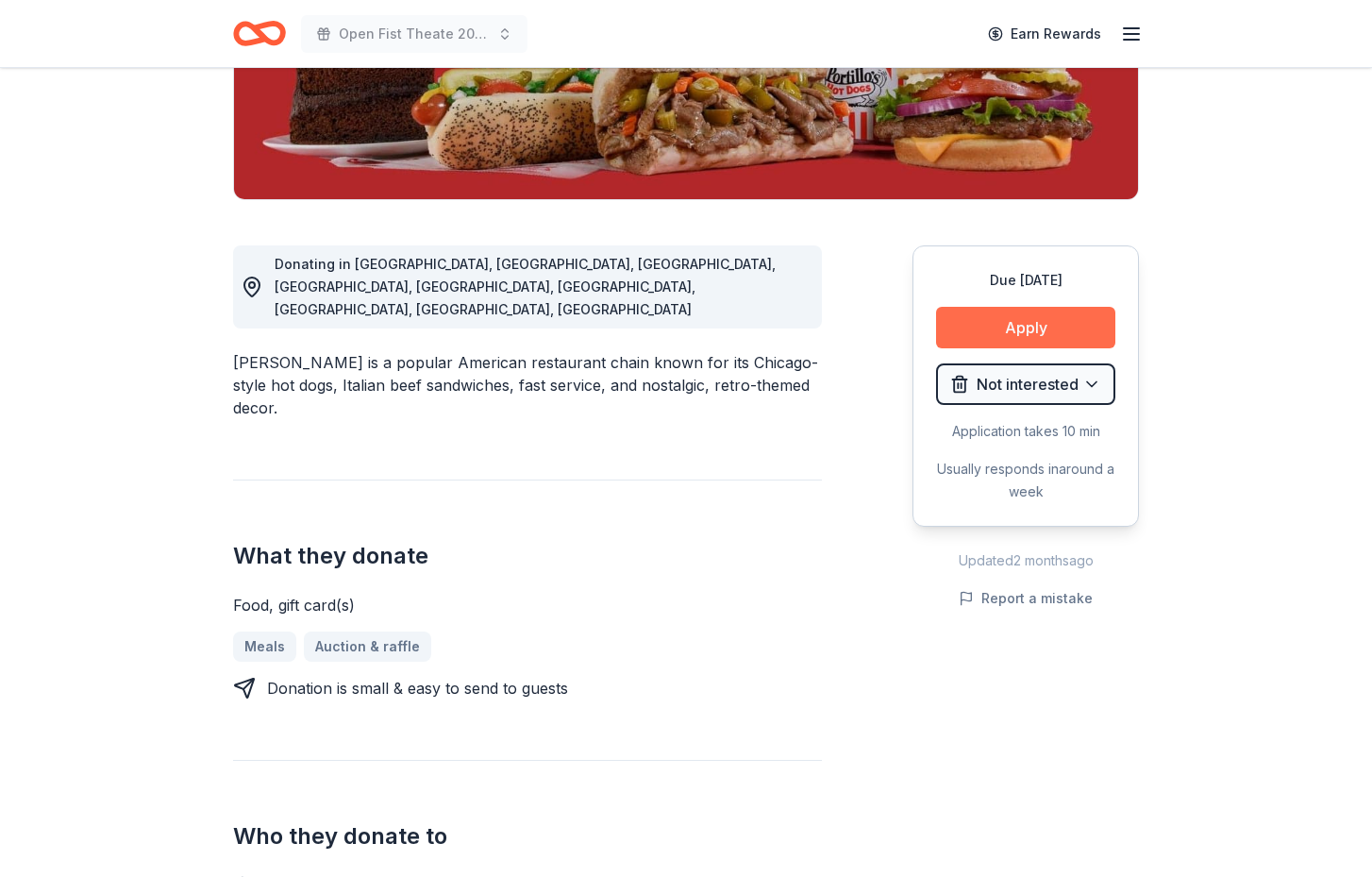
click at [1062, 323] on button "Apply" at bounding box center [1026, 328] width 179 height 42
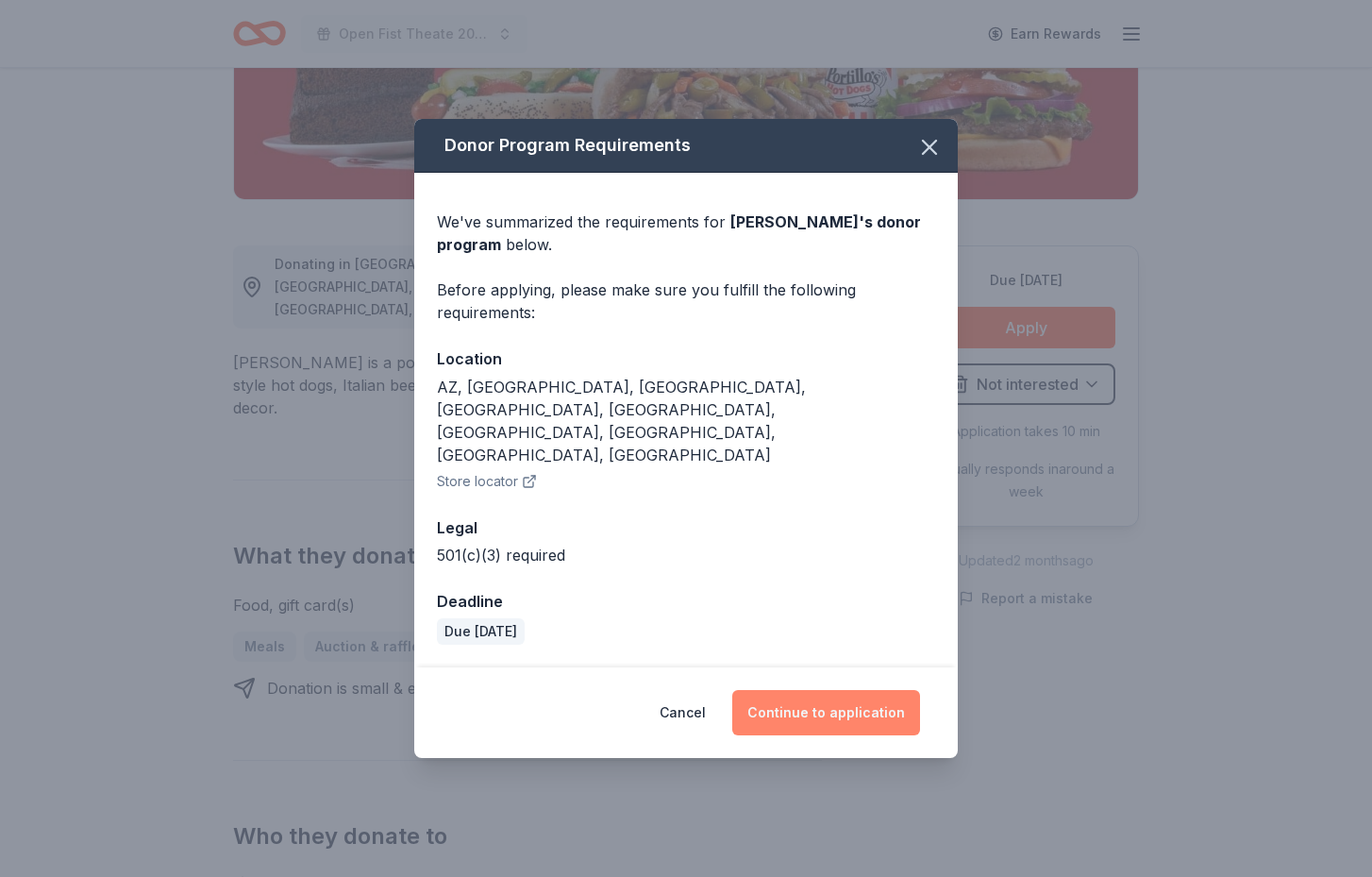
click at [857, 690] on button "Continue to application" at bounding box center [826, 713] width 188 height 46
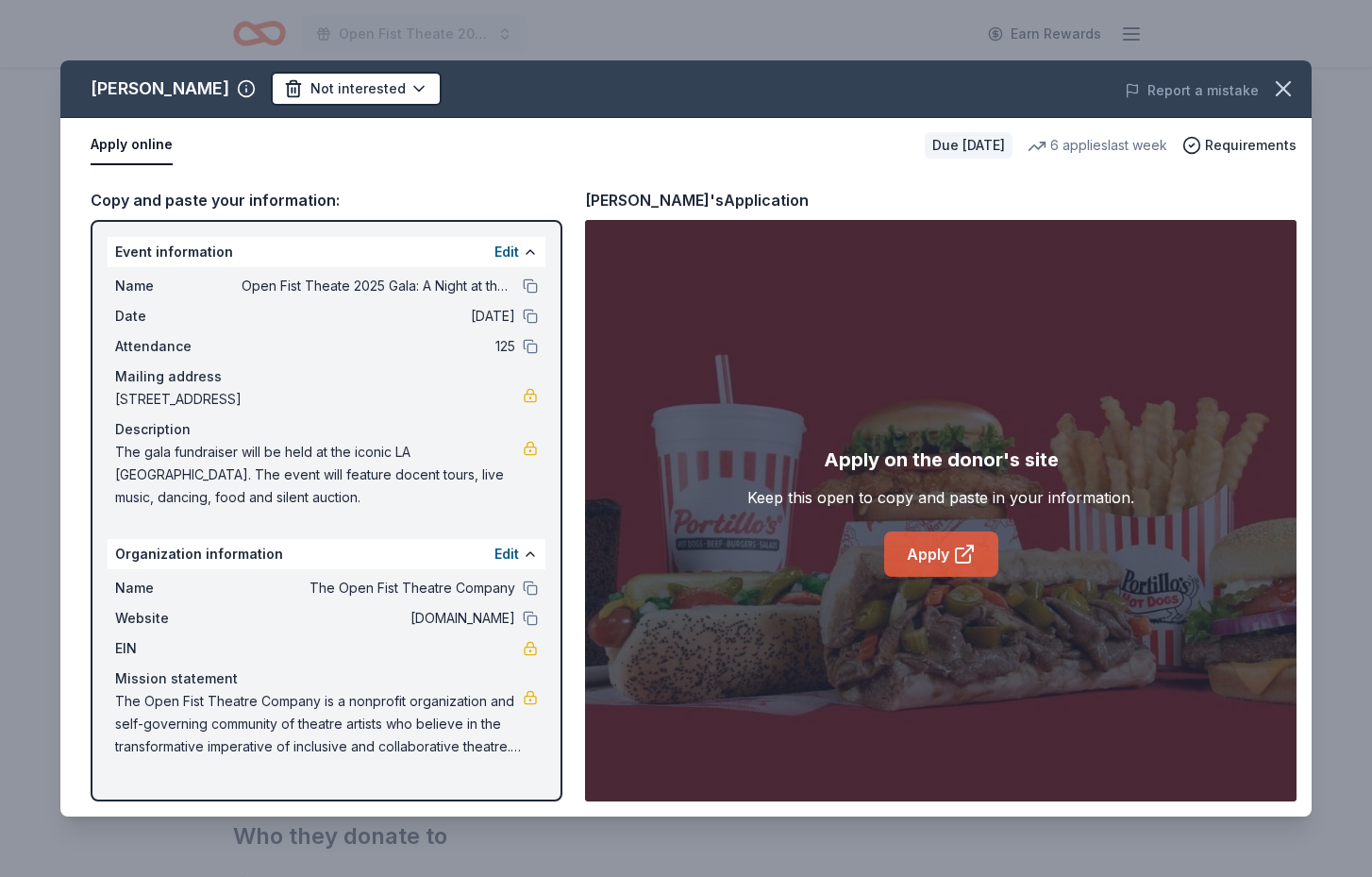
click at [958, 552] on icon at bounding box center [965, 553] width 23 height 23
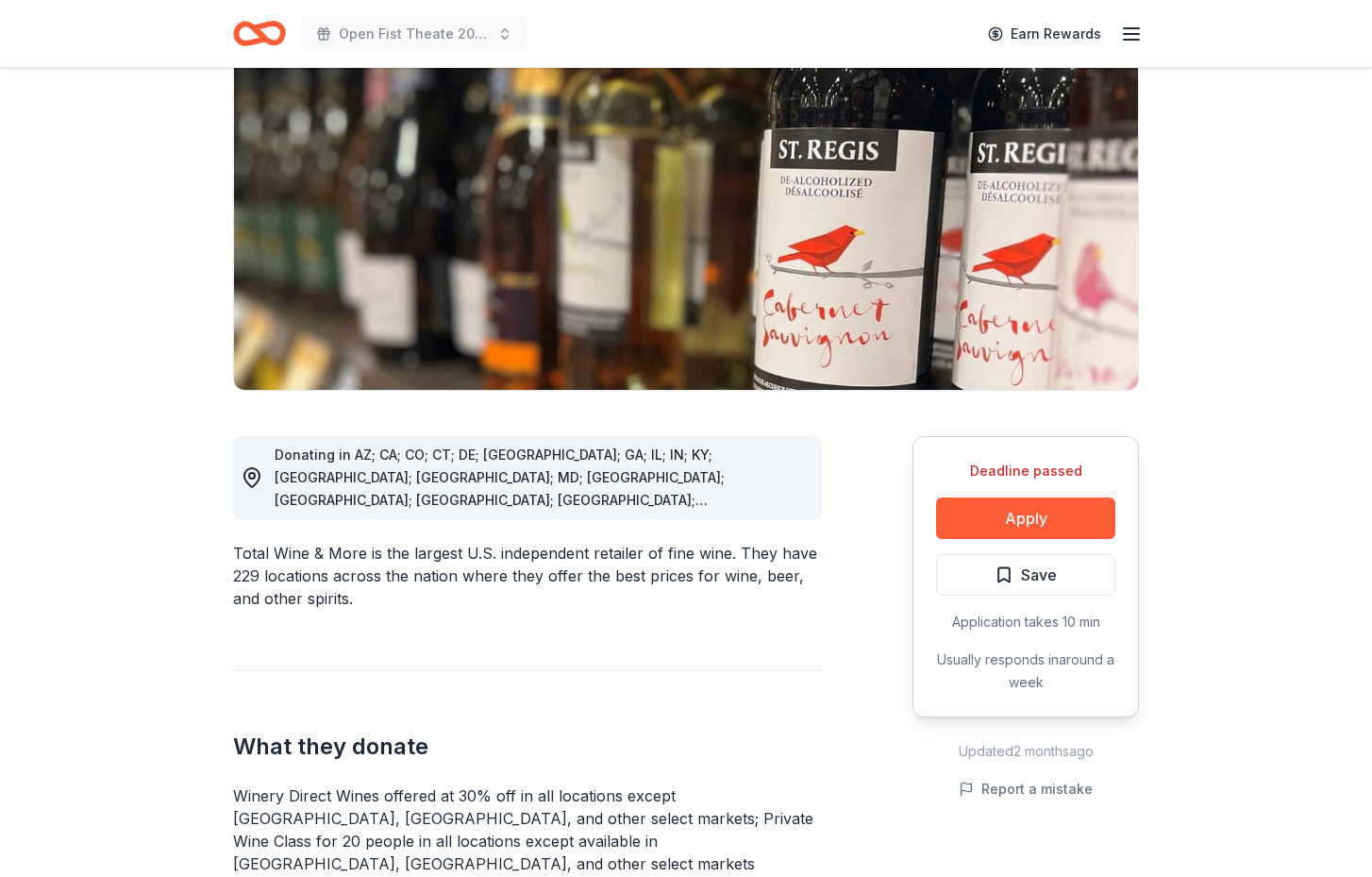
scroll to position [178, 0]
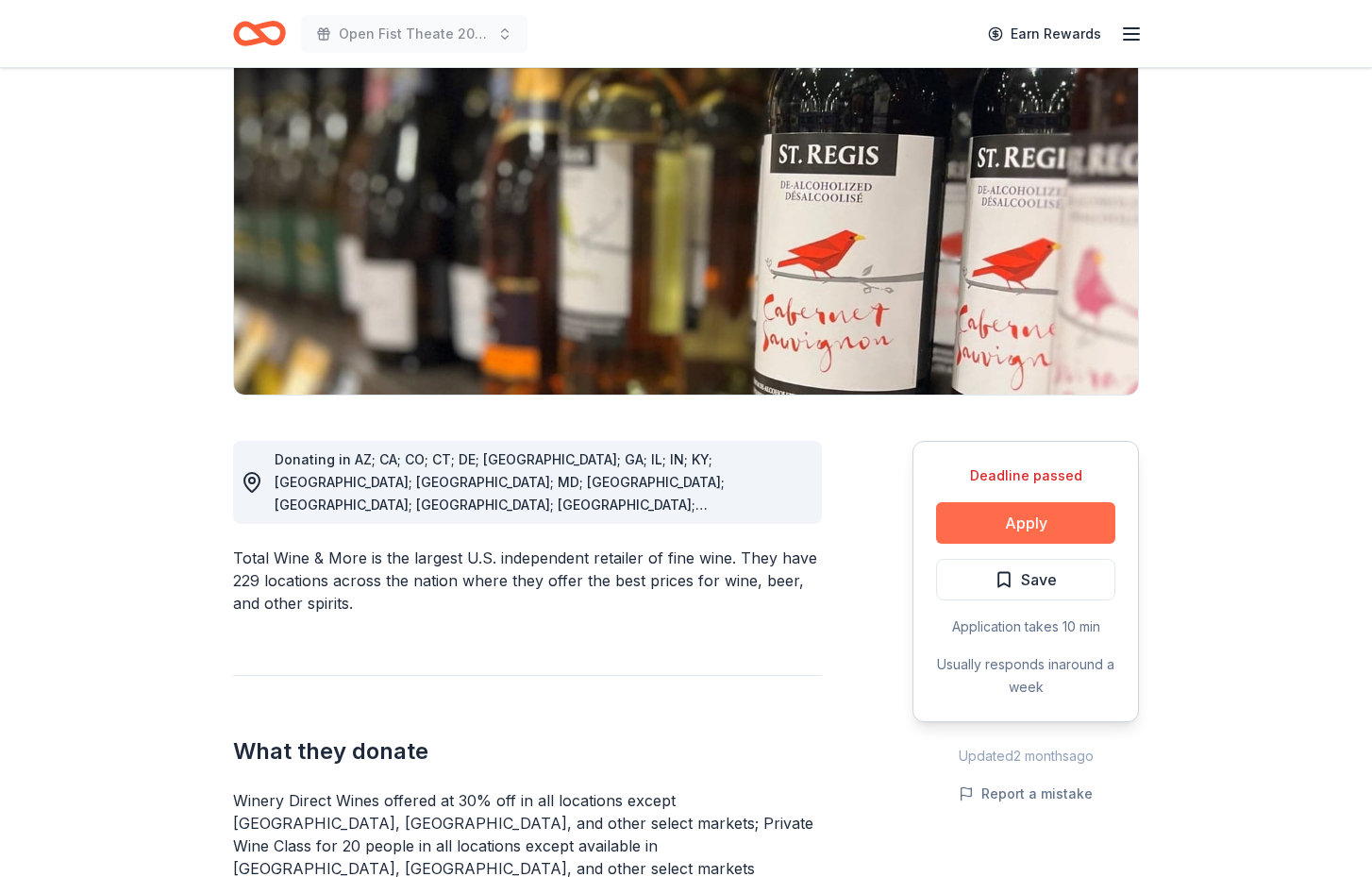
click at [1038, 524] on button "Apply" at bounding box center [1026, 523] width 179 height 42
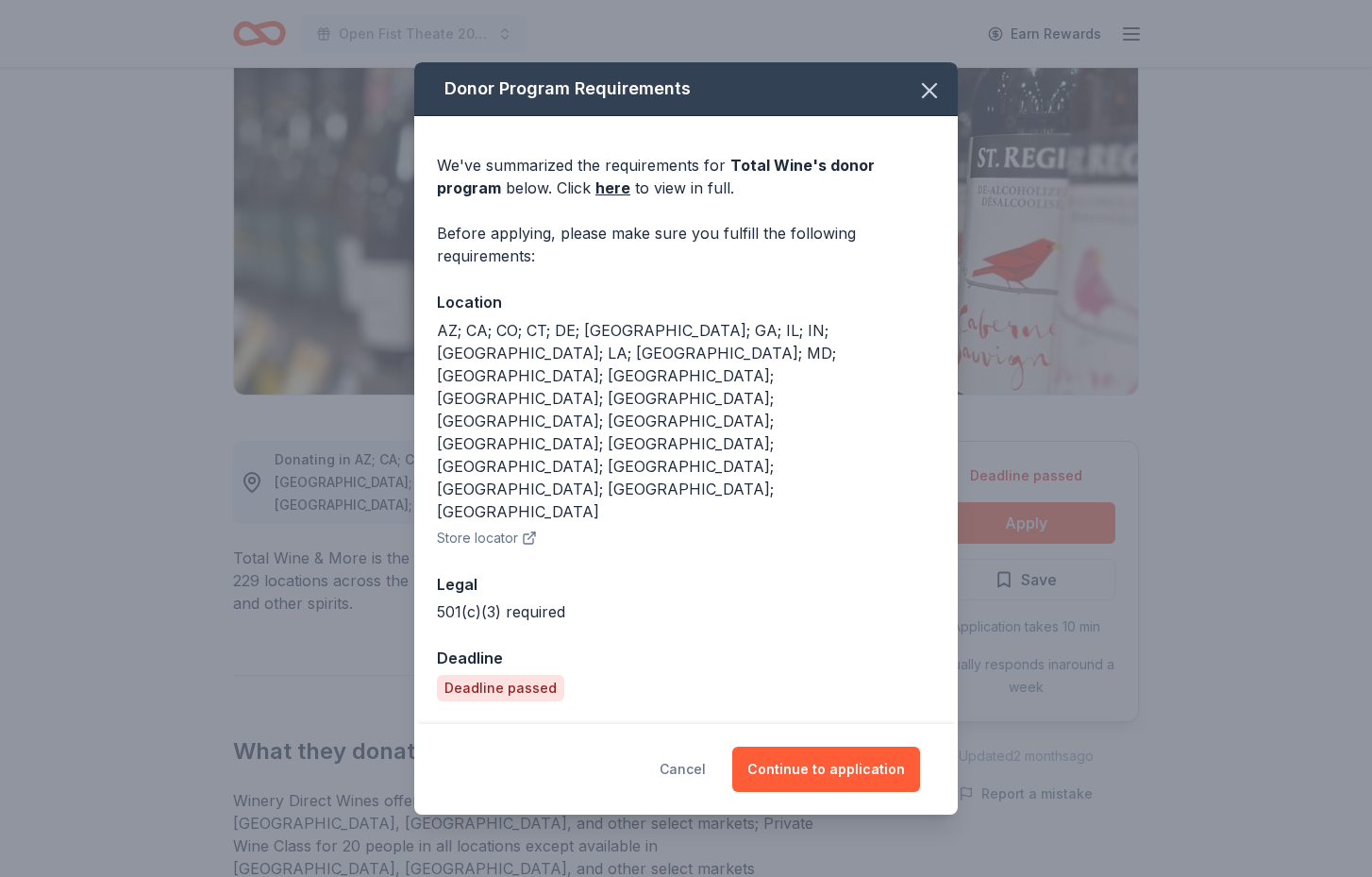
click at [687, 747] on button "Cancel" at bounding box center [683, 769] width 46 height 46
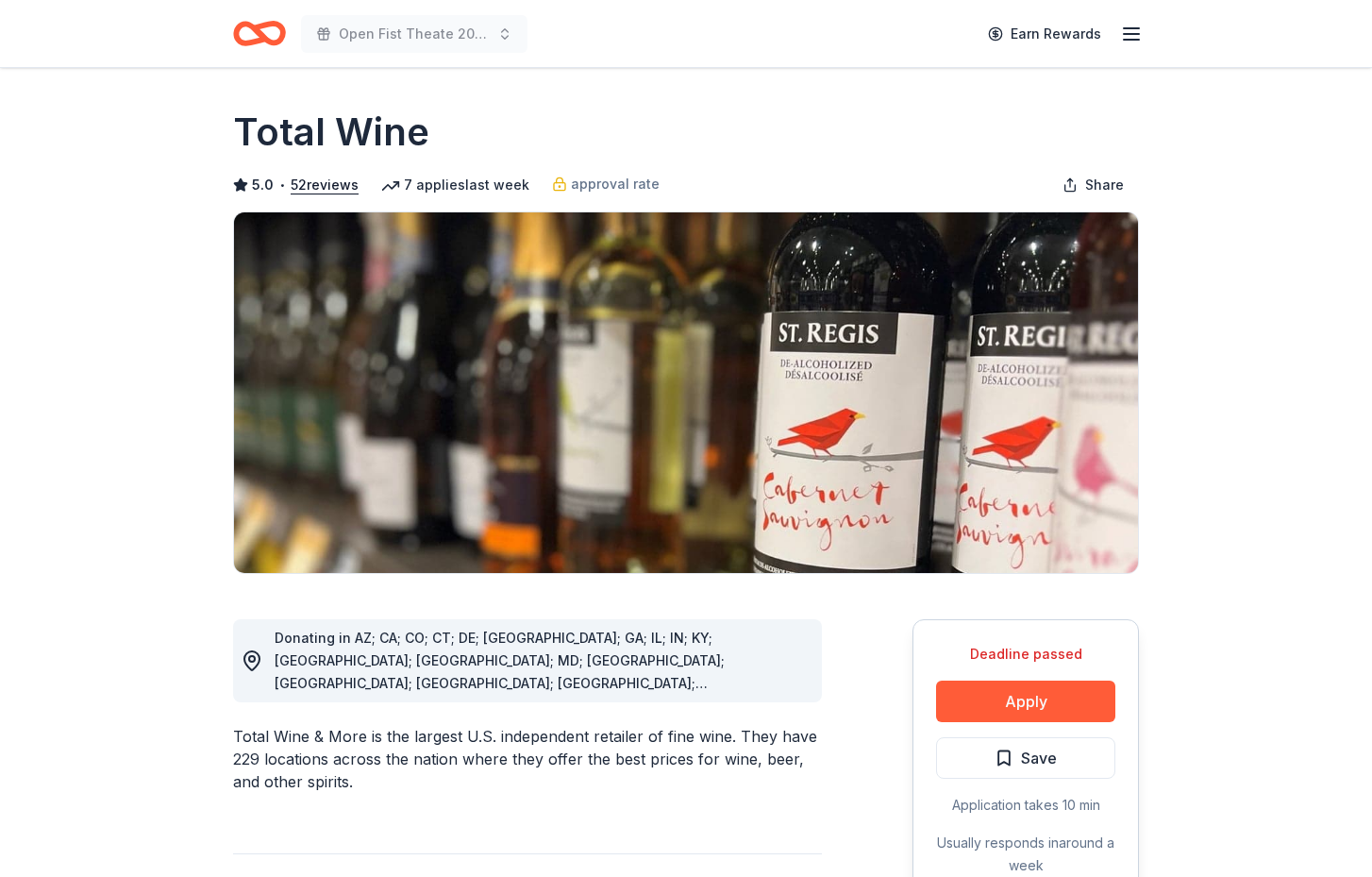
scroll to position [0, 0]
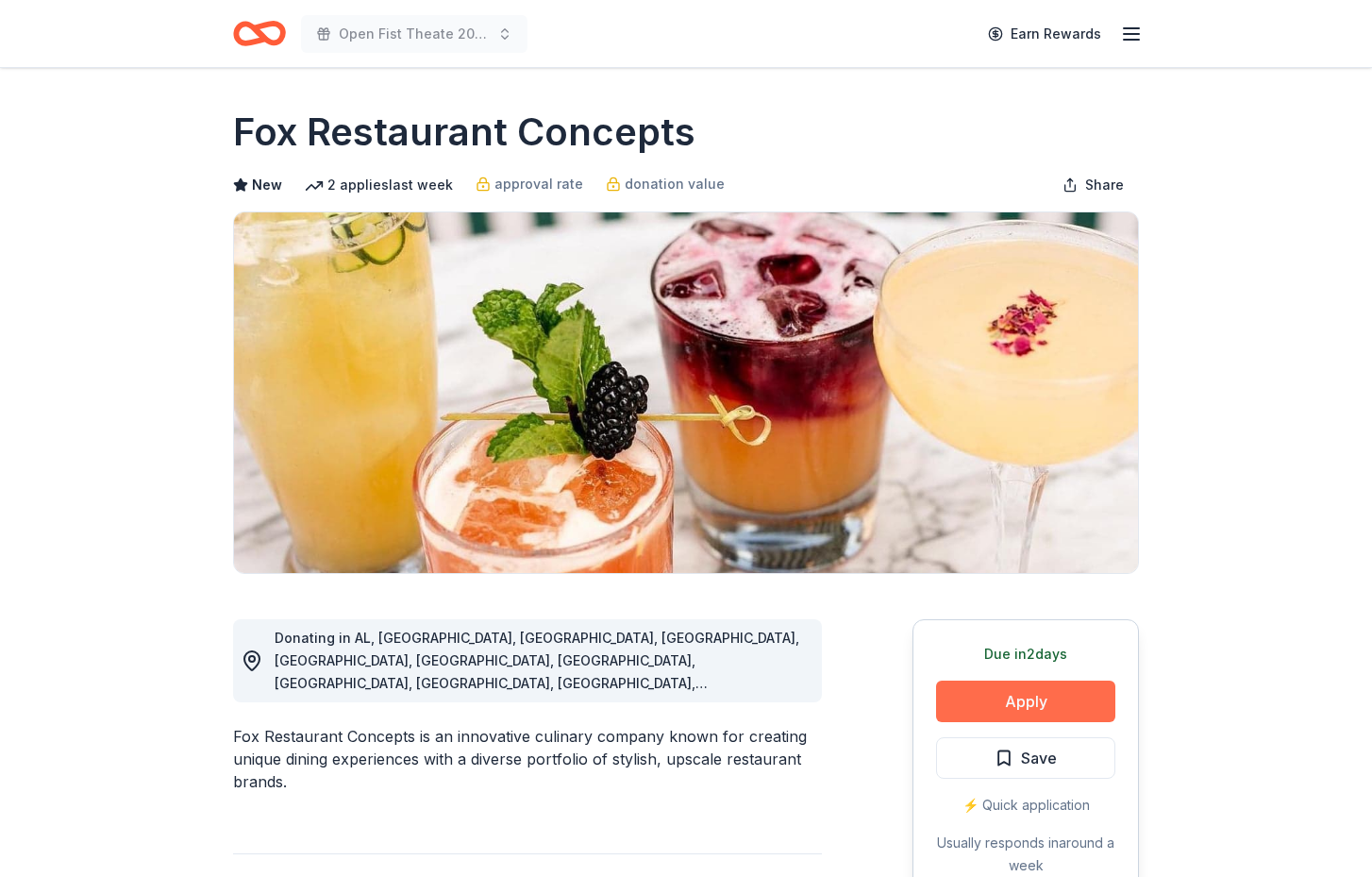
click at [1062, 695] on button "Apply" at bounding box center [1026, 702] width 179 height 42
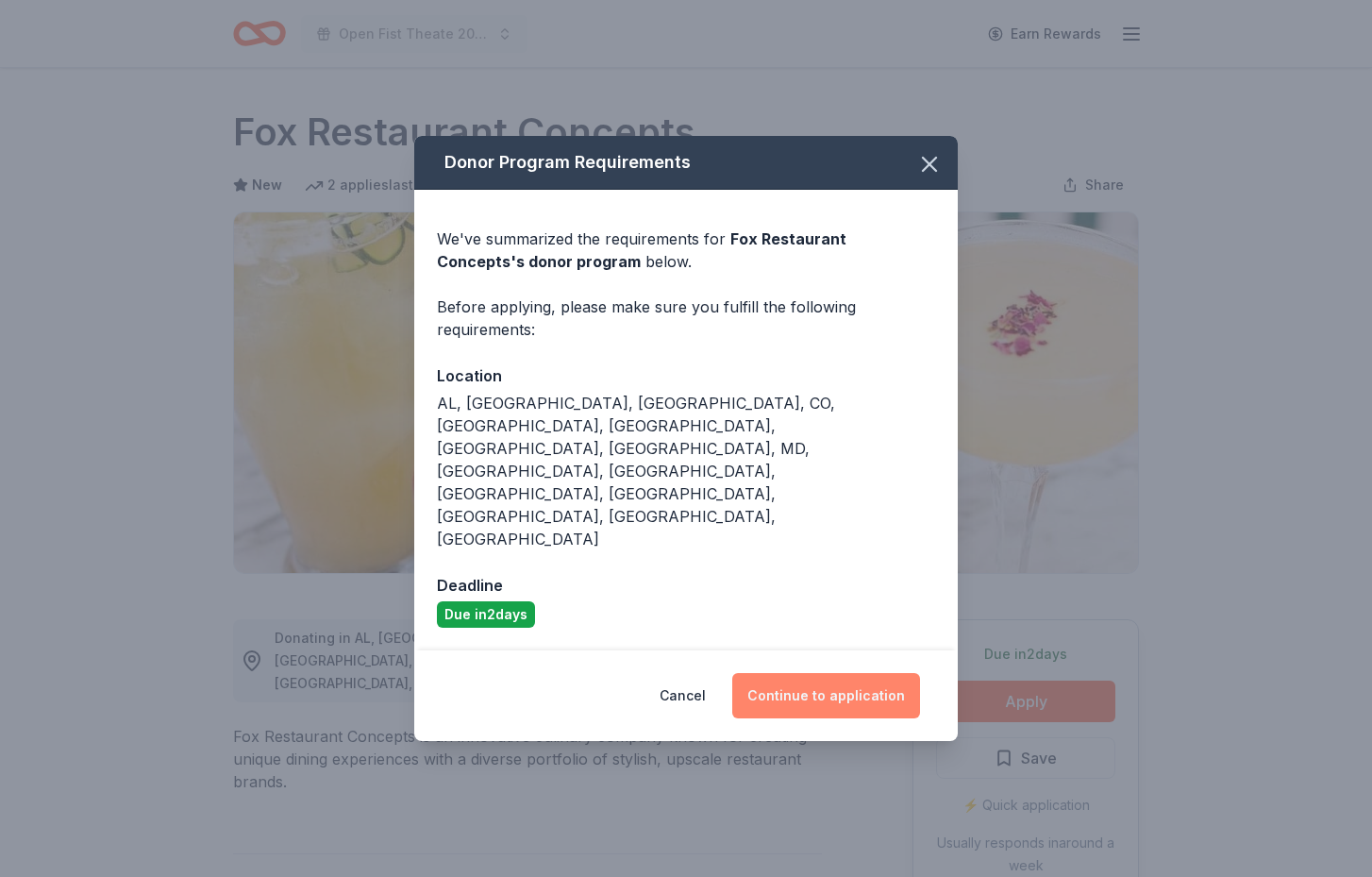
click at [860, 673] on button "Continue to application" at bounding box center [826, 696] width 188 height 46
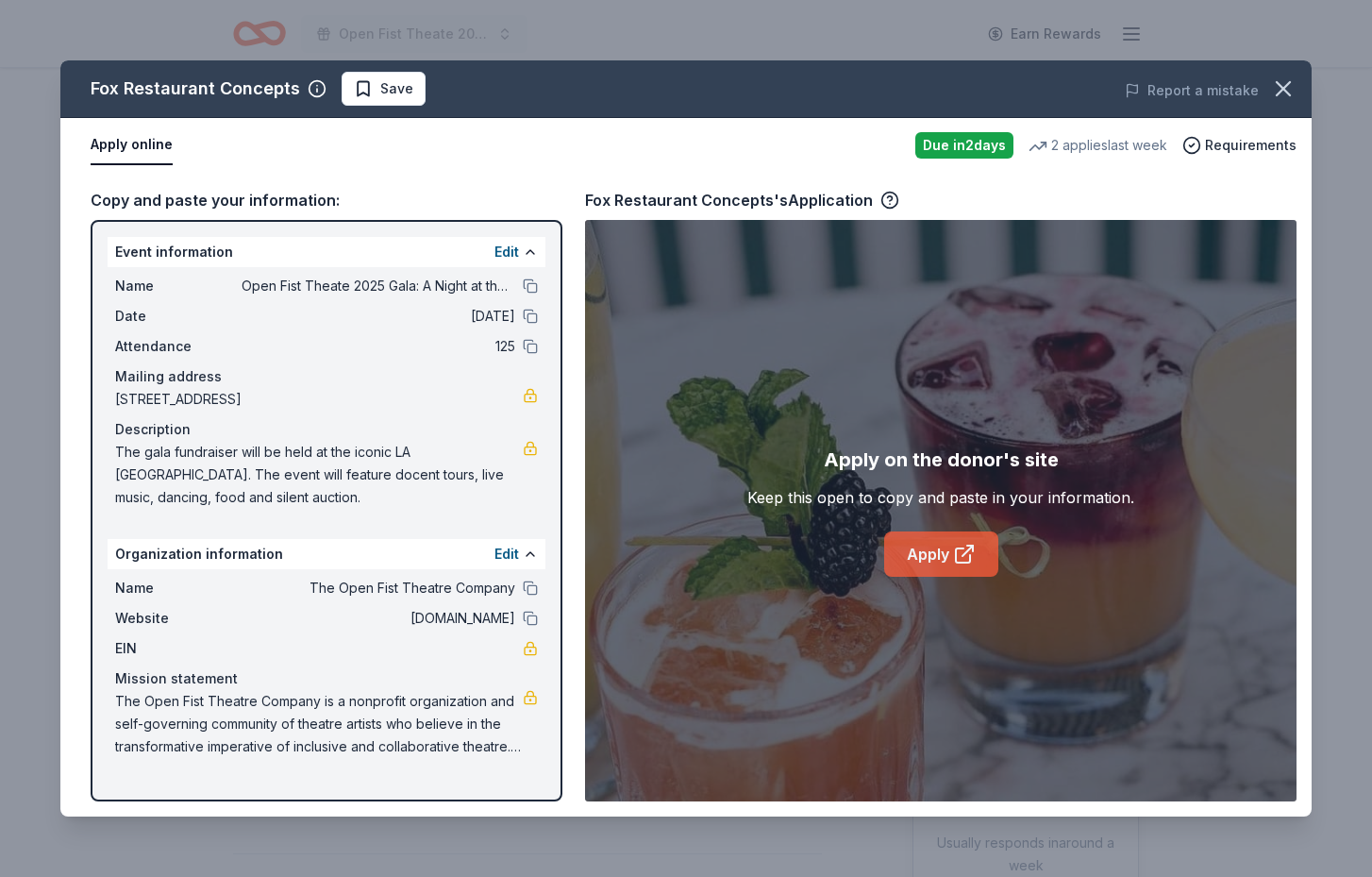
click at [964, 548] on icon at bounding box center [963, 555] width 14 height 14
click at [139, 147] on button "Apply online" at bounding box center [131, 145] width 82 height 40
drag, startPoint x: 121, startPoint y: 290, endPoint x: 396, endPoint y: 611, distance: 422.7
click at [396, 611] on div "Event information Edit Name Open Fist Theate 2025 Gala: A Night at the Museum D…" at bounding box center [327, 511] width 472 height 581
click at [948, 550] on link "Apply" at bounding box center [941, 554] width 114 height 46
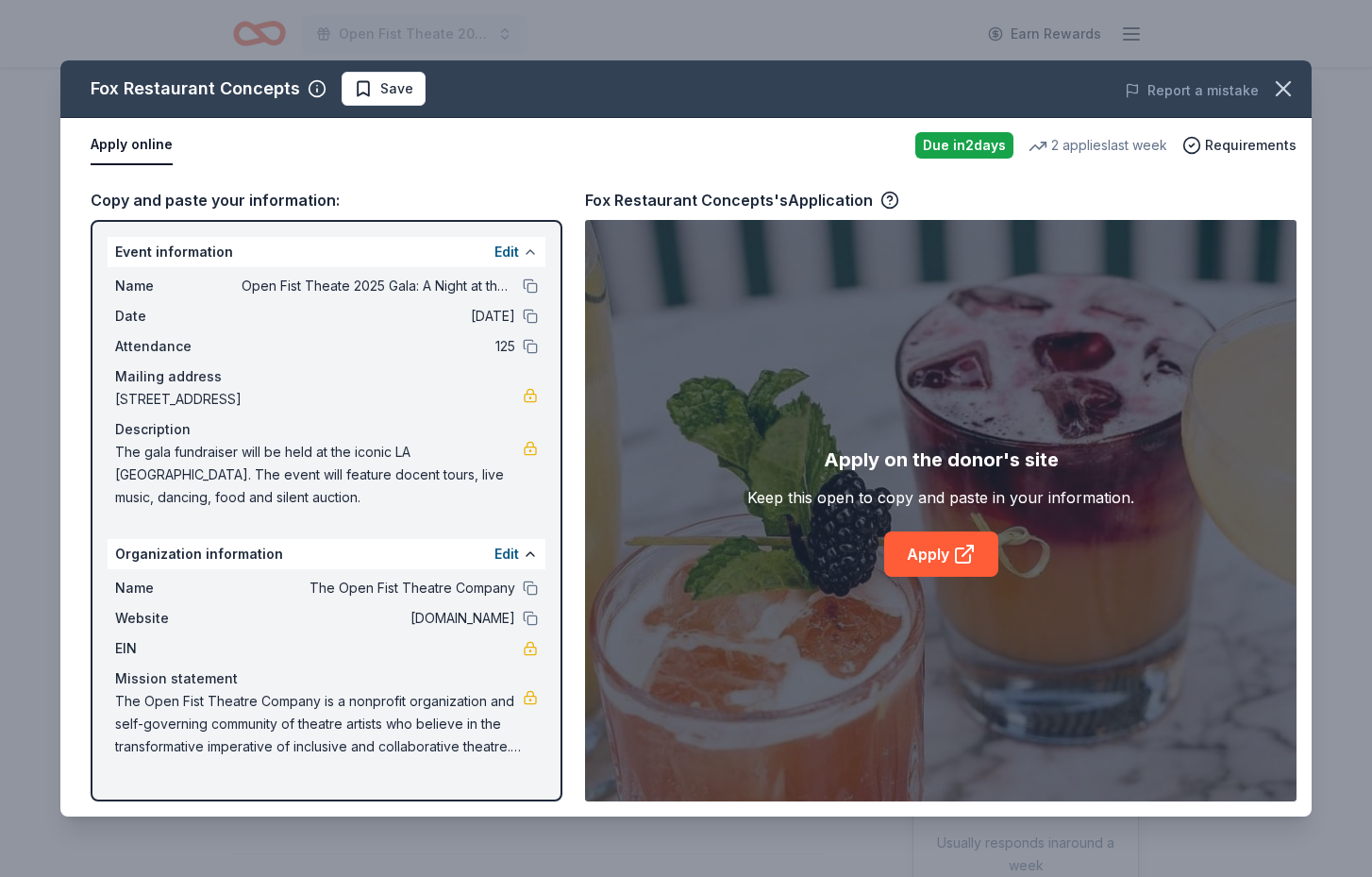
click at [524, 250] on button at bounding box center [530, 252] width 15 height 15
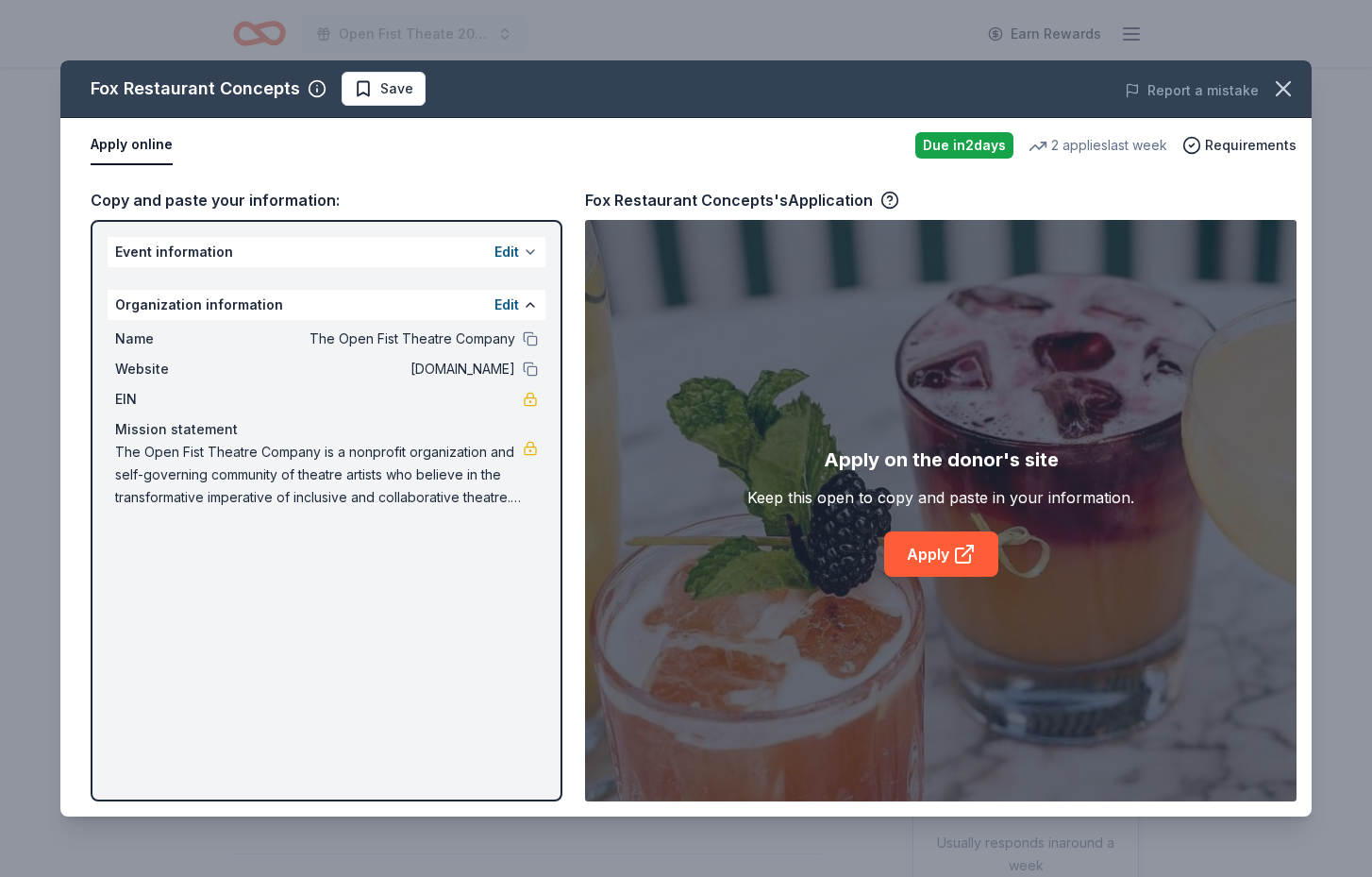
click at [529, 249] on button at bounding box center [530, 252] width 15 height 15
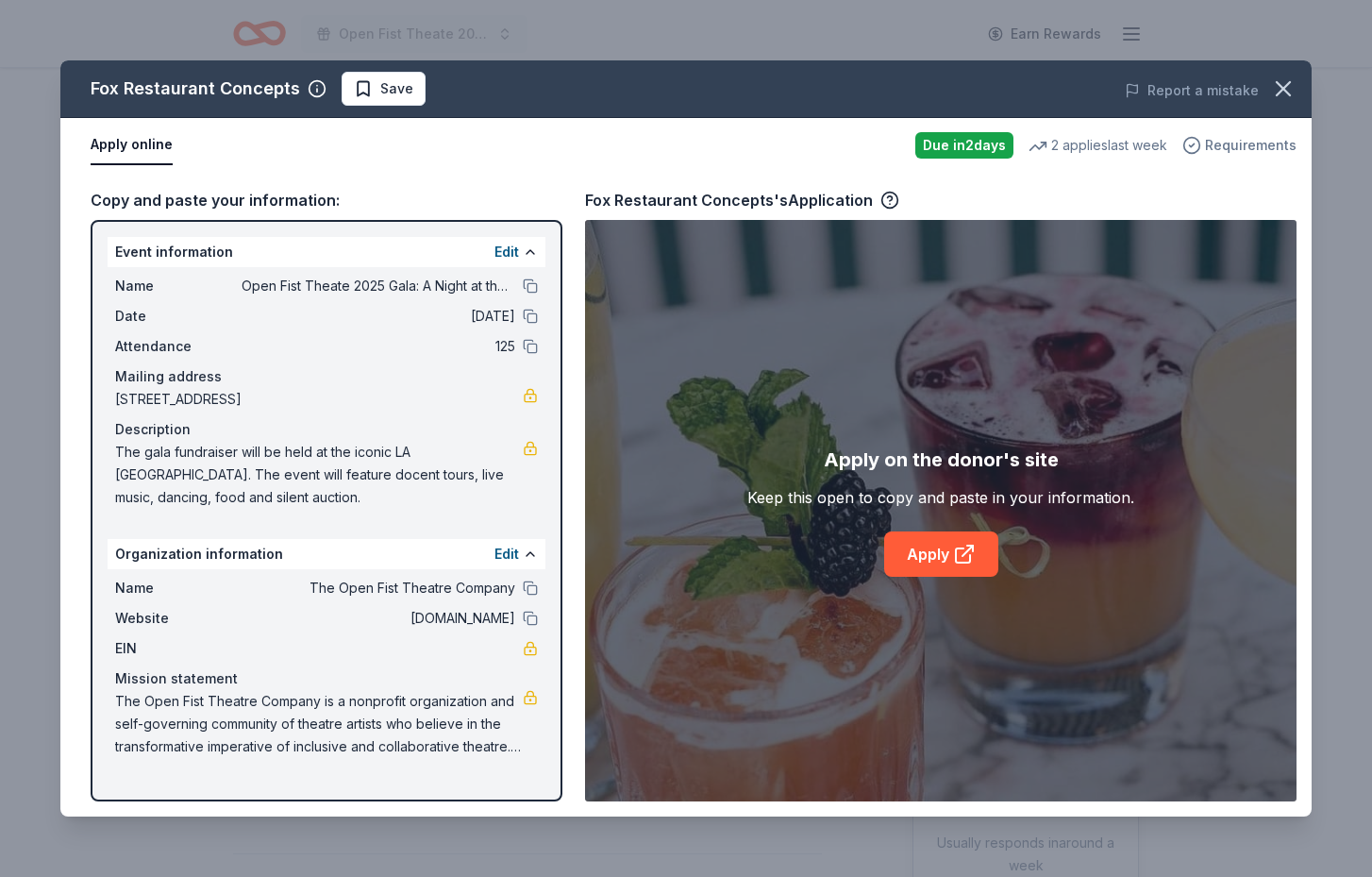
click at [1220, 146] on span "Requirements" at bounding box center [1252, 145] width 92 height 23
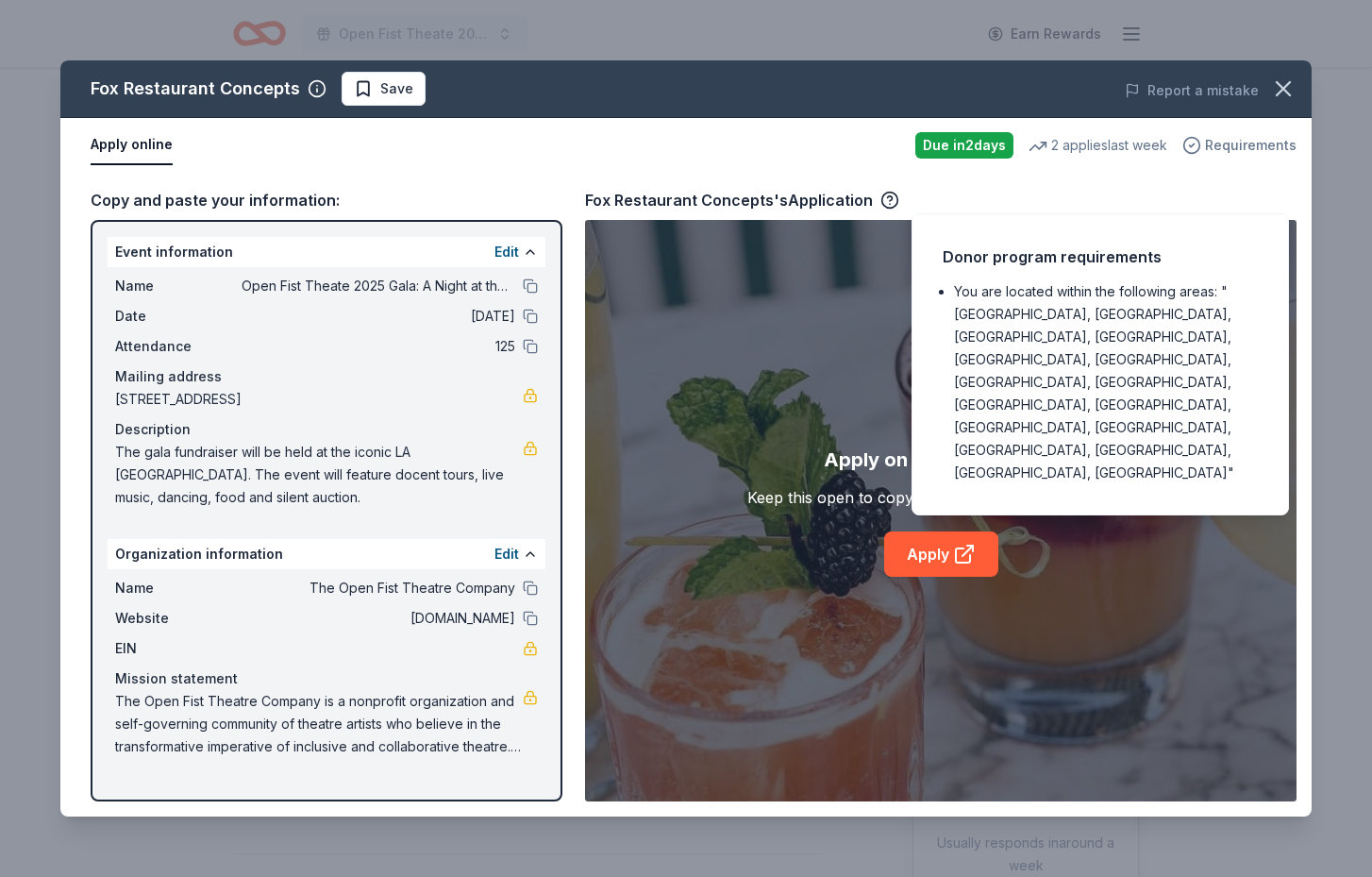
click at [1220, 146] on span "Requirements" at bounding box center [1252, 145] width 92 height 23
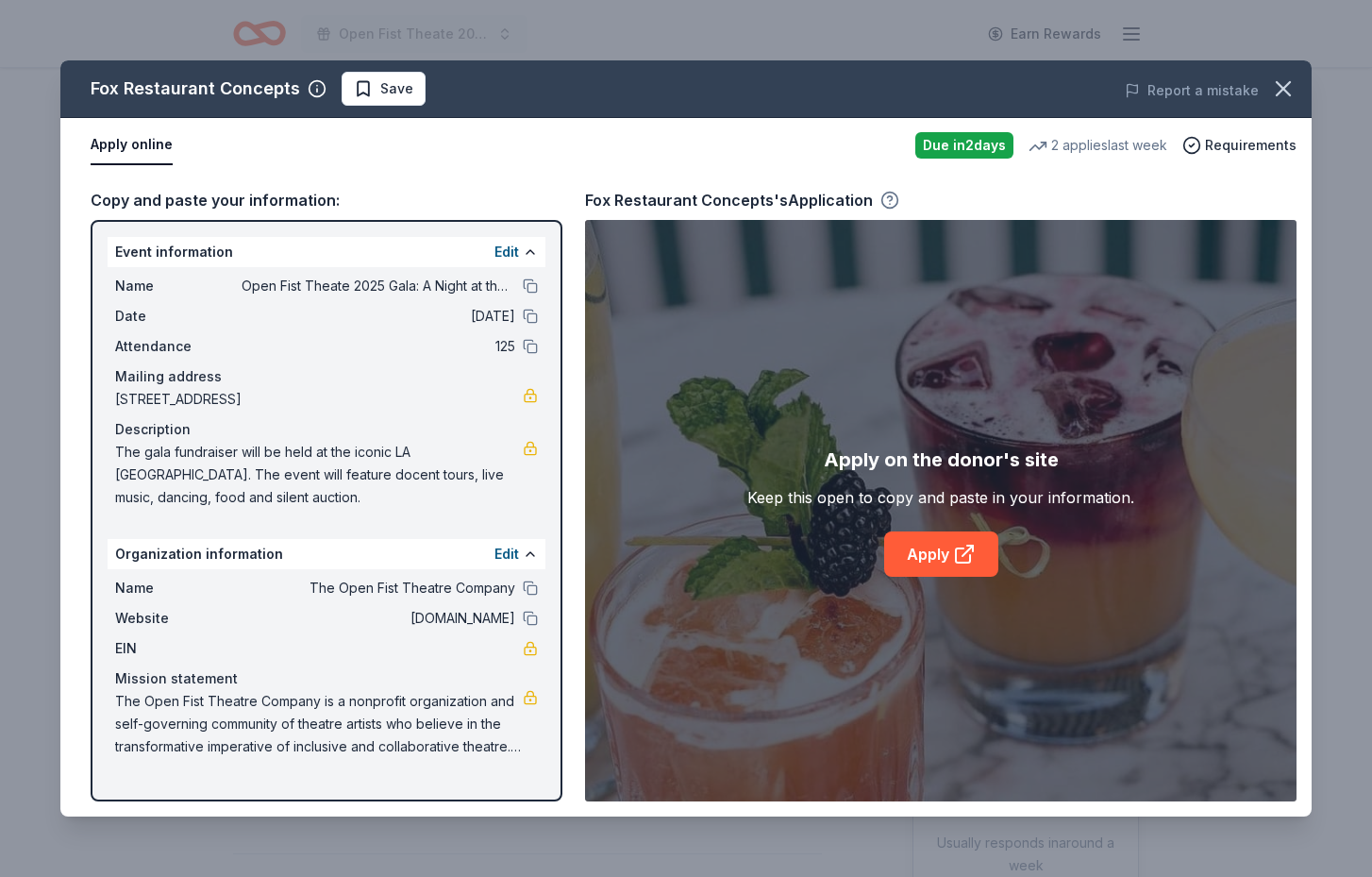
click at [888, 197] on icon "button" at bounding box center [890, 198] width 5 height 5
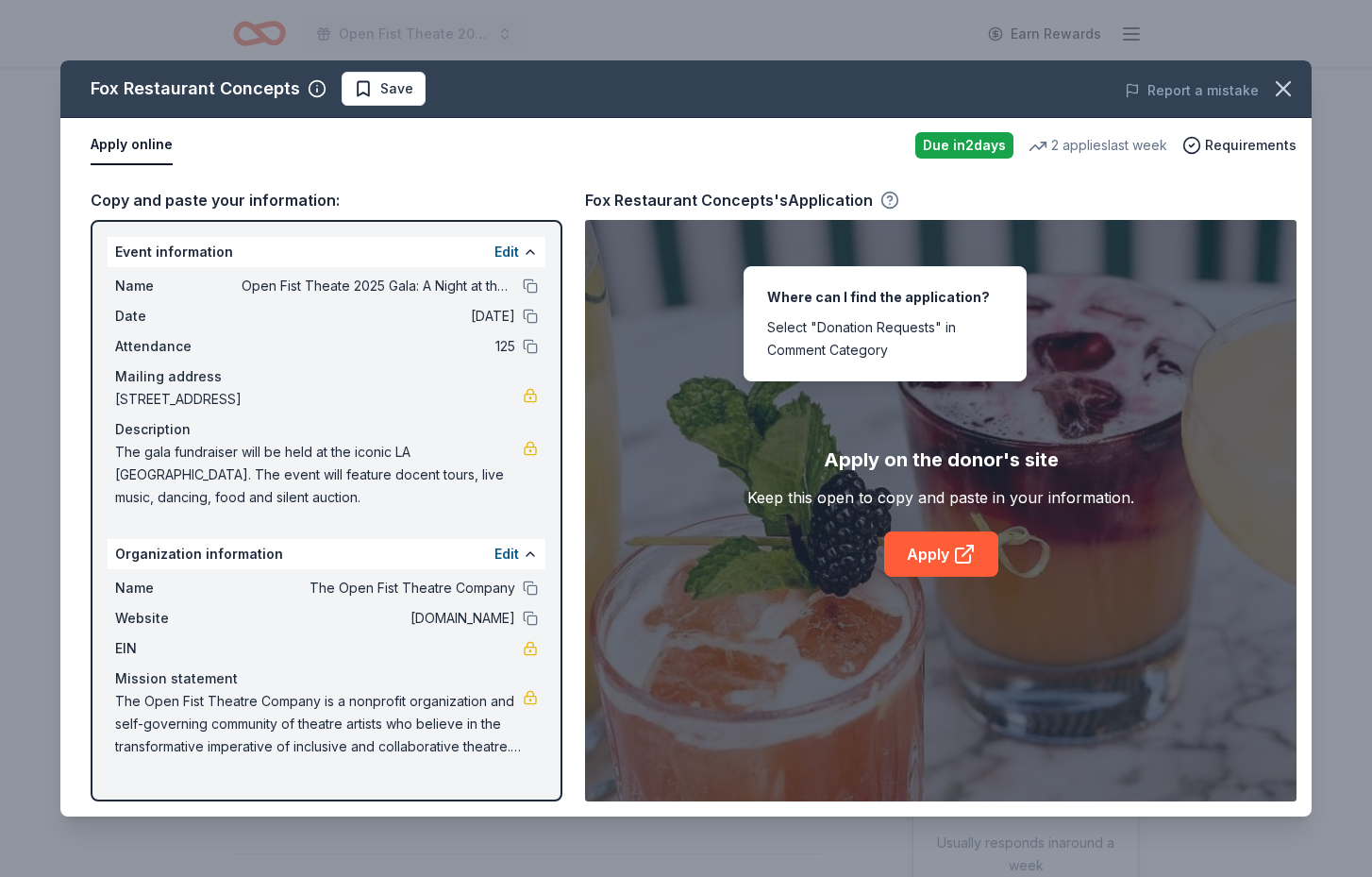
click at [884, 197] on icon "button" at bounding box center [890, 200] width 19 height 19
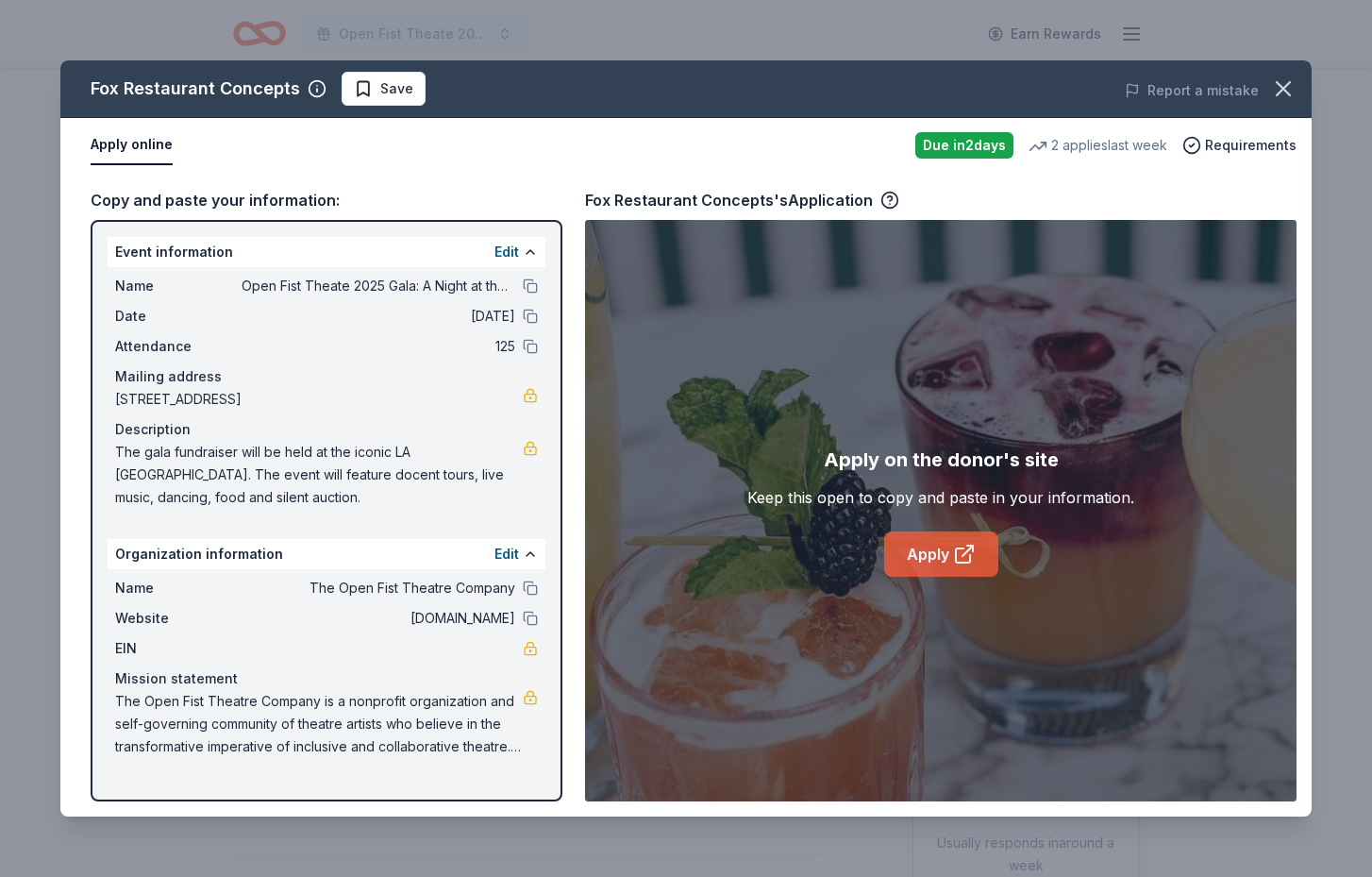
click at [948, 549] on link "Apply" at bounding box center [941, 554] width 114 height 46
click at [382, 86] on span "Save" at bounding box center [396, 89] width 33 height 23
click at [432, 83] on html "Open Fist Theate 2025 Gala: A Night at the Museum Earn Rewards Due in 2 days Sh…" at bounding box center [686, 438] width 1372 height 877
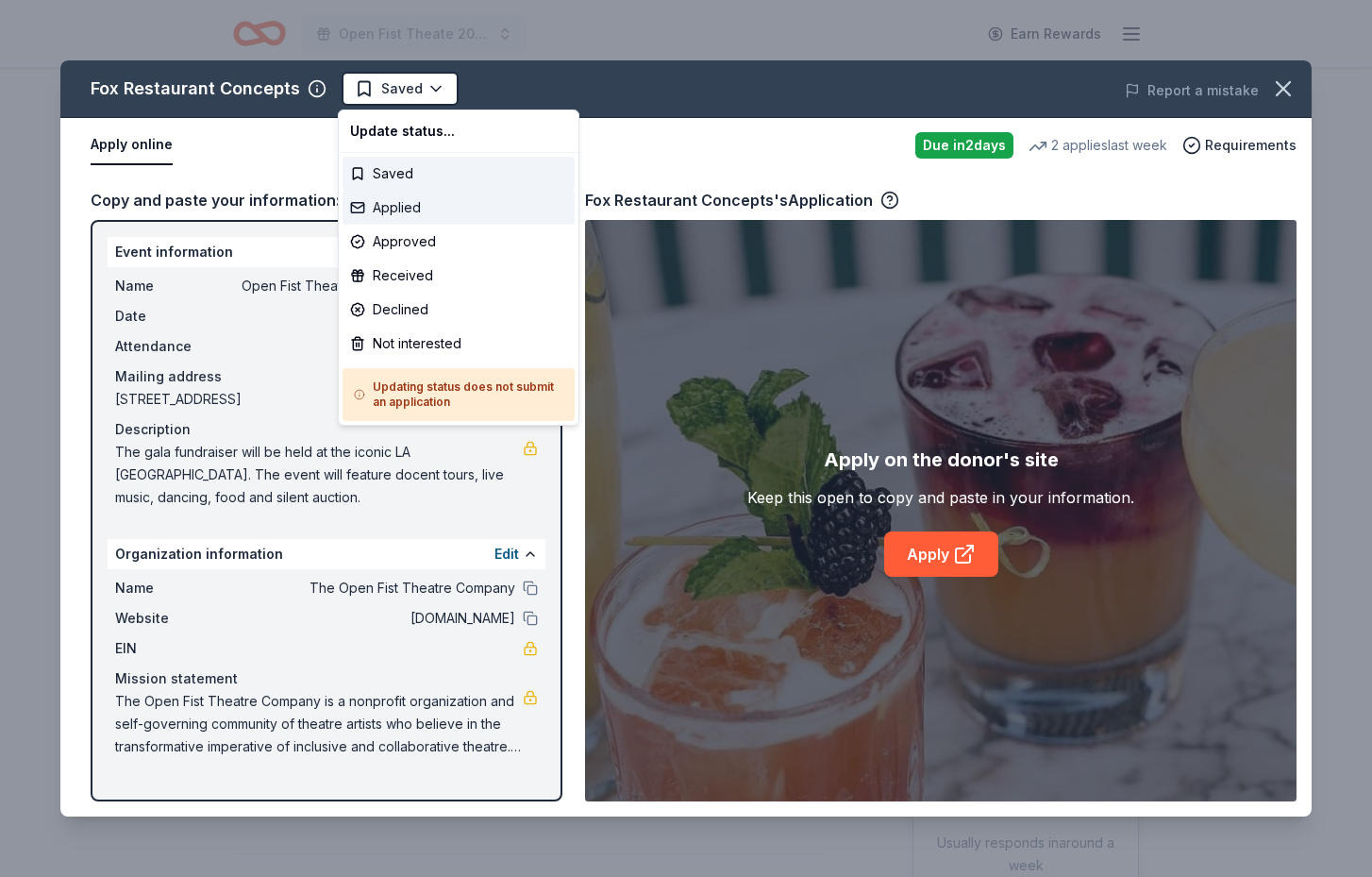
click at [433, 211] on div "Applied" at bounding box center [458, 208] width 232 height 34
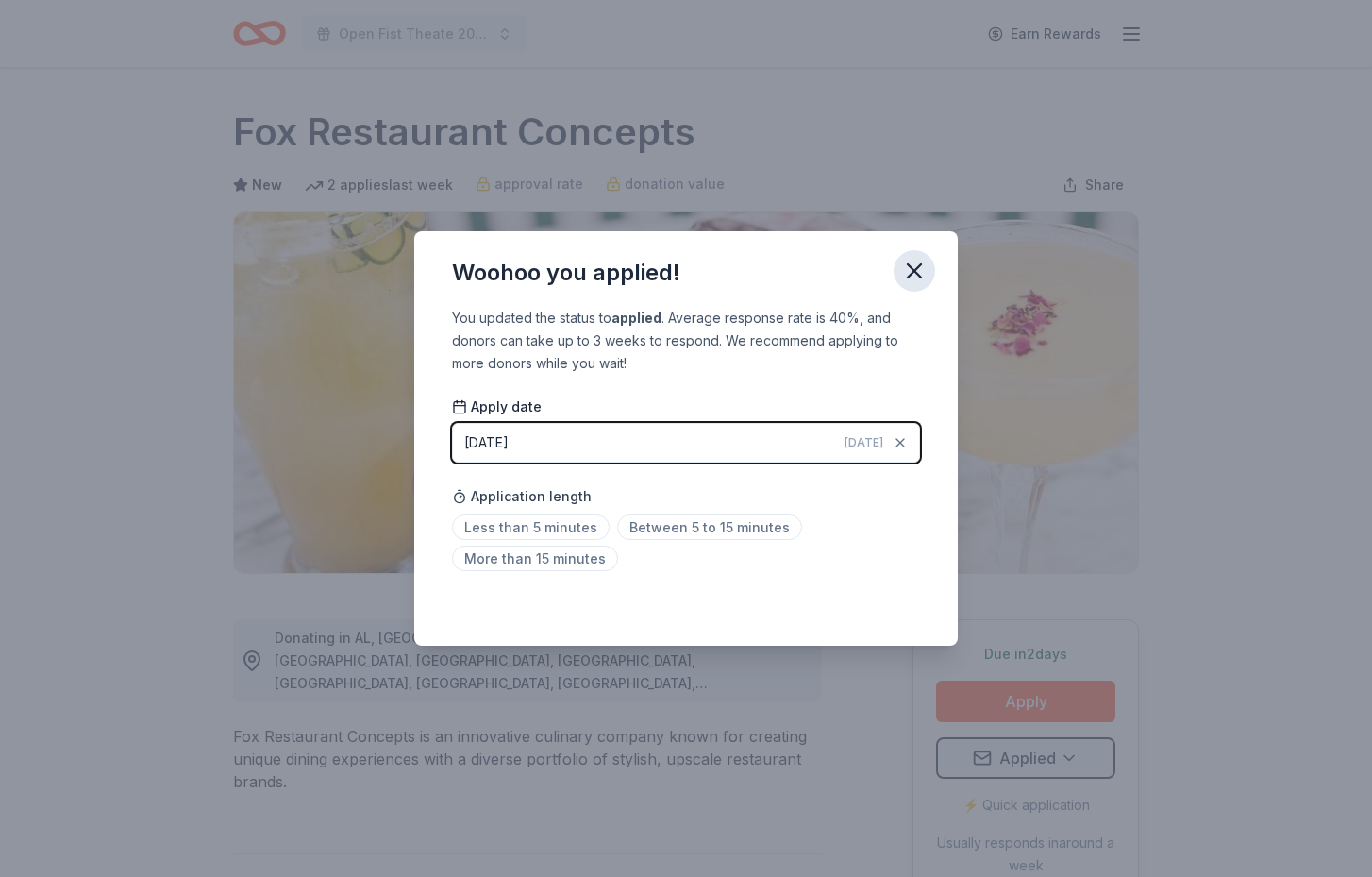
click at [909, 271] on icon "button" at bounding box center [914, 271] width 27 height 27
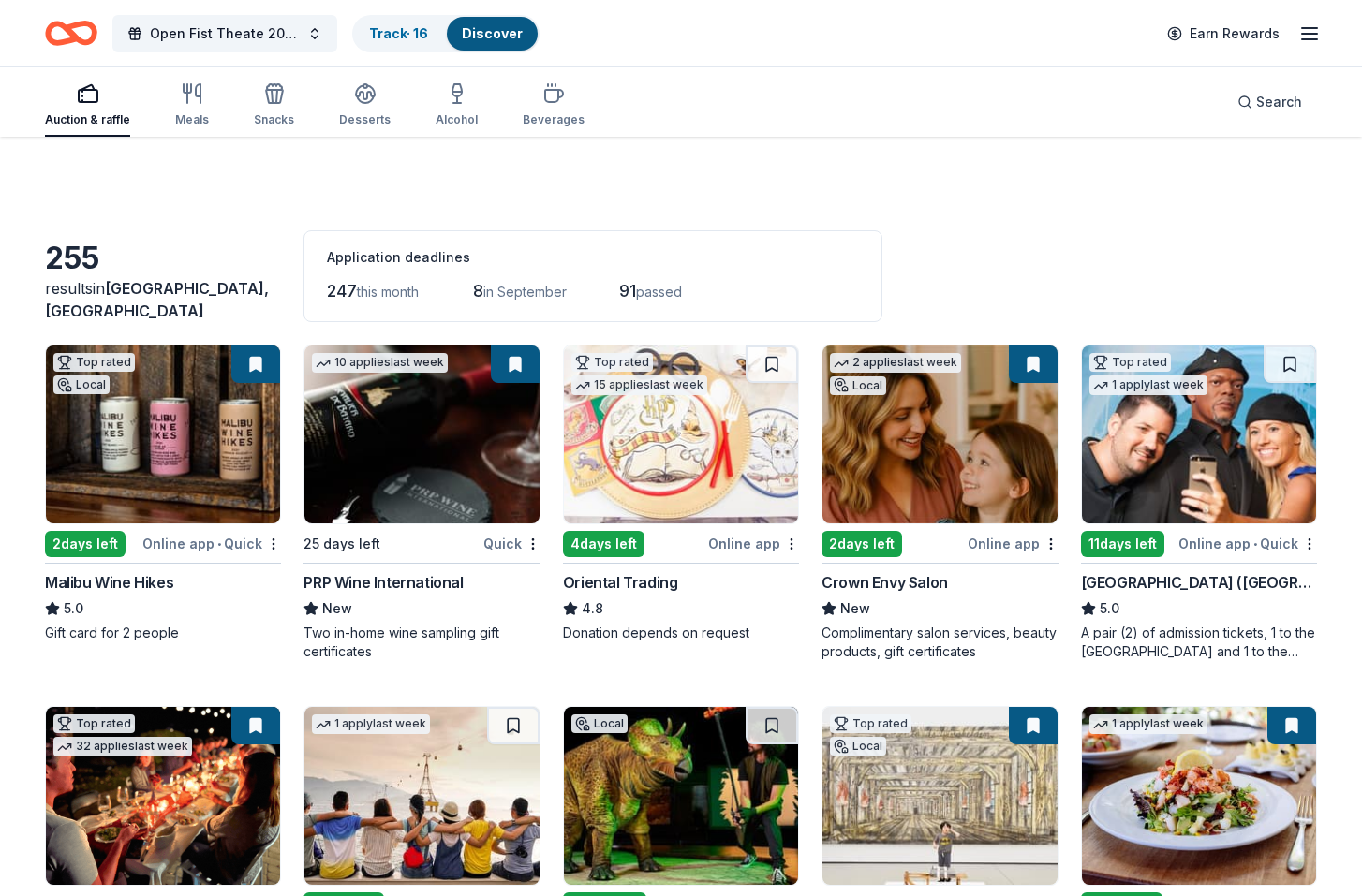
scroll to position [858, 0]
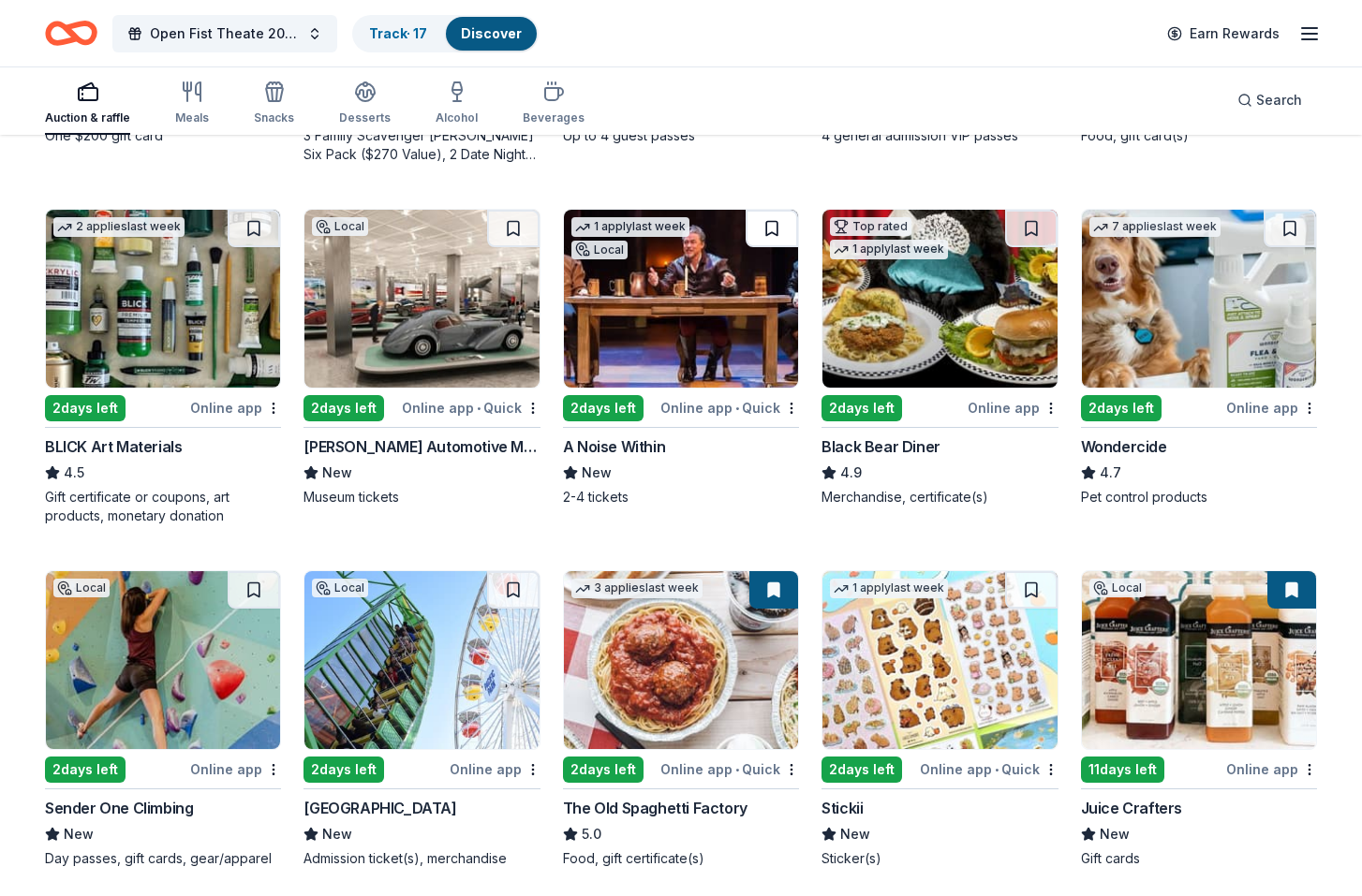
click at [775, 231] on button at bounding box center [772, 228] width 52 height 38
click at [412, 39] on link "Track · 18" at bounding box center [399, 34] width 59 height 16
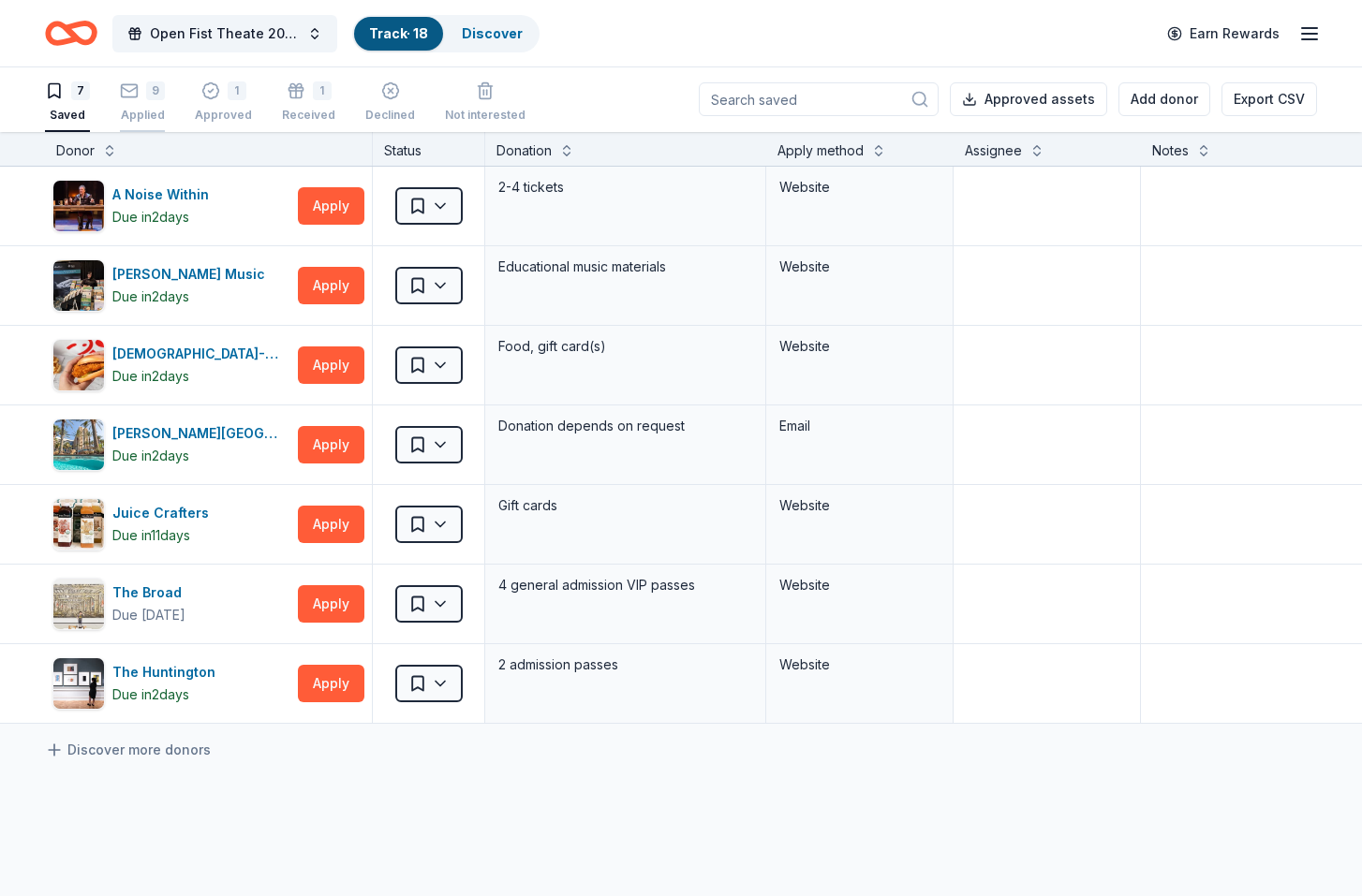
click at [145, 109] on div "Applied" at bounding box center [142, 115] width 45 height 15
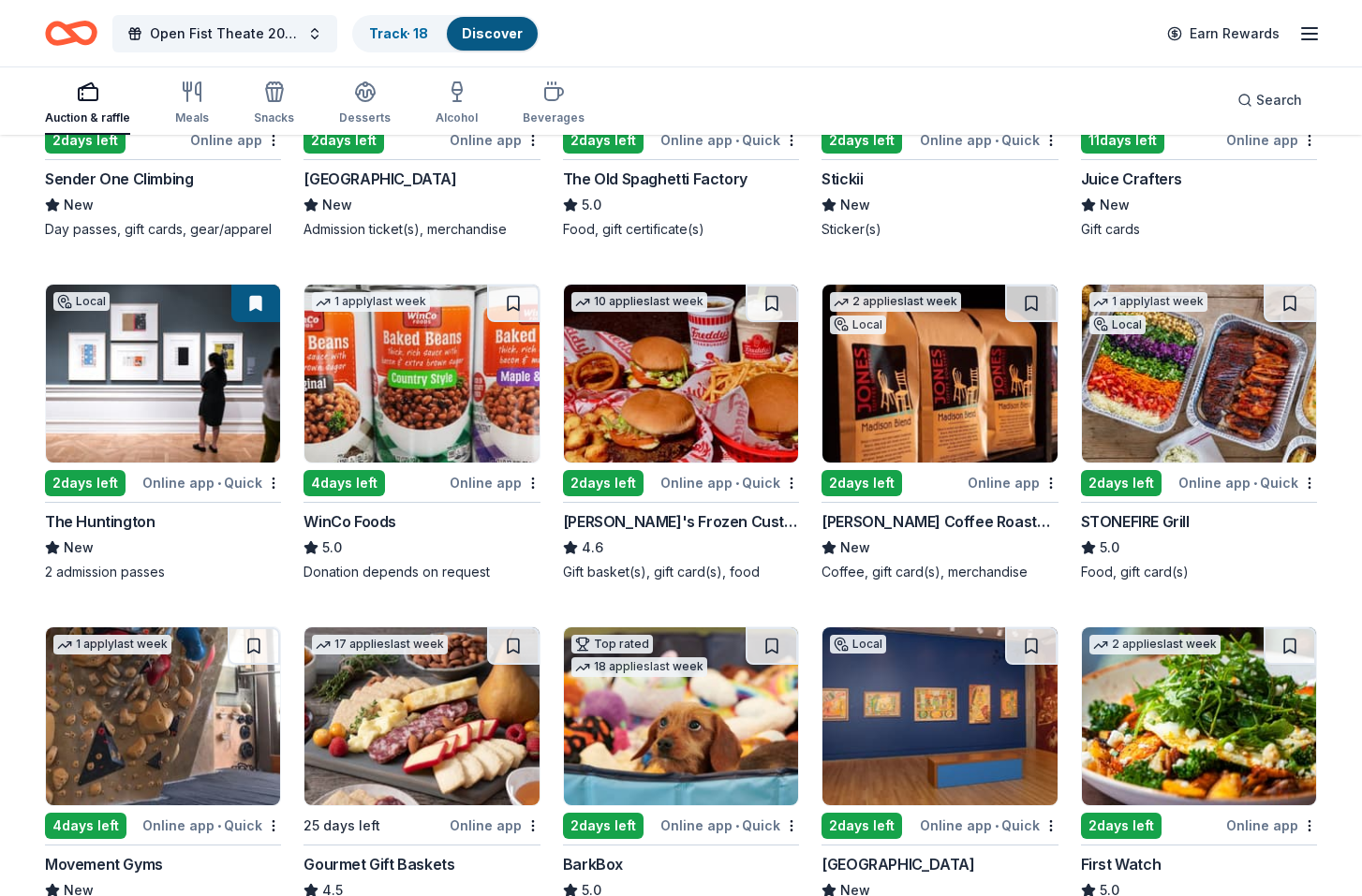
scroll to position [1491, 0]
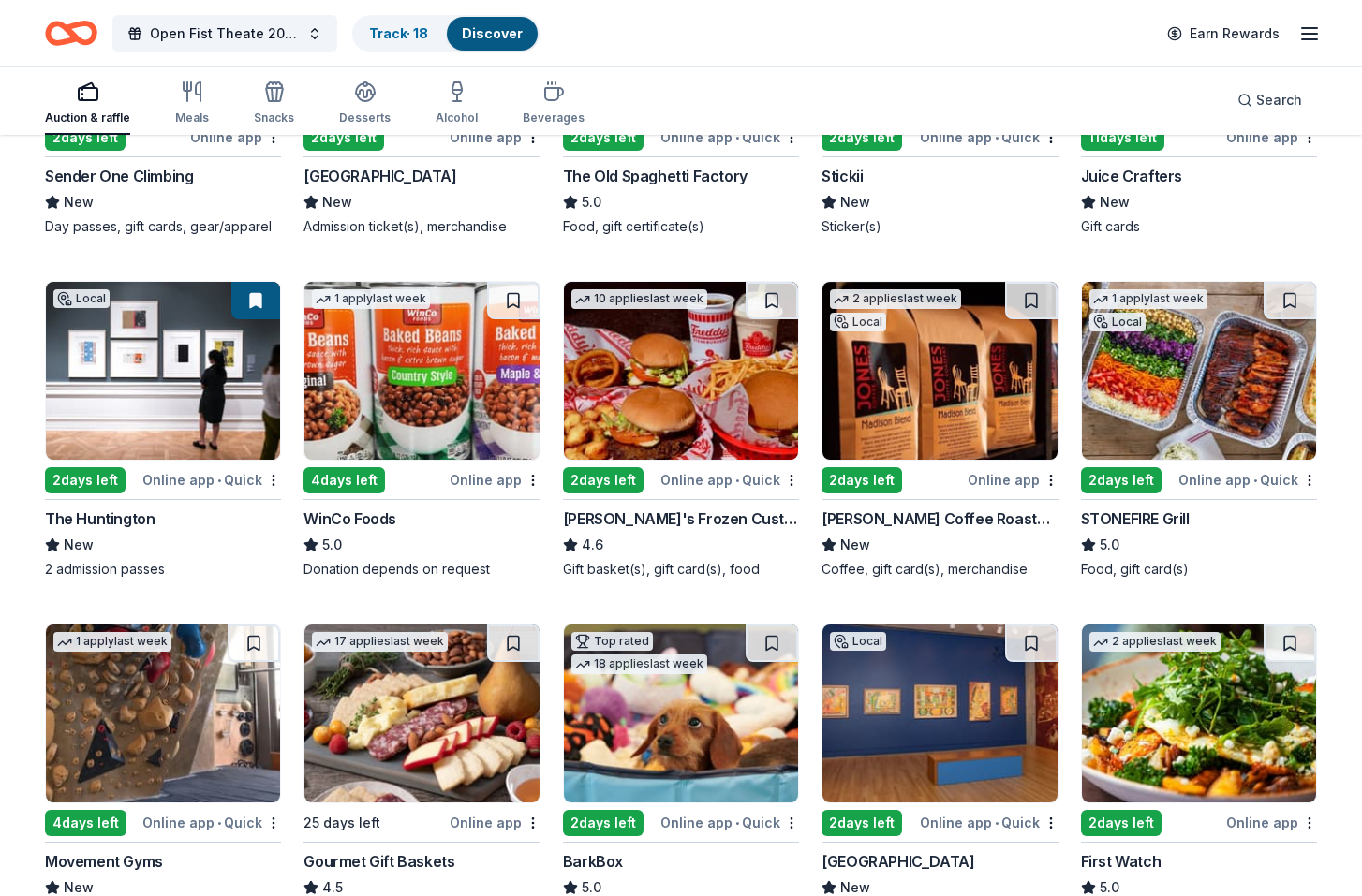
click at [995, 413] on img at bounding box center [939, 370] width 234 height 178
click at [218, 746] on img at bounding box center [162, 713] width 234 height 178
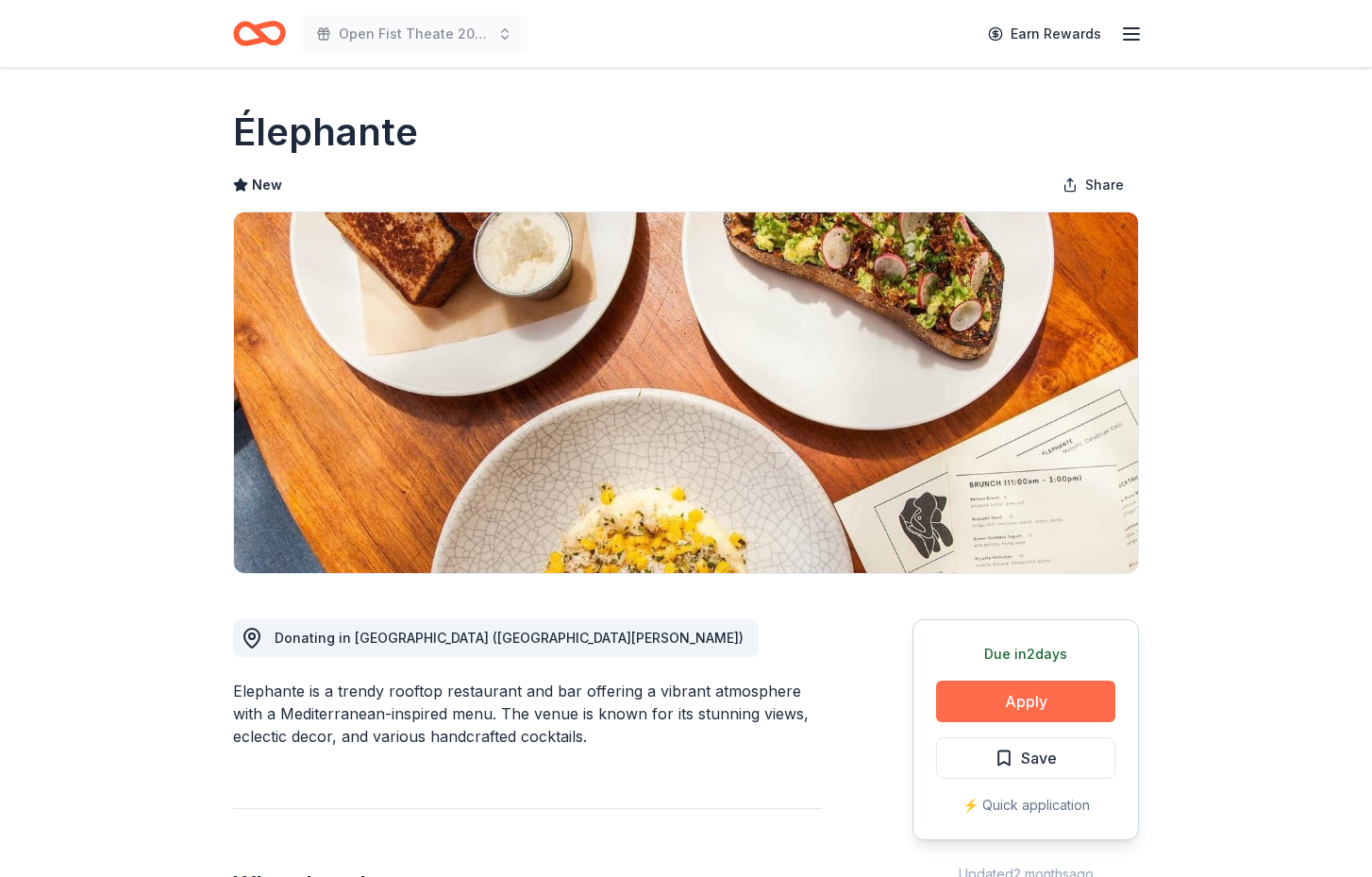
click at [1044, 694] on button "Apply" at bounding box center [1026, 702] width 179 height 42
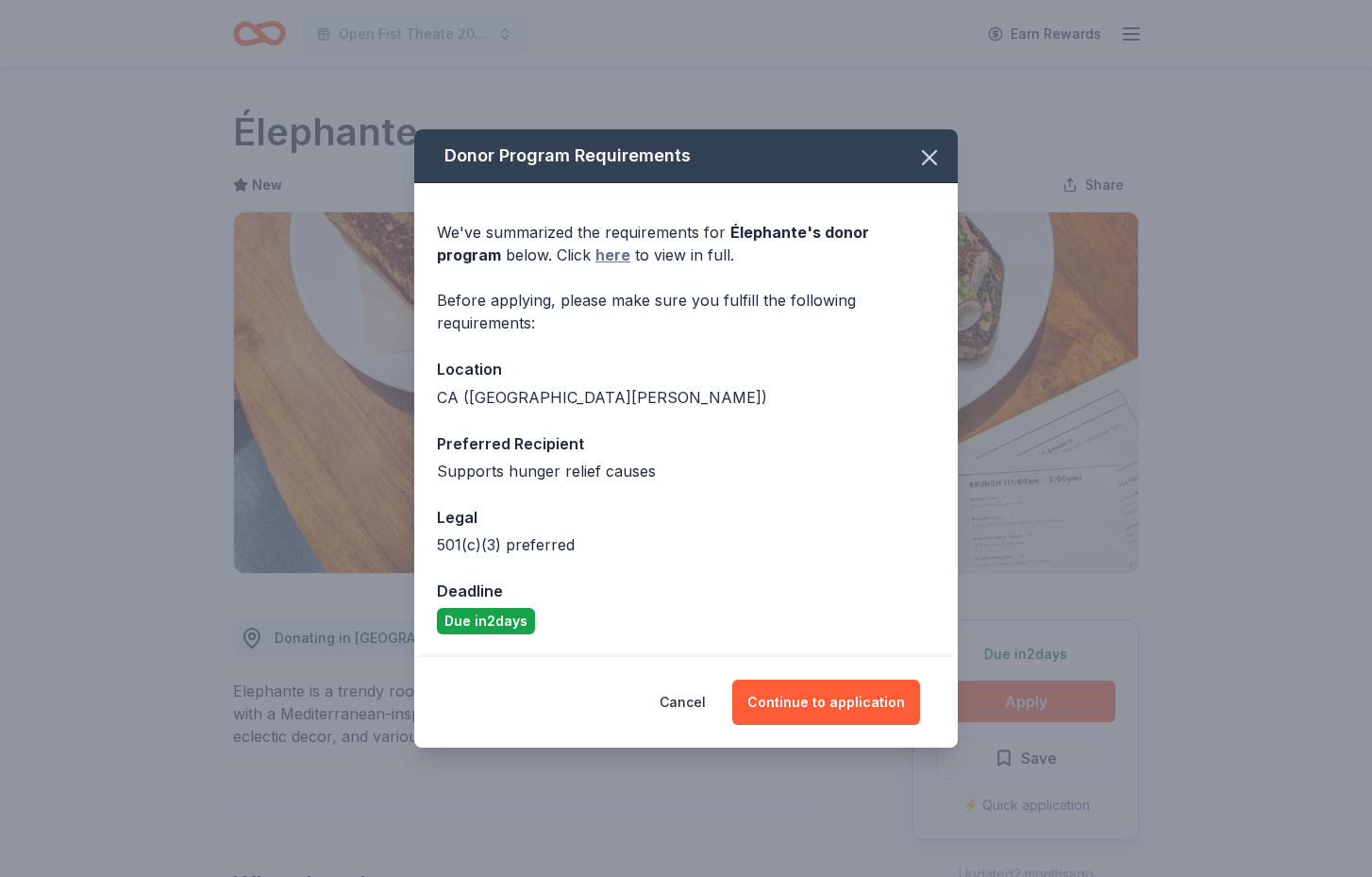
click at [595, 255] on link "here" at bounding box center [612, 255] width 35 height 23
click at [774, 697] on button "Continue to application" at bounding box center [826, 703] width 188 height 46
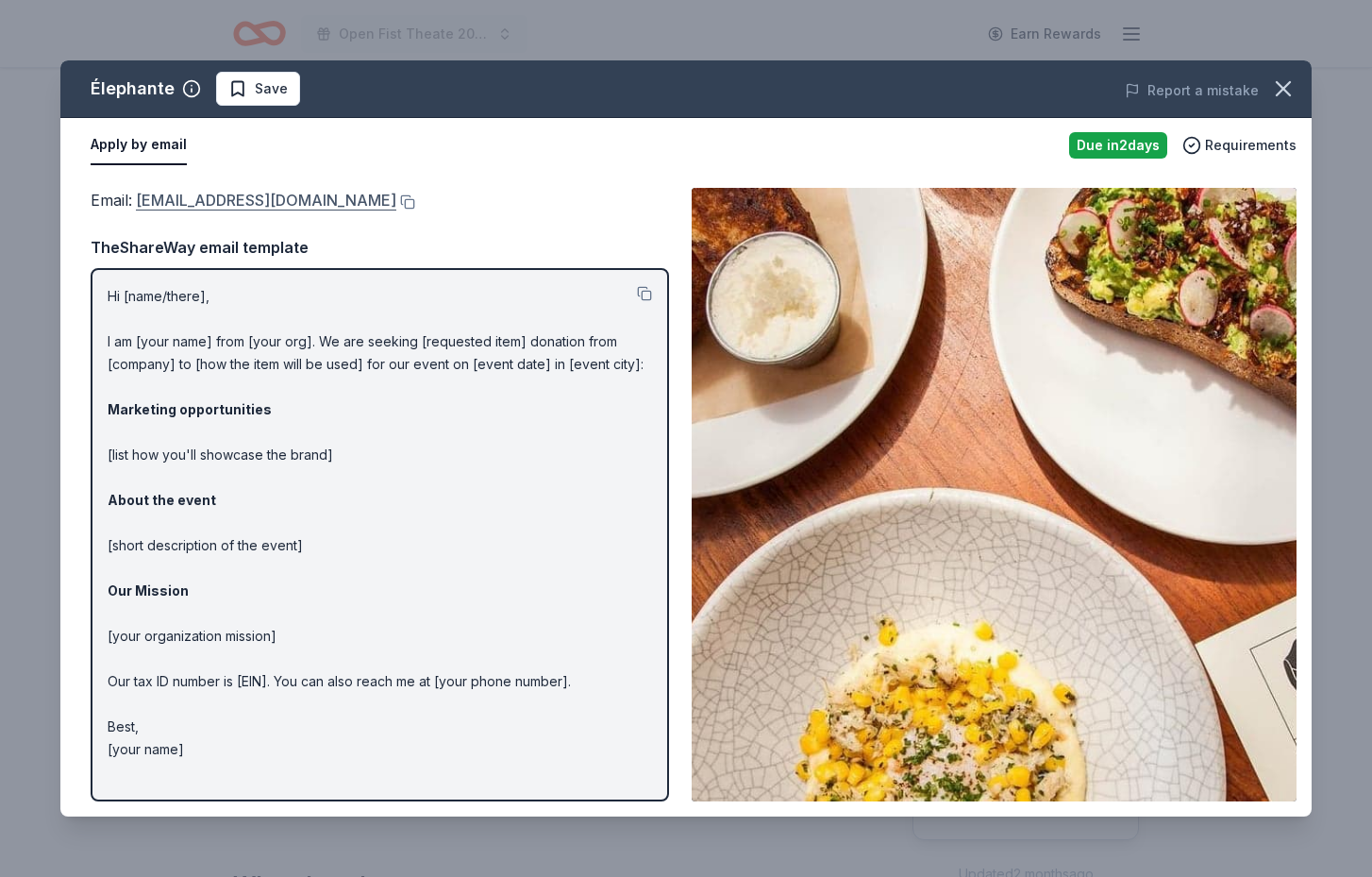
click at [243, 202] on link "[EMAIL_ADDRESS][DOMAIN_NAME]" at bounding box center [267, 200] width 261 height 25
click at [1281, 89] on icon "button" at bounding box center [1283, 89] width 27 height 27
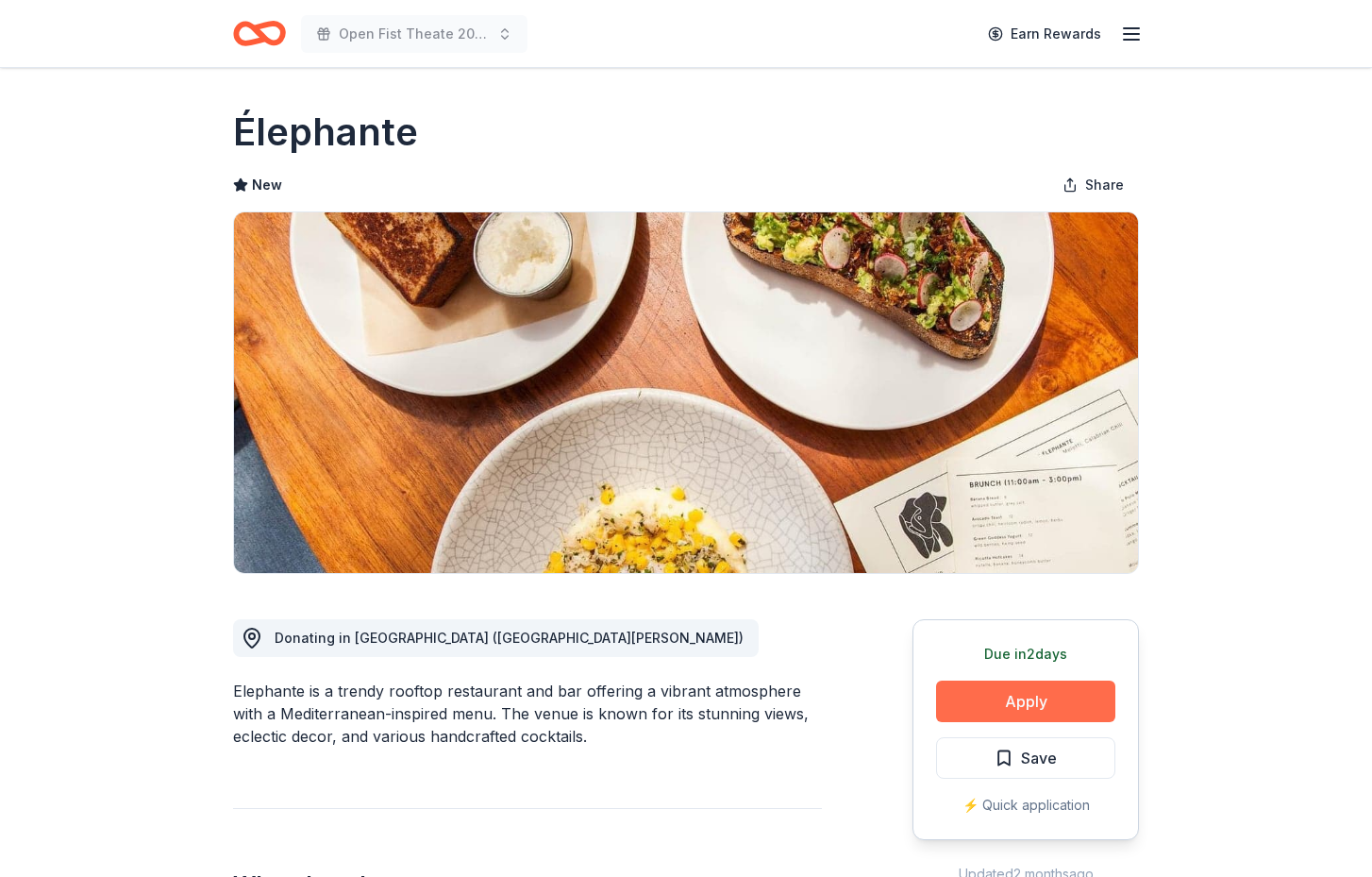
click at [1042, 703] on button "Apply" at bounding box center [1026, 702] width 179 height 42
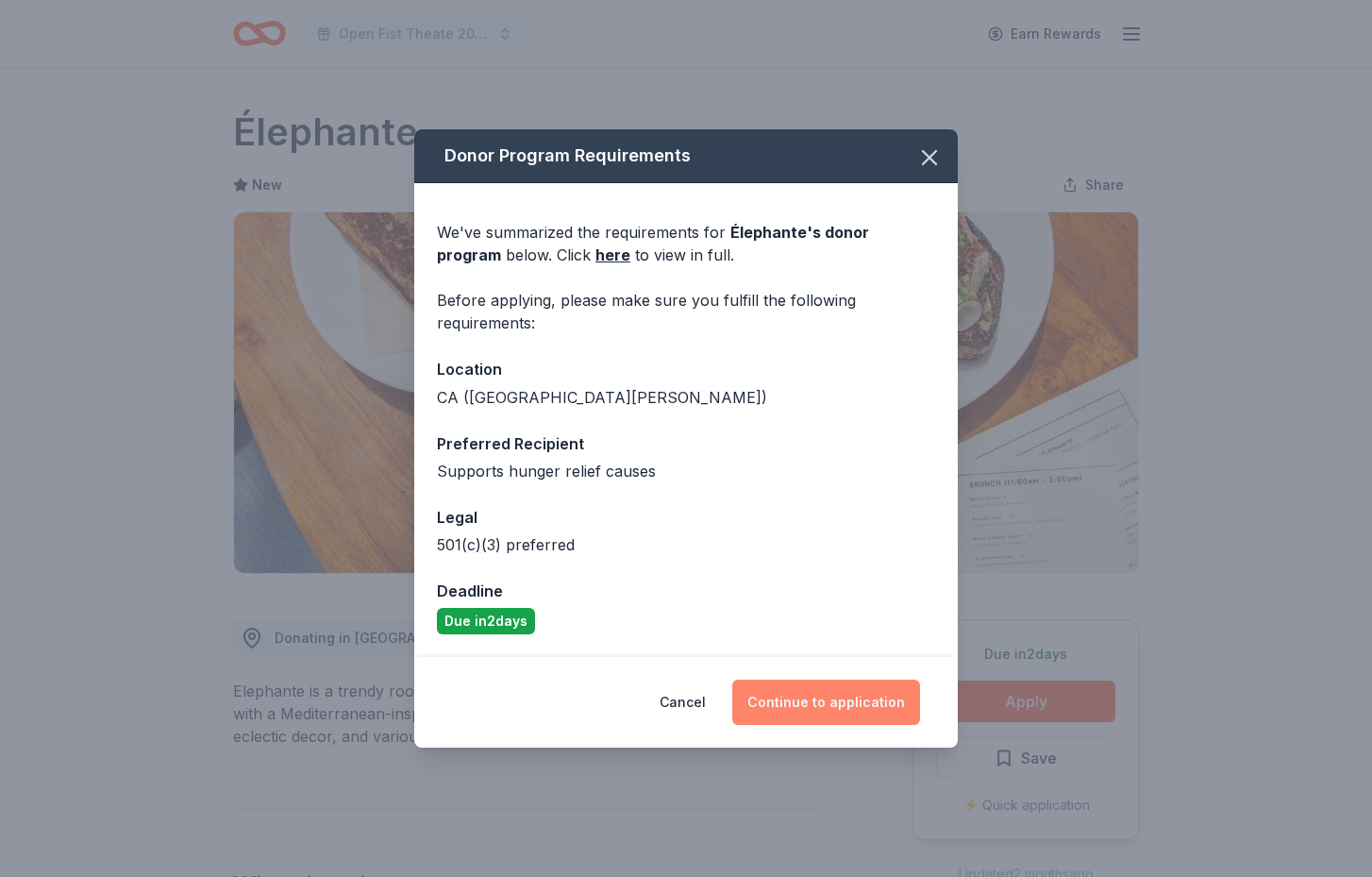
click at [875, 704] on button "Continue to application" at bounding box center [826, 703] width 188 height 46
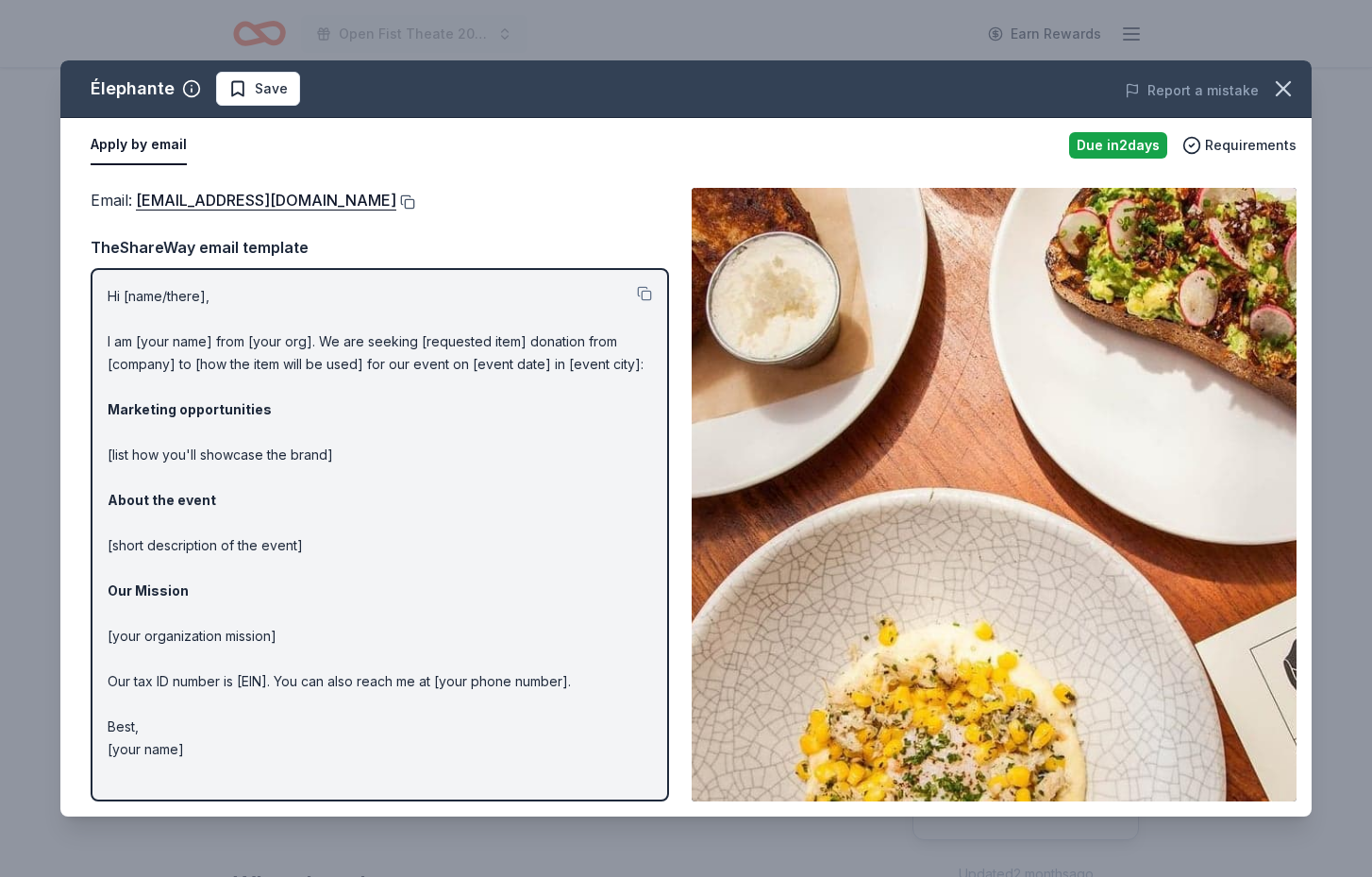
click at [396, 203] on button at bounding box center [405, 201] width 19 height 15
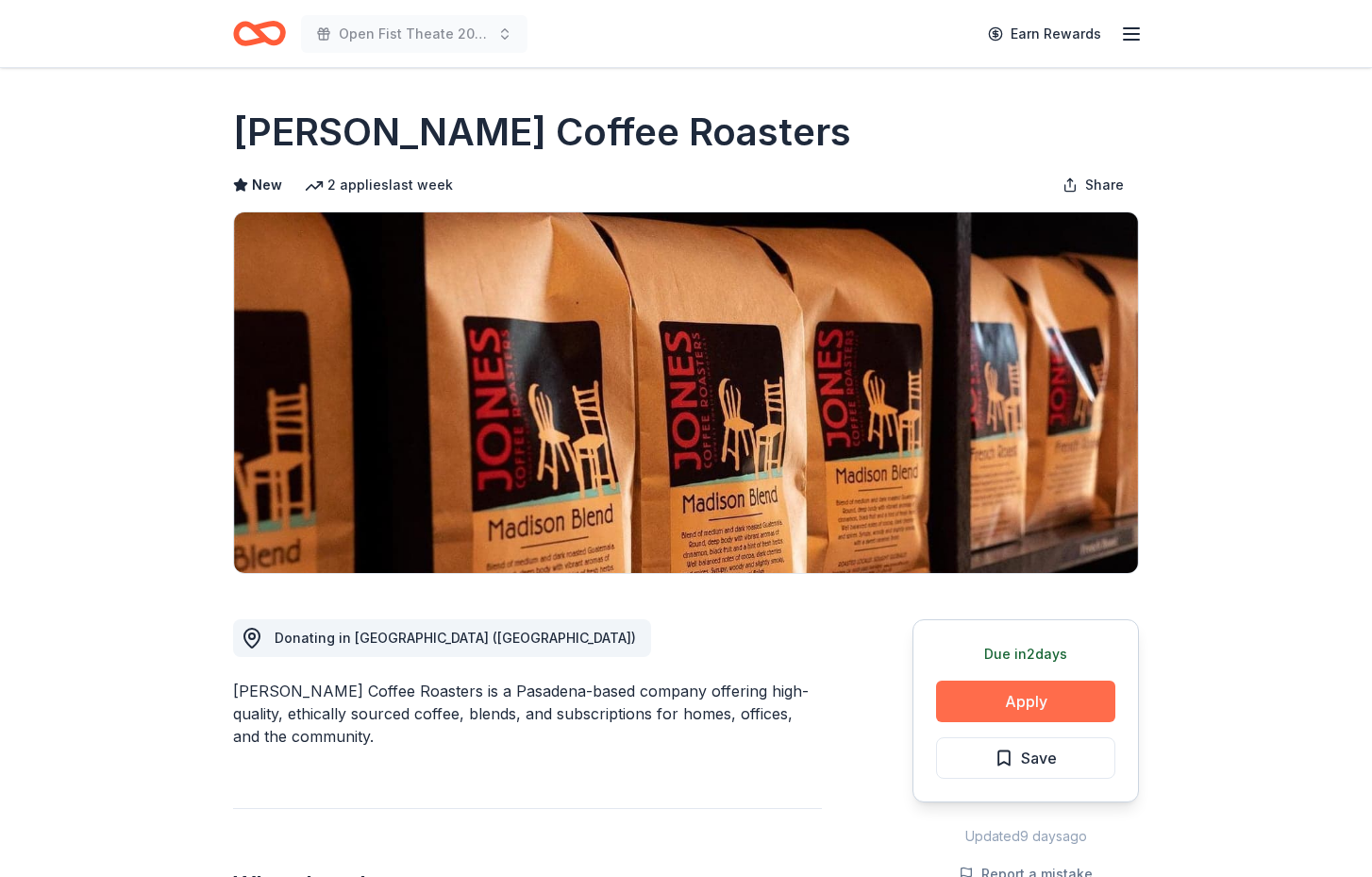
click at [1070, 706] on button "Apply" at bounding box center [1026, 702] width 179 height 42
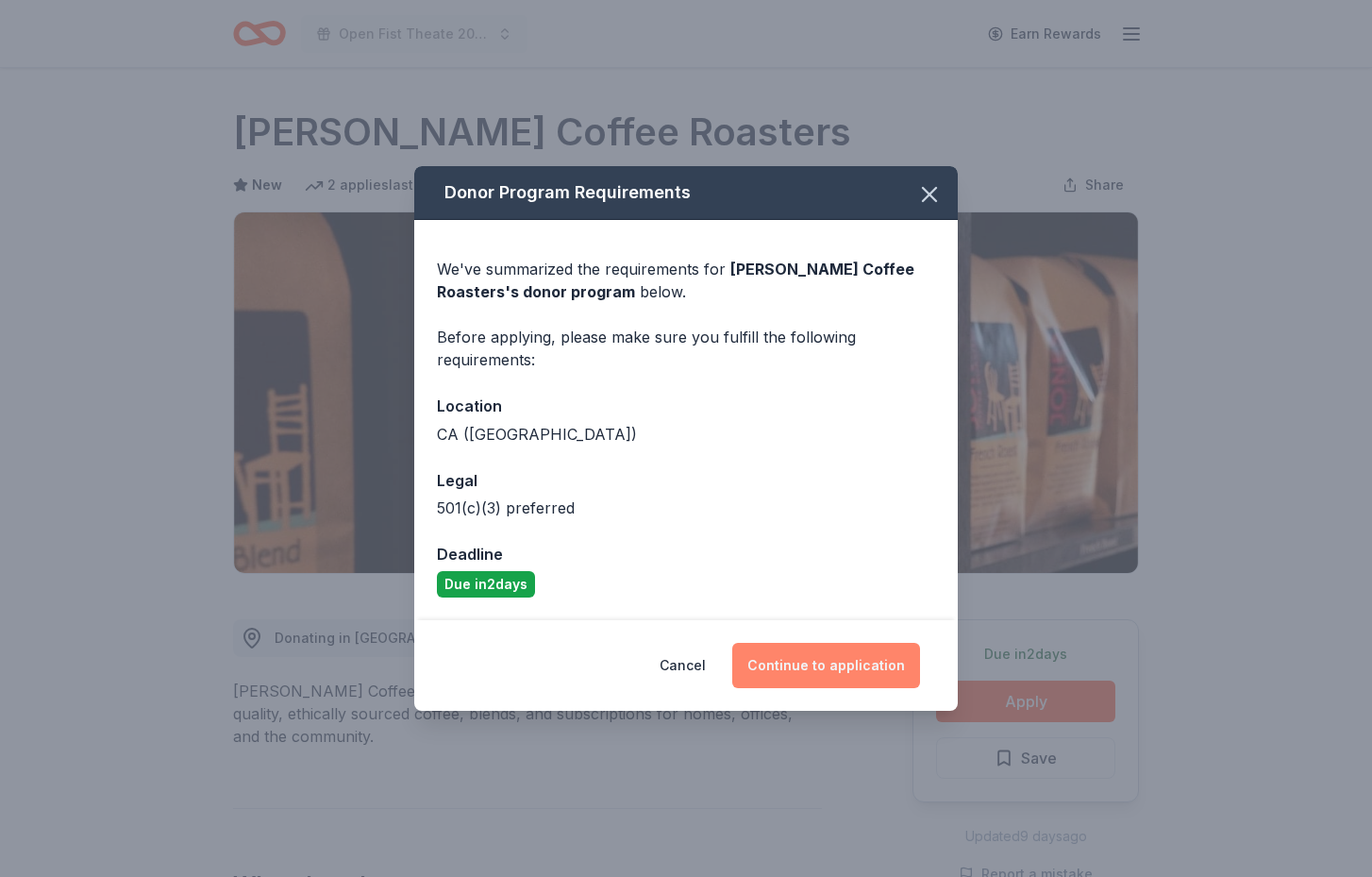
click at [862, 654] on button "Continue to application" at bounding box center [826, 666] width 188 height 46
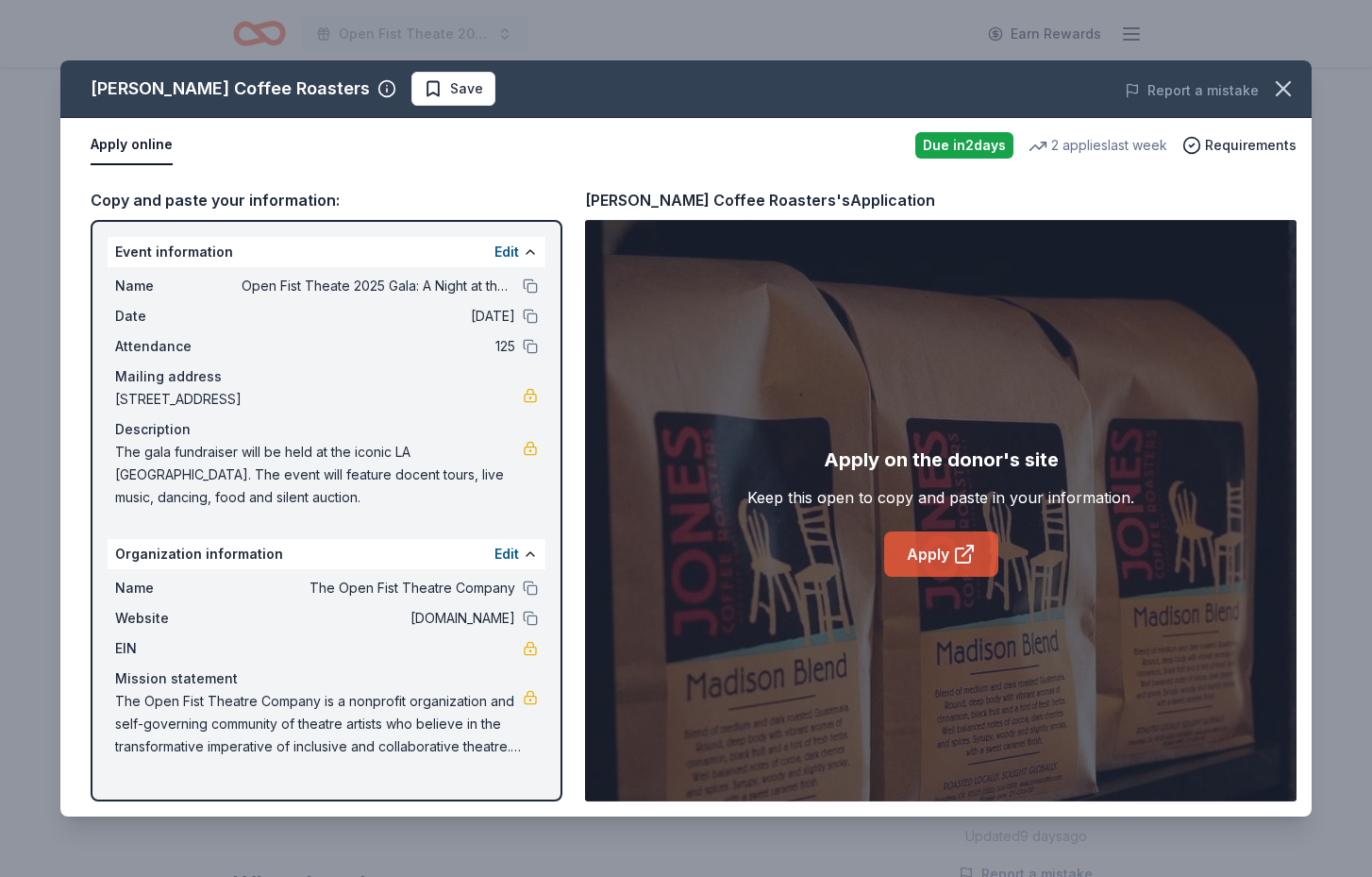
click at [946, 554] on link "Apply" at bounding box center [941, 554] width 114 height 46
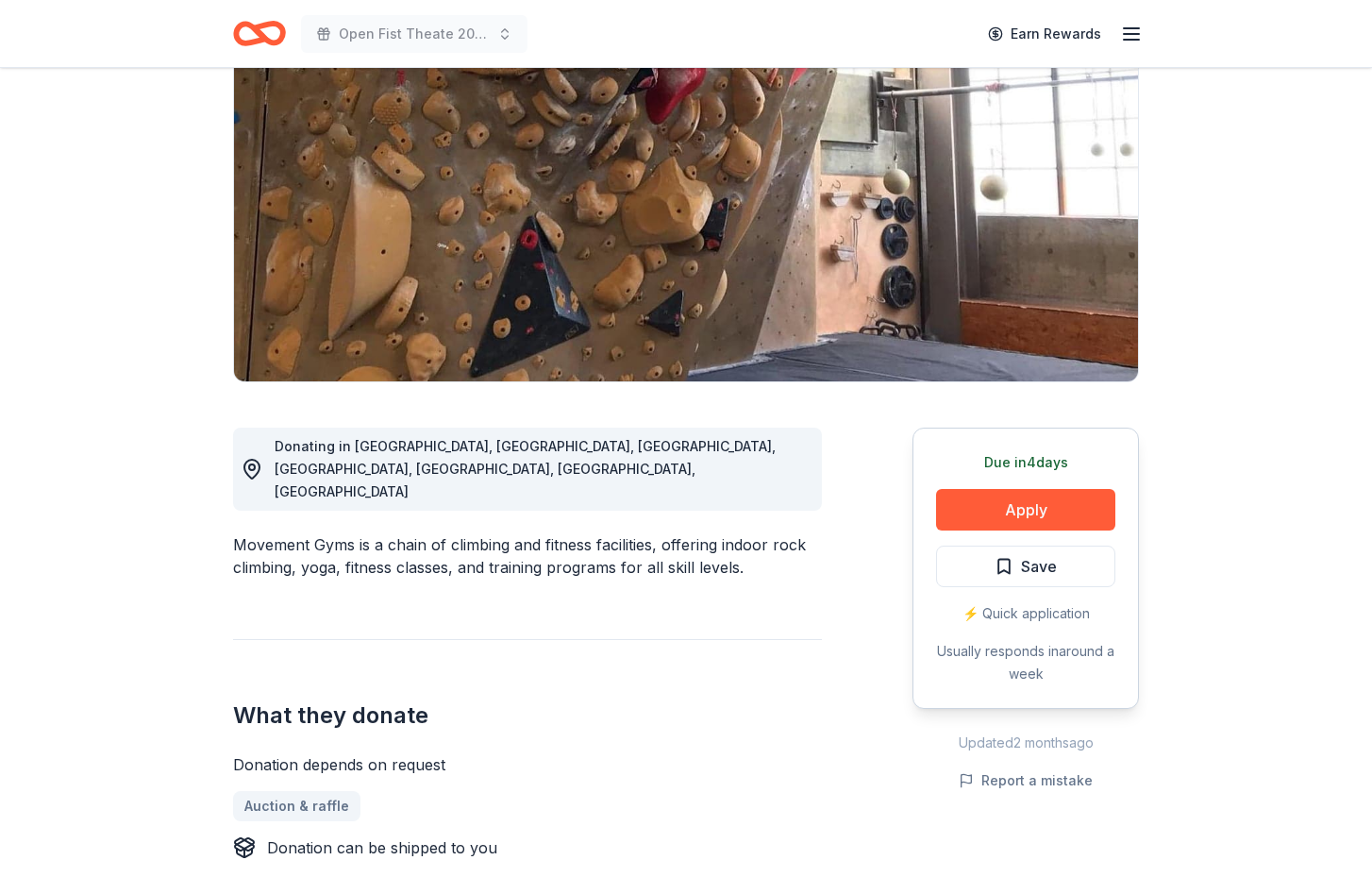
scroll to position [297, 0]
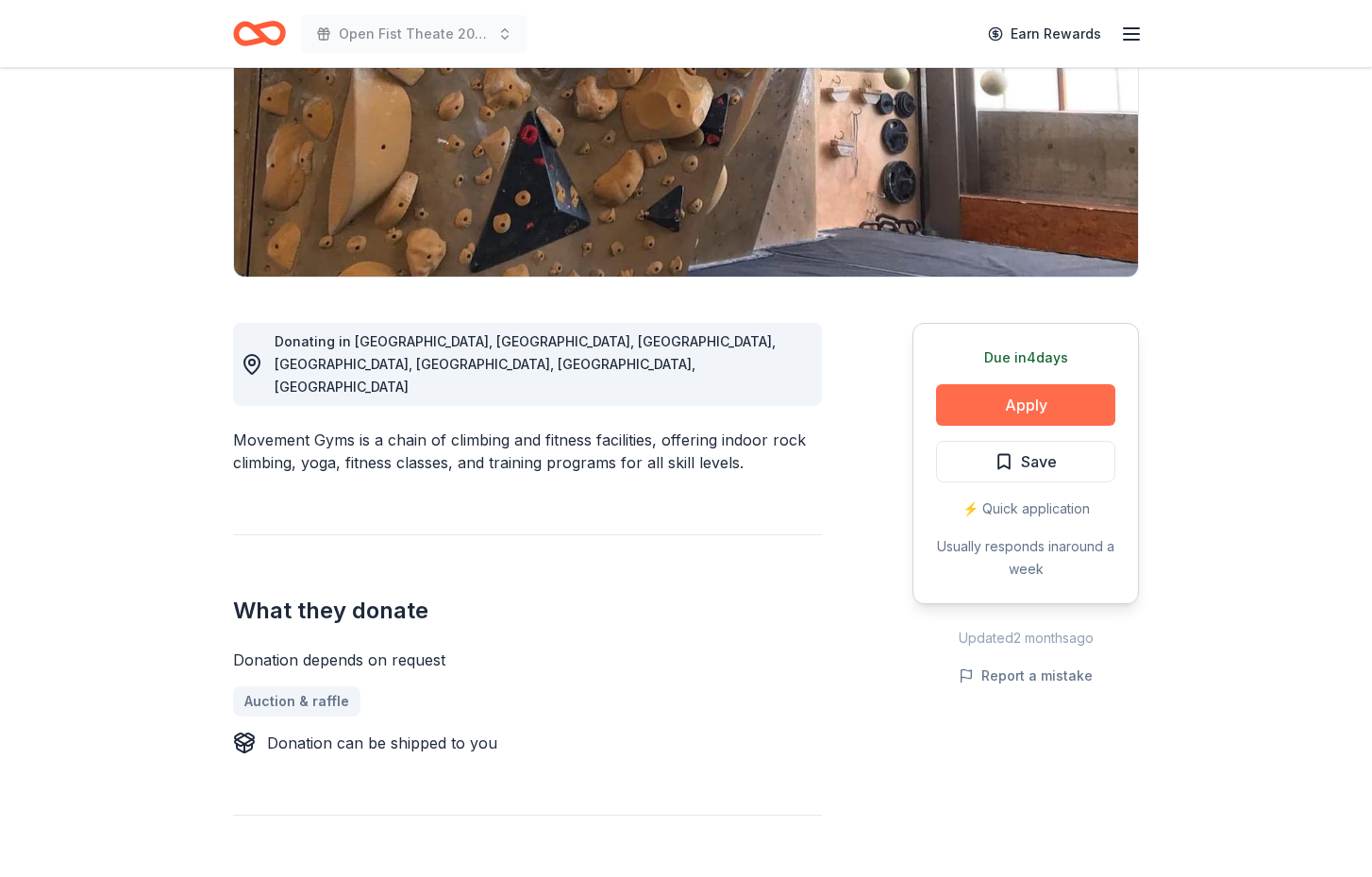
click at [1038, 401] on button "Apply" at bounding box center [1026, 405] width 179 height 42
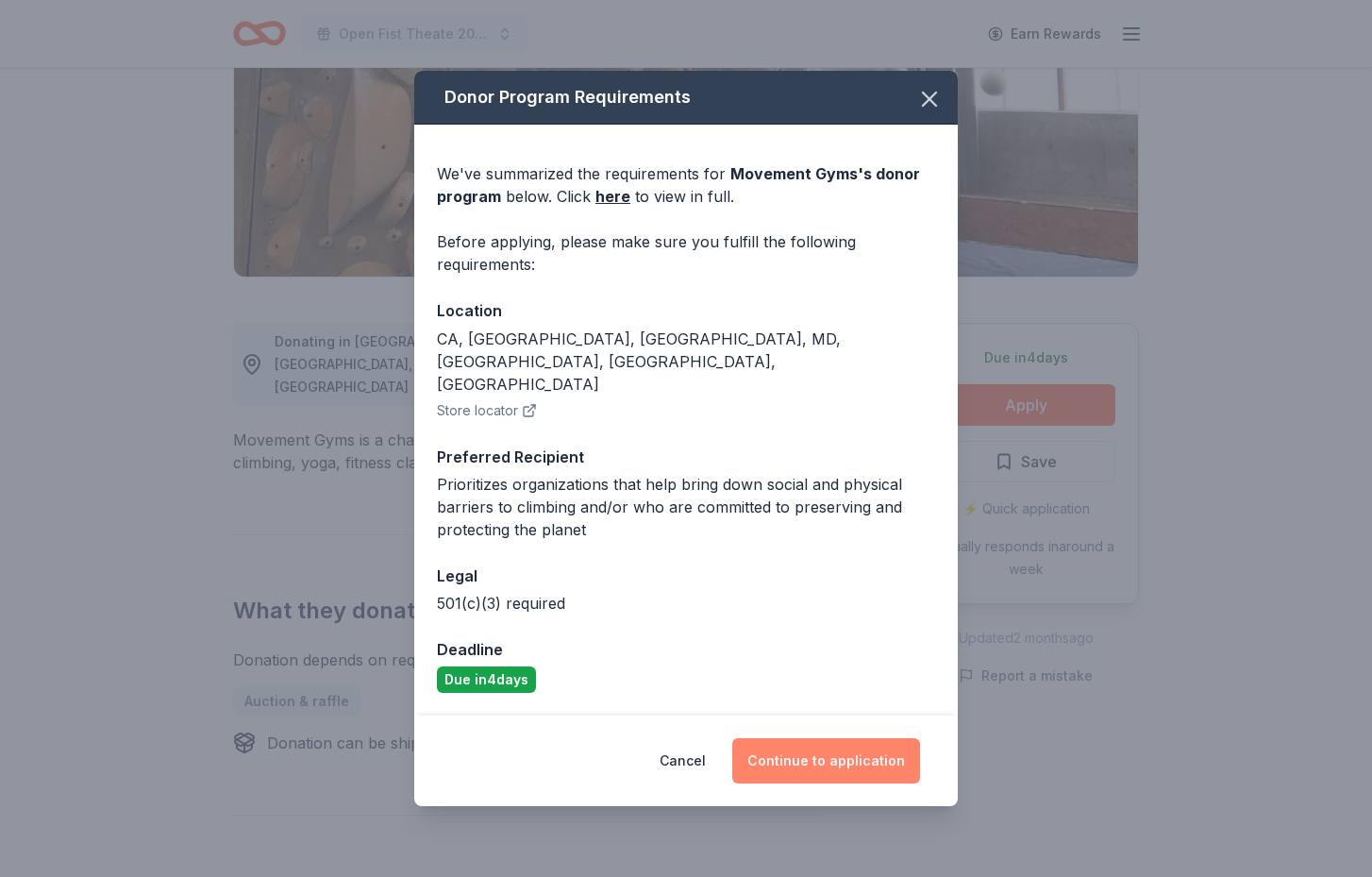
click at [864, 740] on button "Continue to application" at bounding box center [826, 761] width 188 height 46
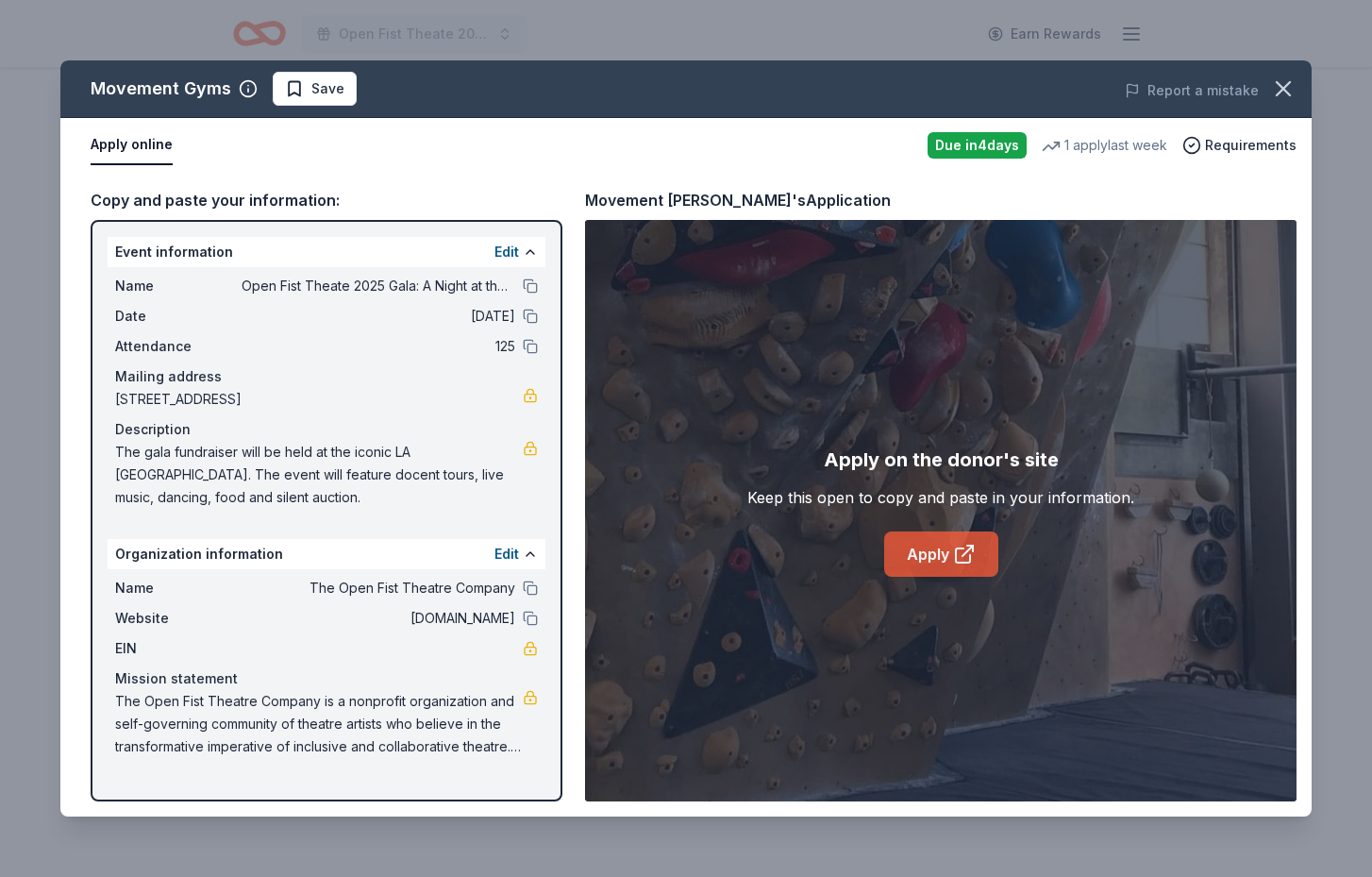
click at [919, 554] on link "Apply" at bounding box center [941, 554] width 114 height 46
